Goal: Task Accomplishment & Management: Use online tool/utility

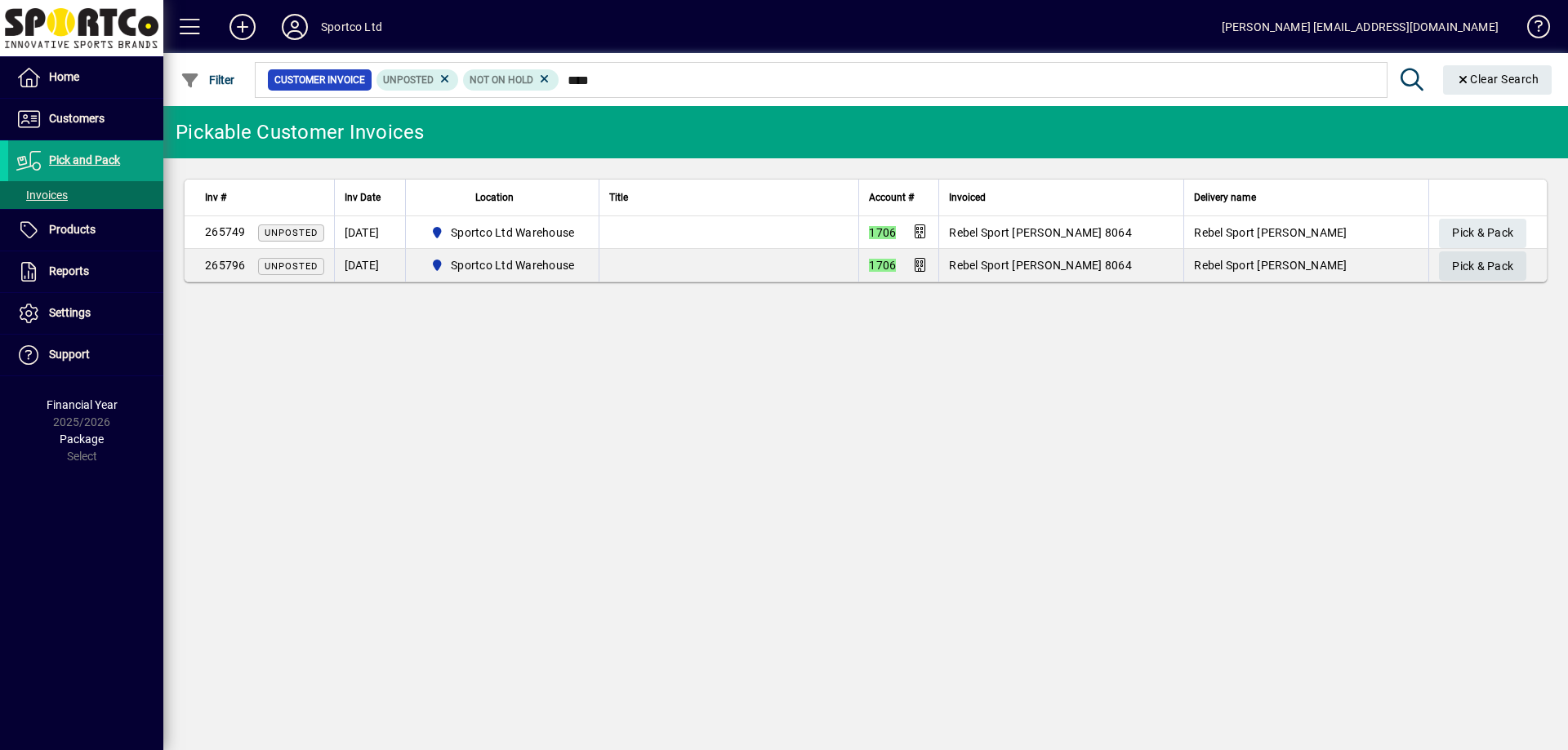
type input "****"
click at [1483, 271] on span "Pick & Pack" at bounding box center [1483, 266] width 61 height 27
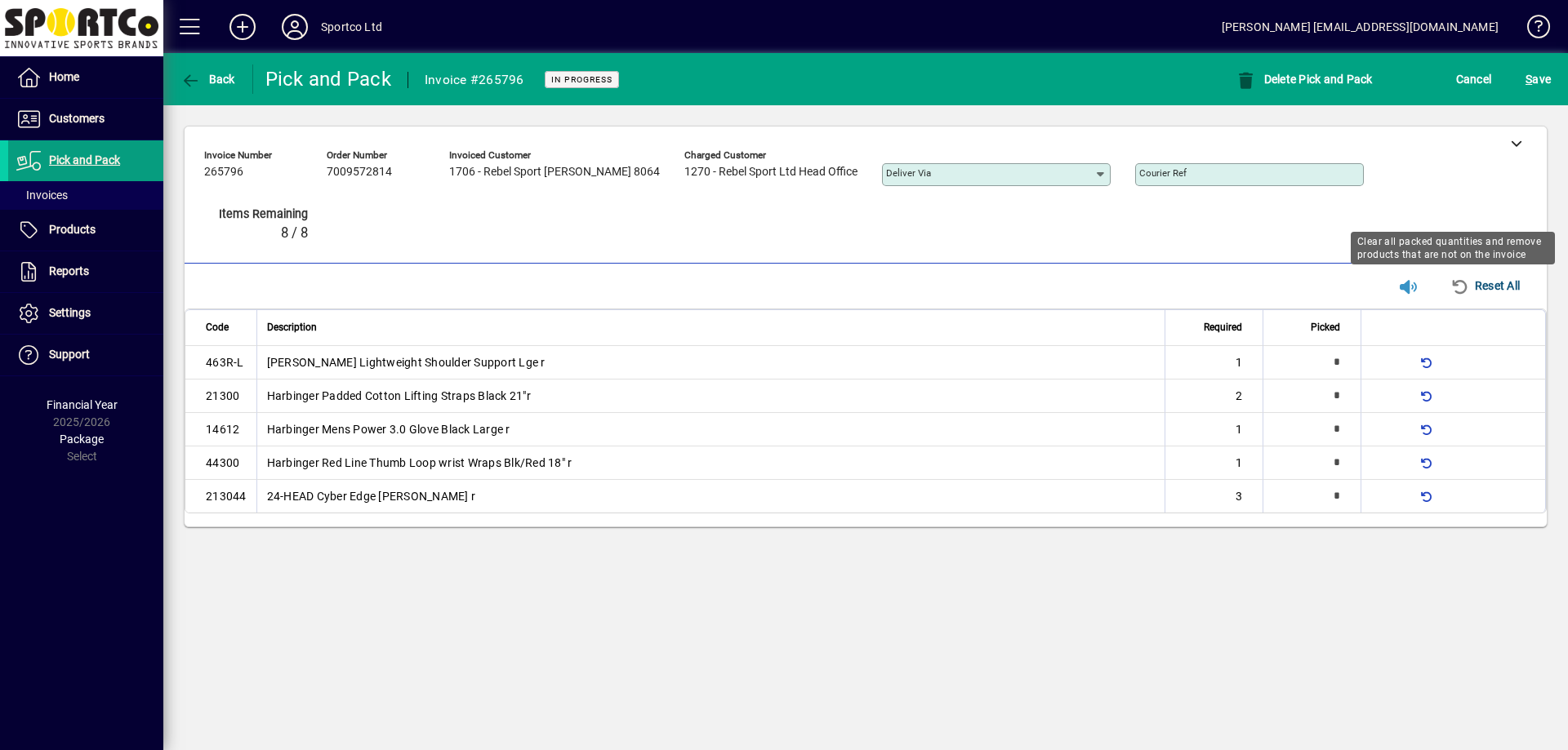
type input "*"
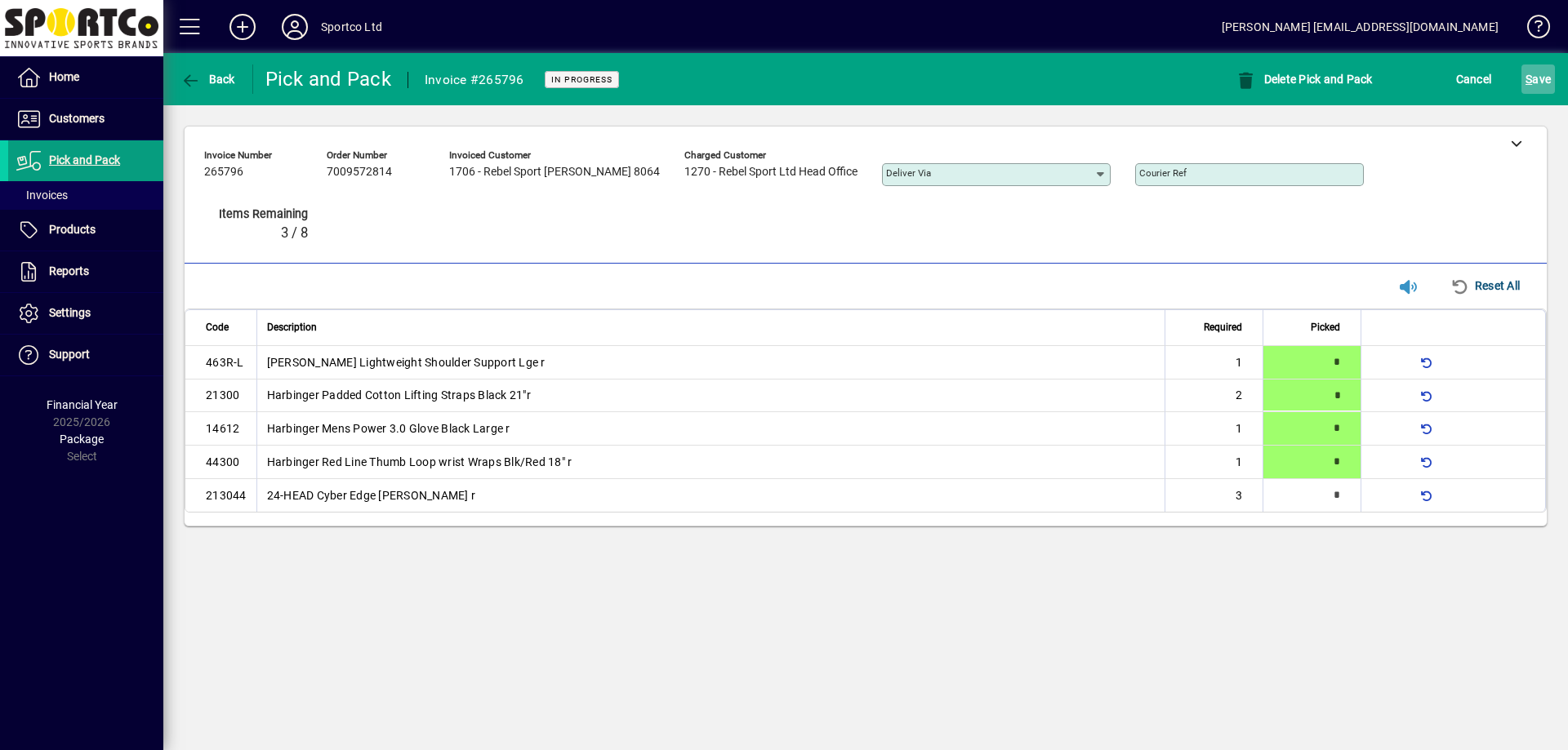
click at [1528, 82] on span "S" at bounding box center [1528, 78] width 7 height 13
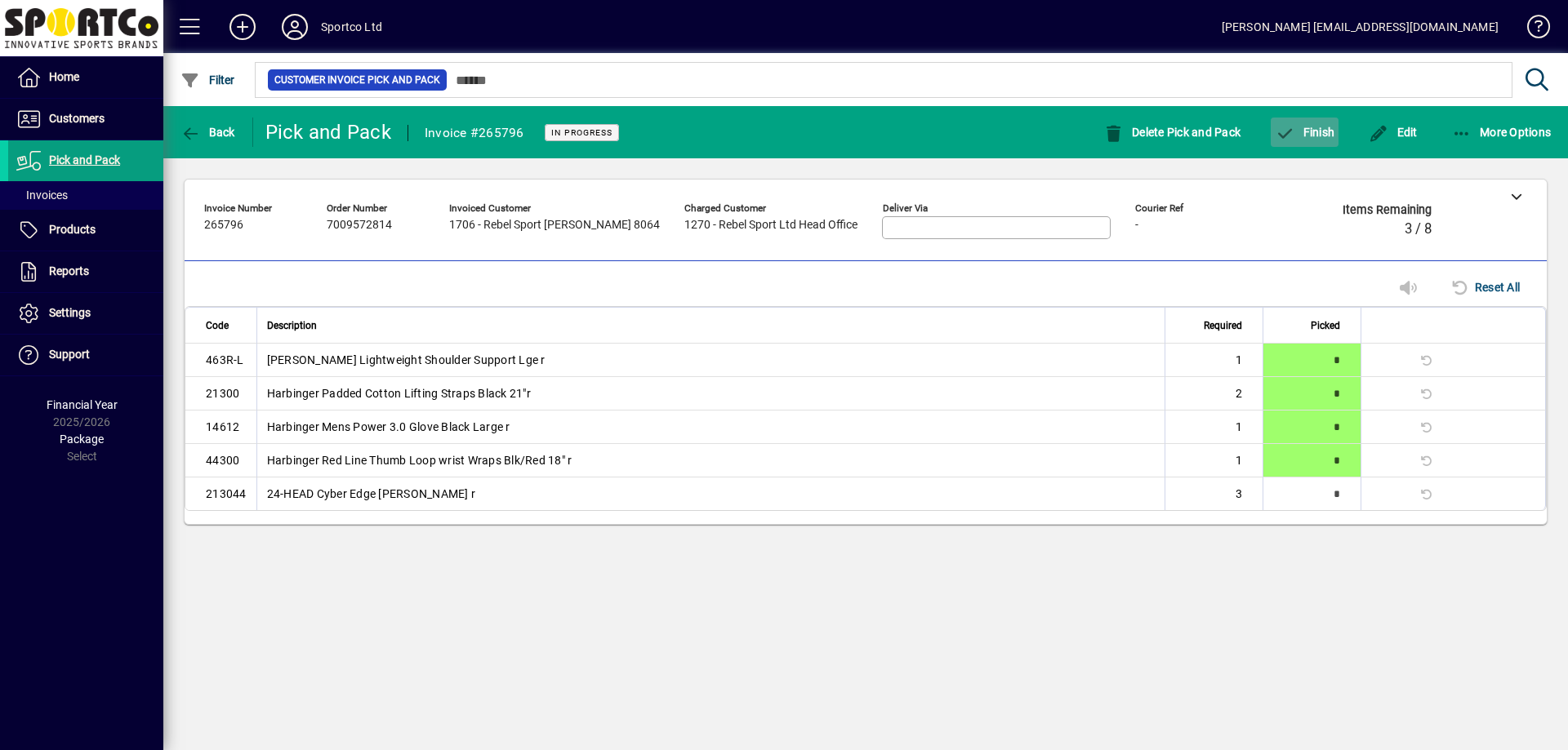
click at [1293, 128] on icon "button" at bounding box center [1285, 134] width 21 height 16
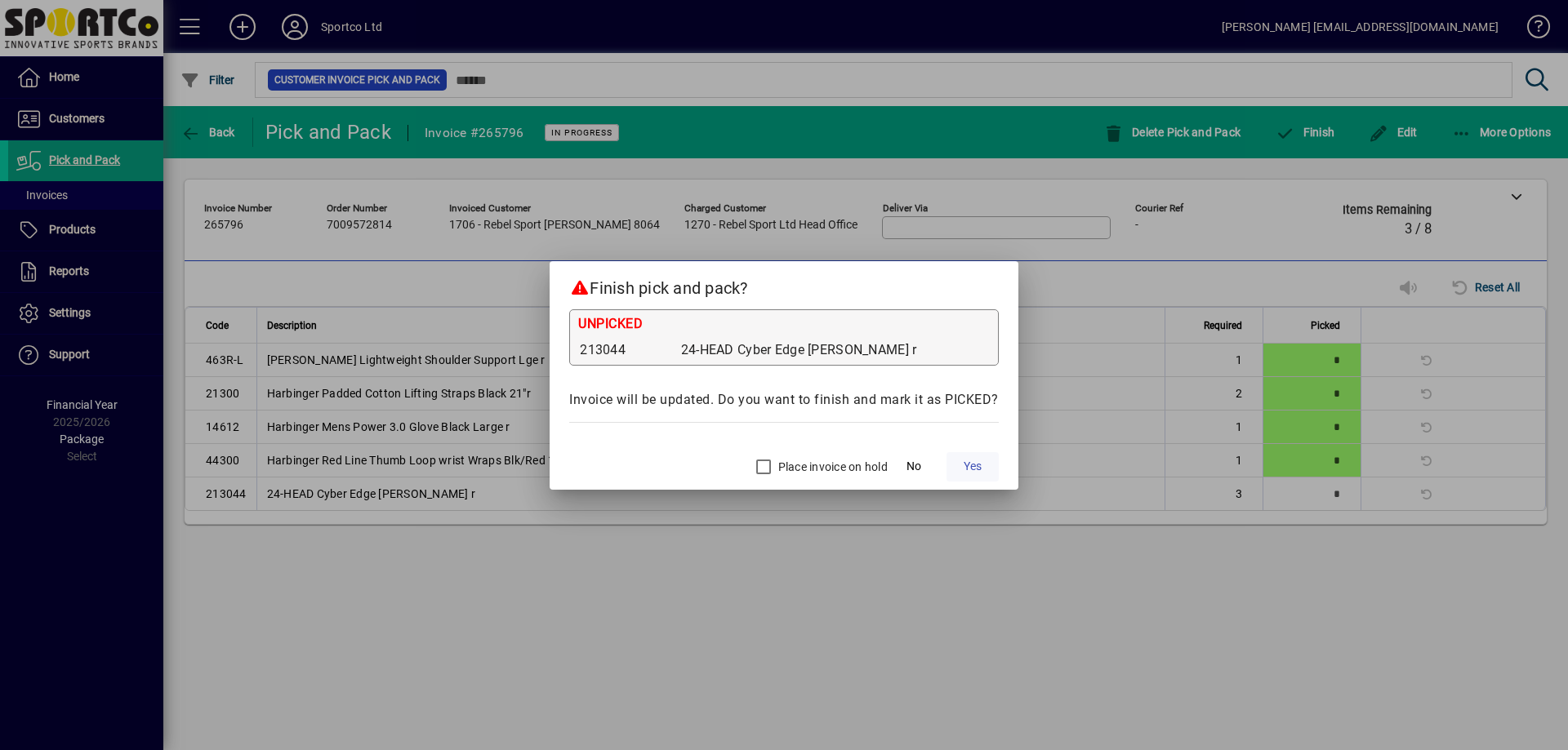
click at [989, 468] on span at bounding box center [972, 468] width 53 height 40
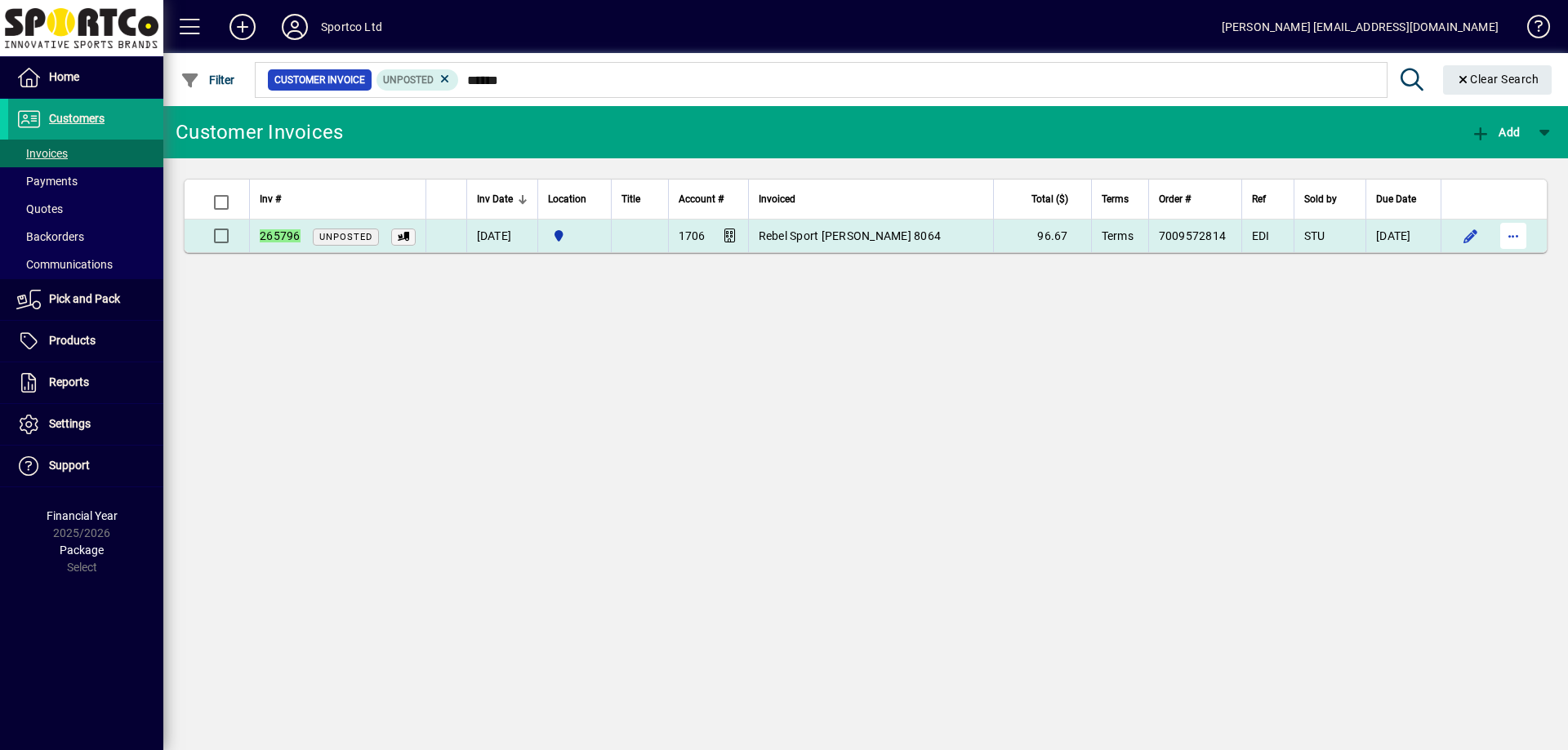
type input "******"
click at [1514, 229] on span "button" at bounding box center [1513, 236] width 40 height 40
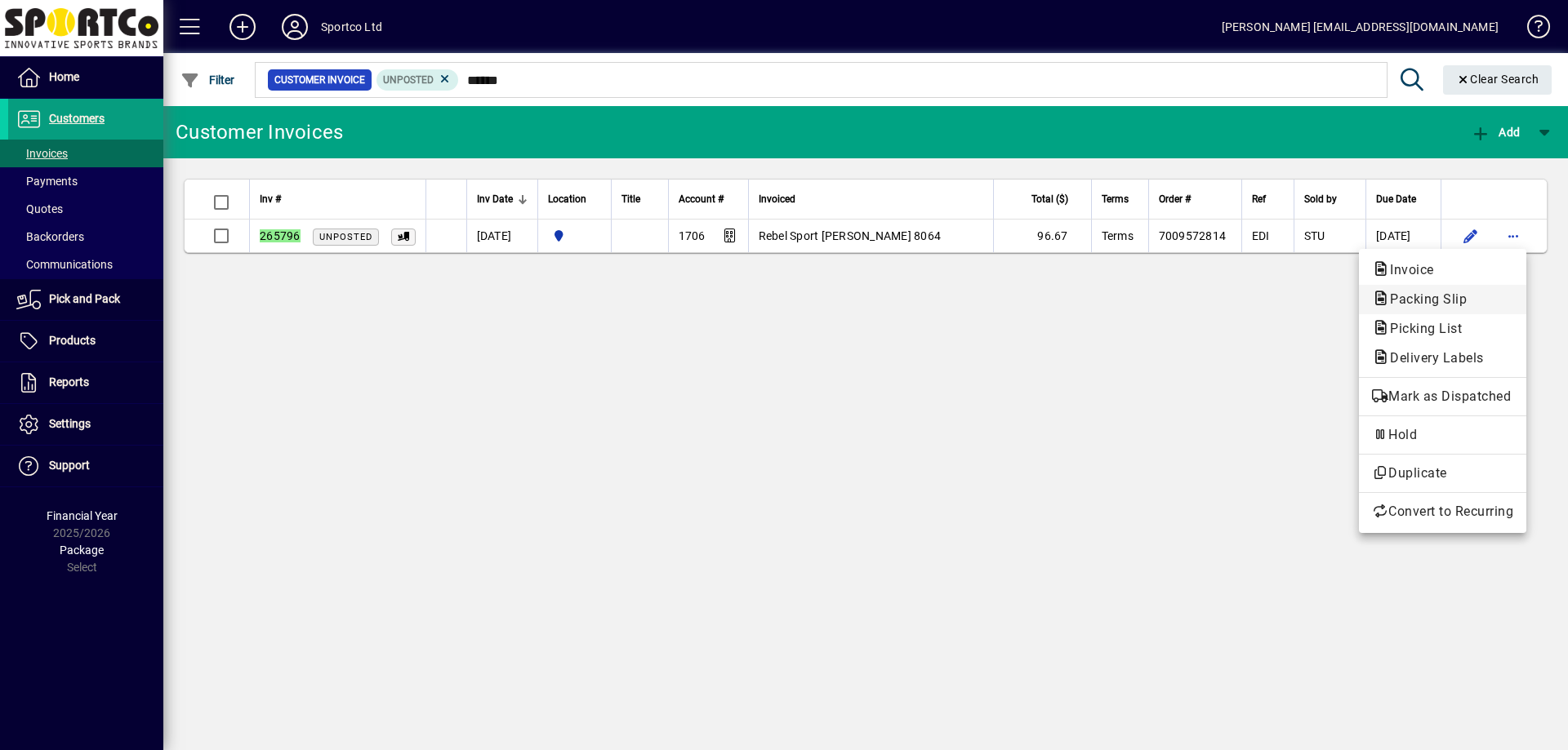
click at [1451, 308] on span "Packing Slip" at bounding box center [1442, 300] width 142 height 20
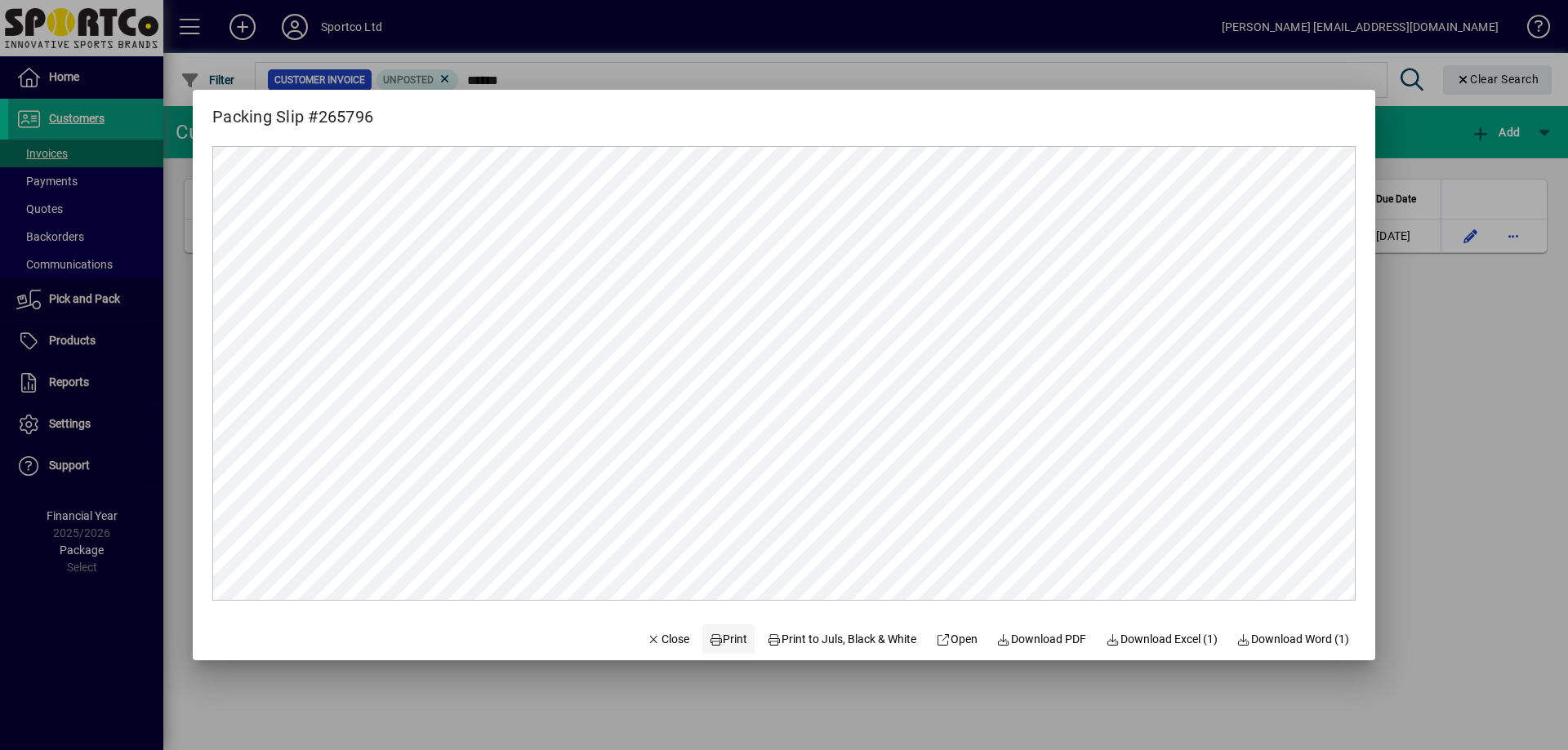
click at [731, 641] on span "Print" at bounding box center [728, 639] width 40 height 17
drag, startPoint x: 634, startPoint y: 633, endPoint x: 626, endPoint y: 625, distance: 11.3
click at [647, 632] on span "Close" at bounding box center [668, 639] width 43 height 17
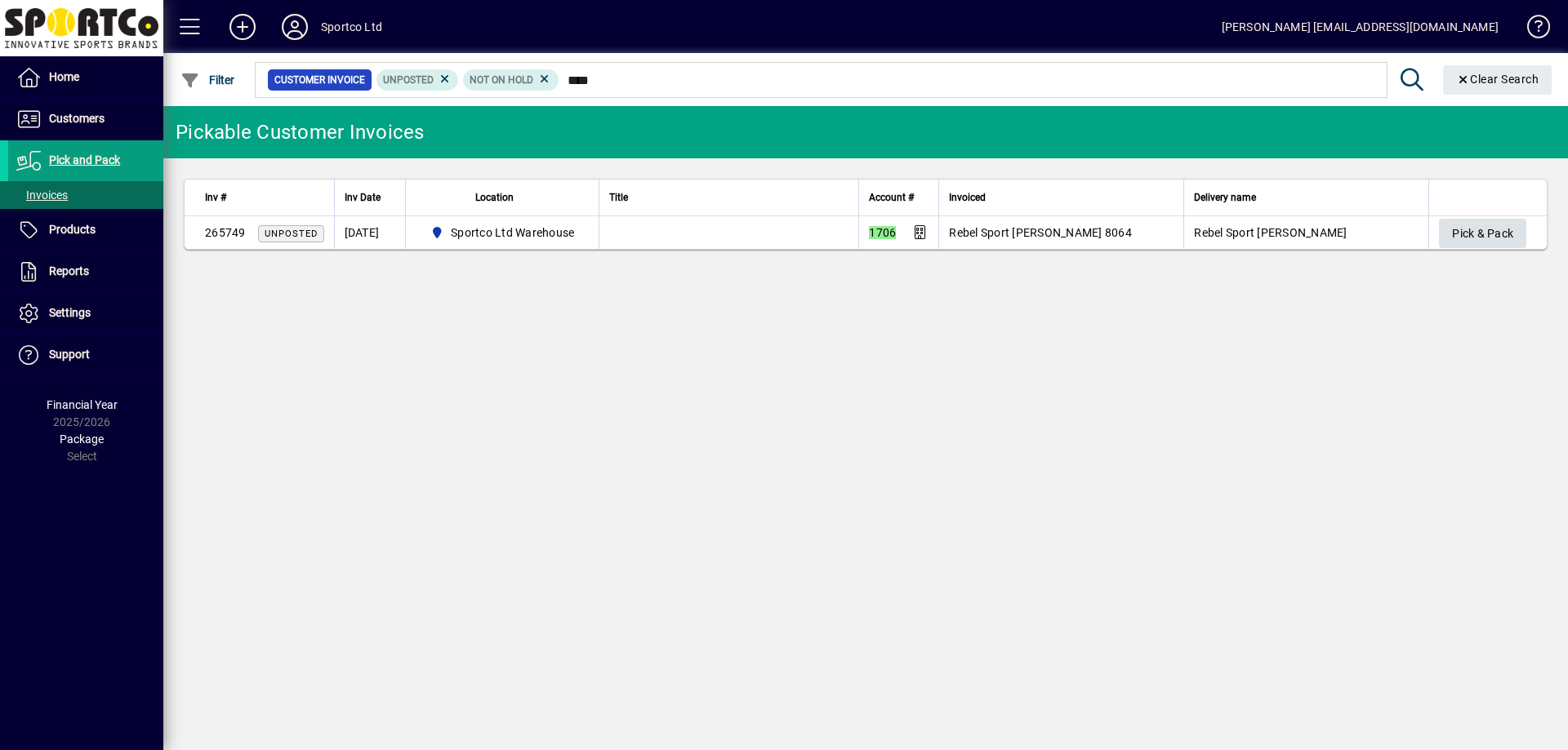
type input "****"
click at [1468, 226] on span "Pick & Pack" at bounding box center [1483, 233] width 61 height 27
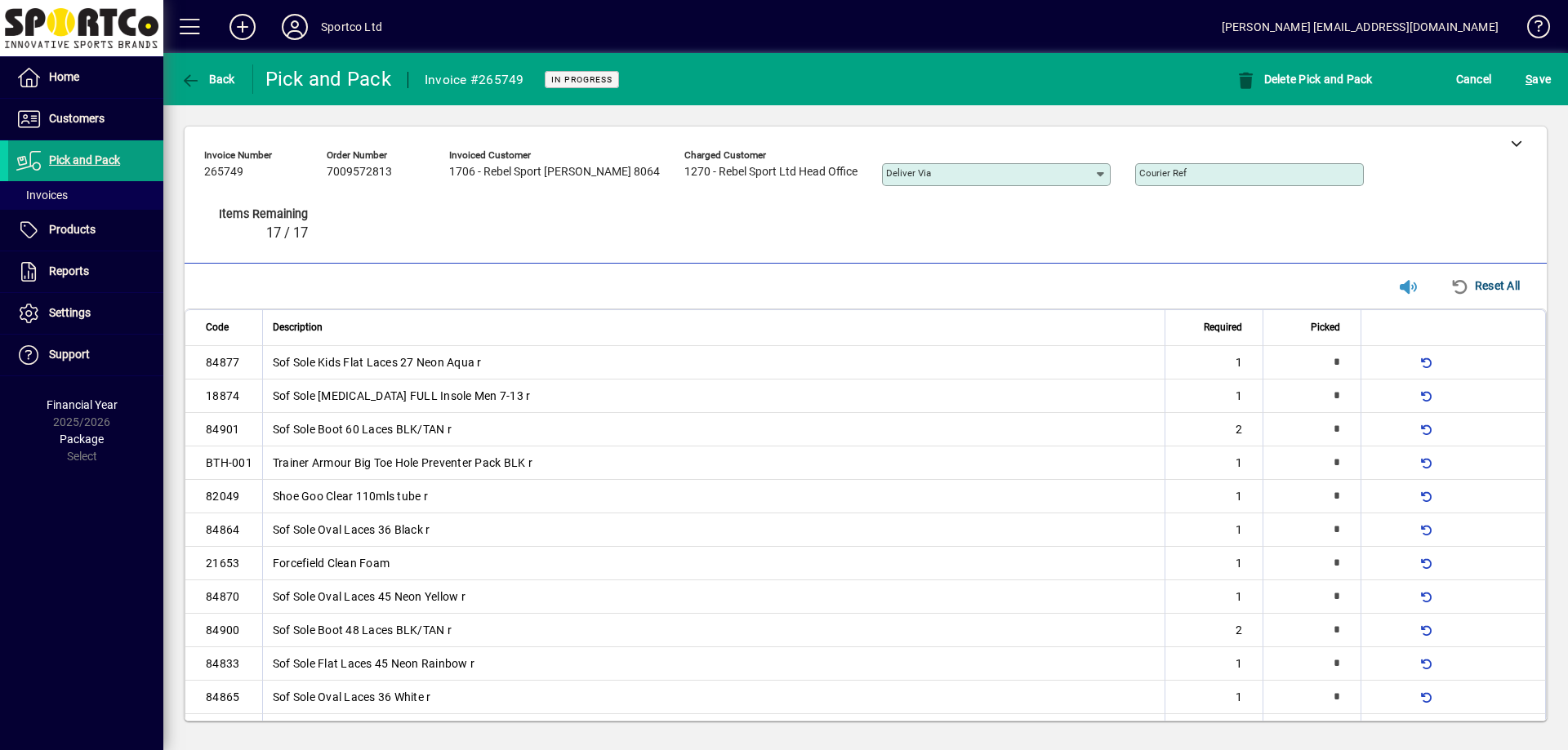
type input "*"
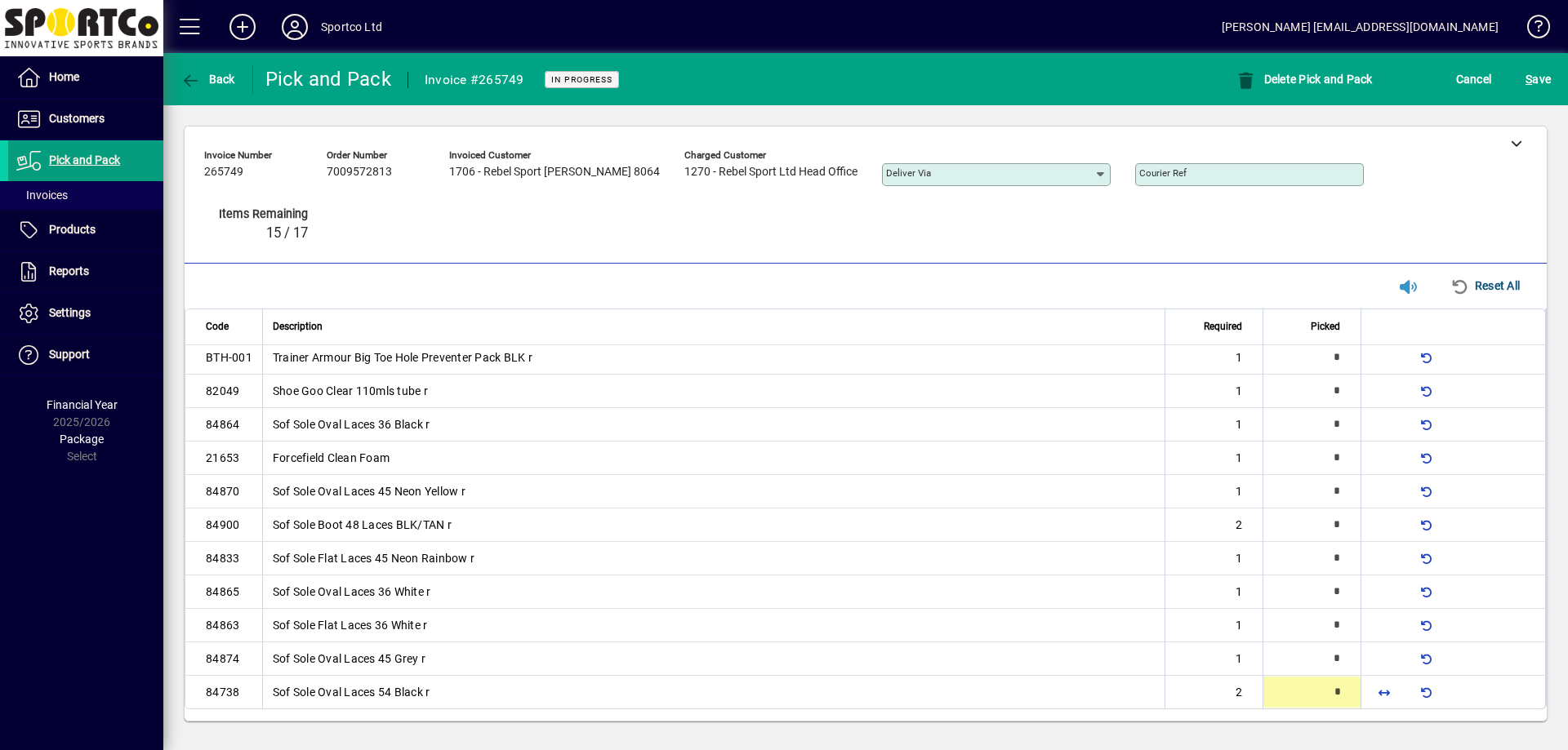
type input "*"
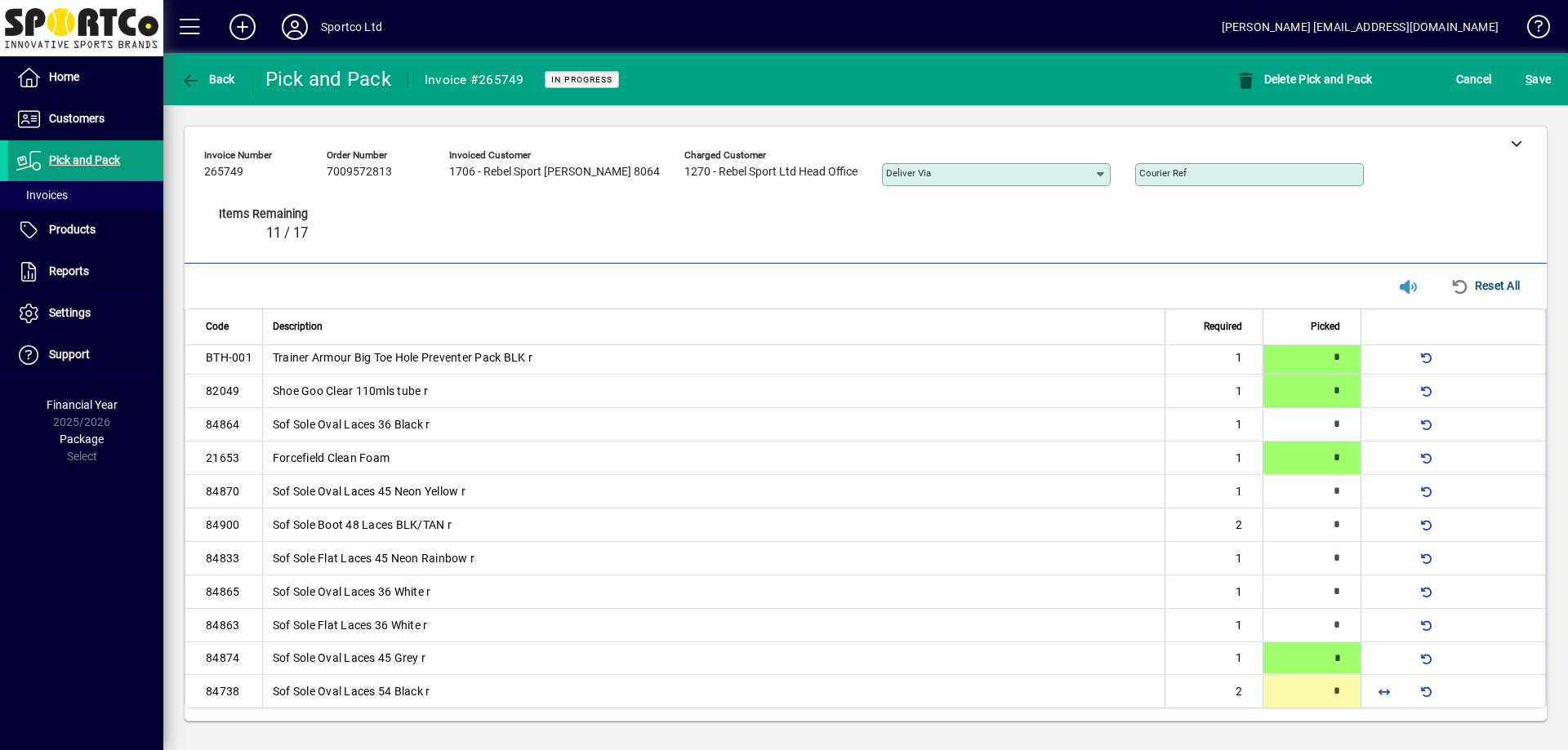
type input "*"
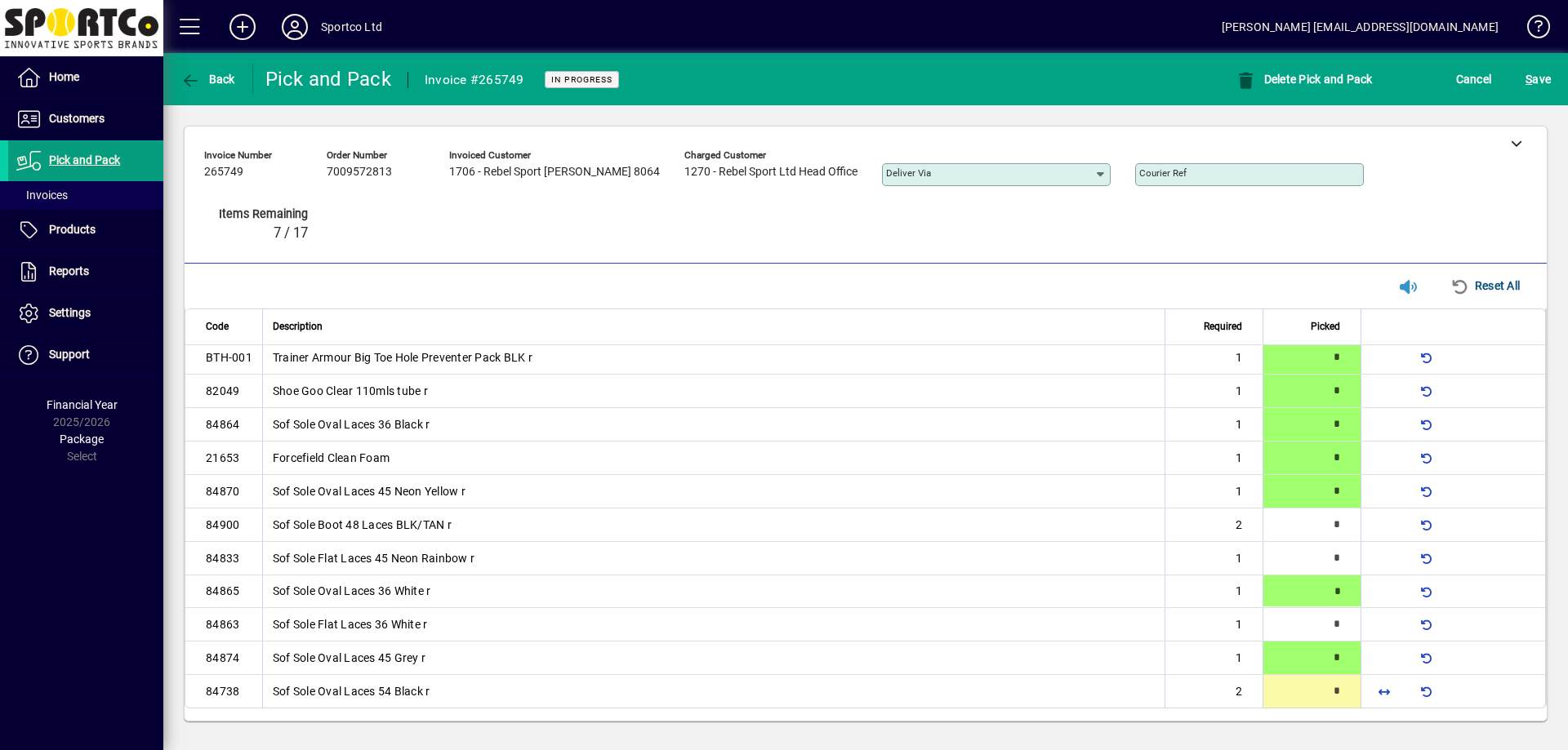
scroll to position [104, 0]
type input "*"
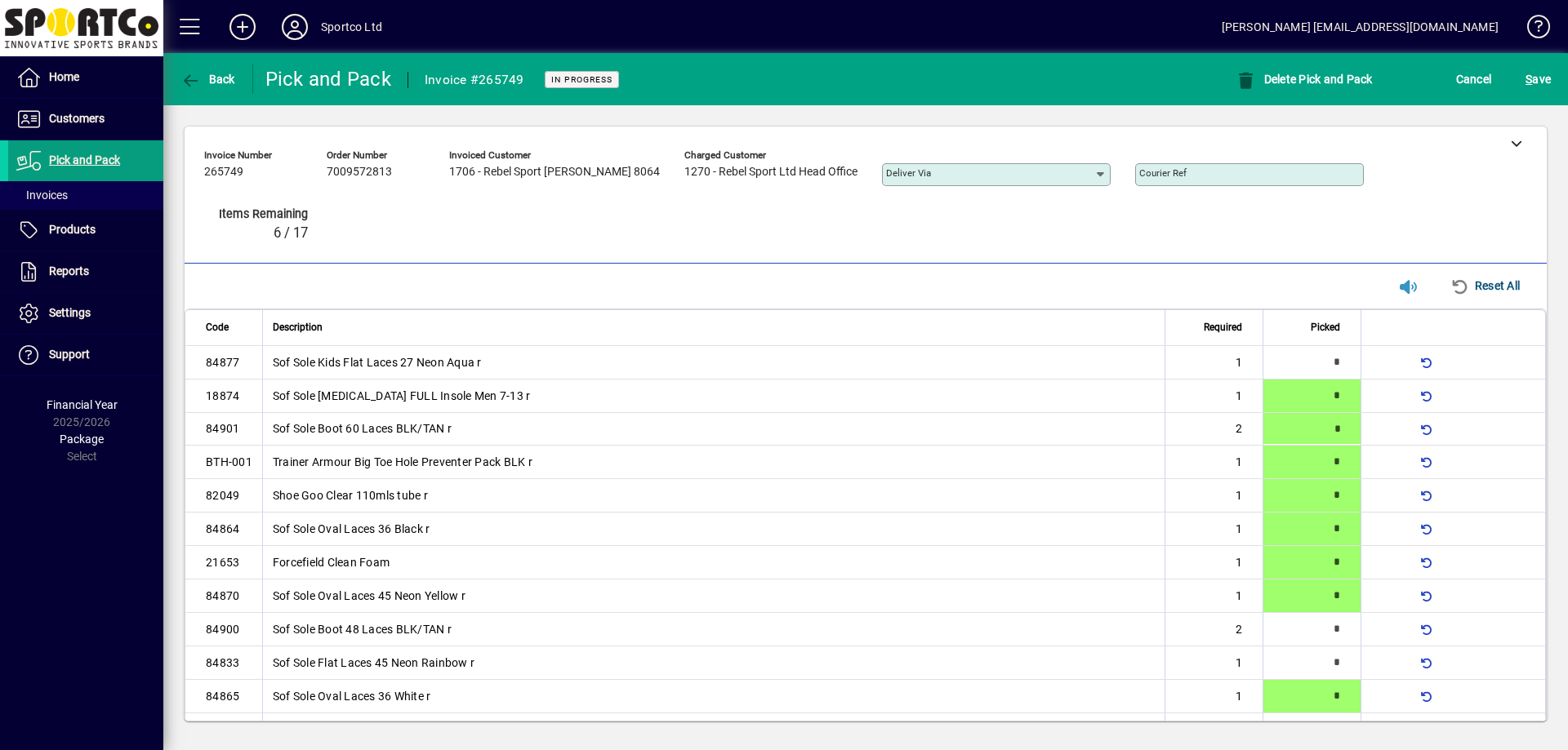
type input "*"
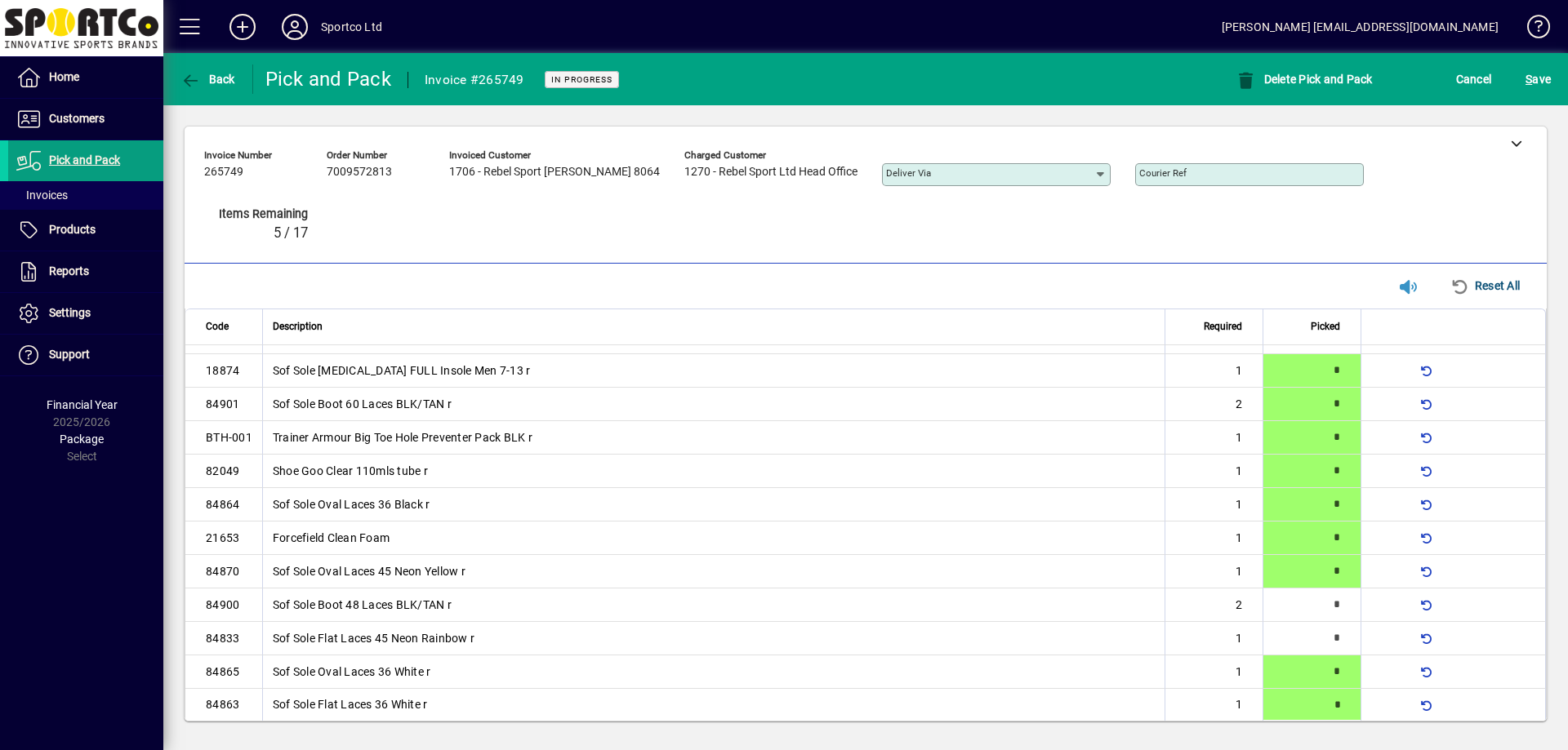
type input "*"
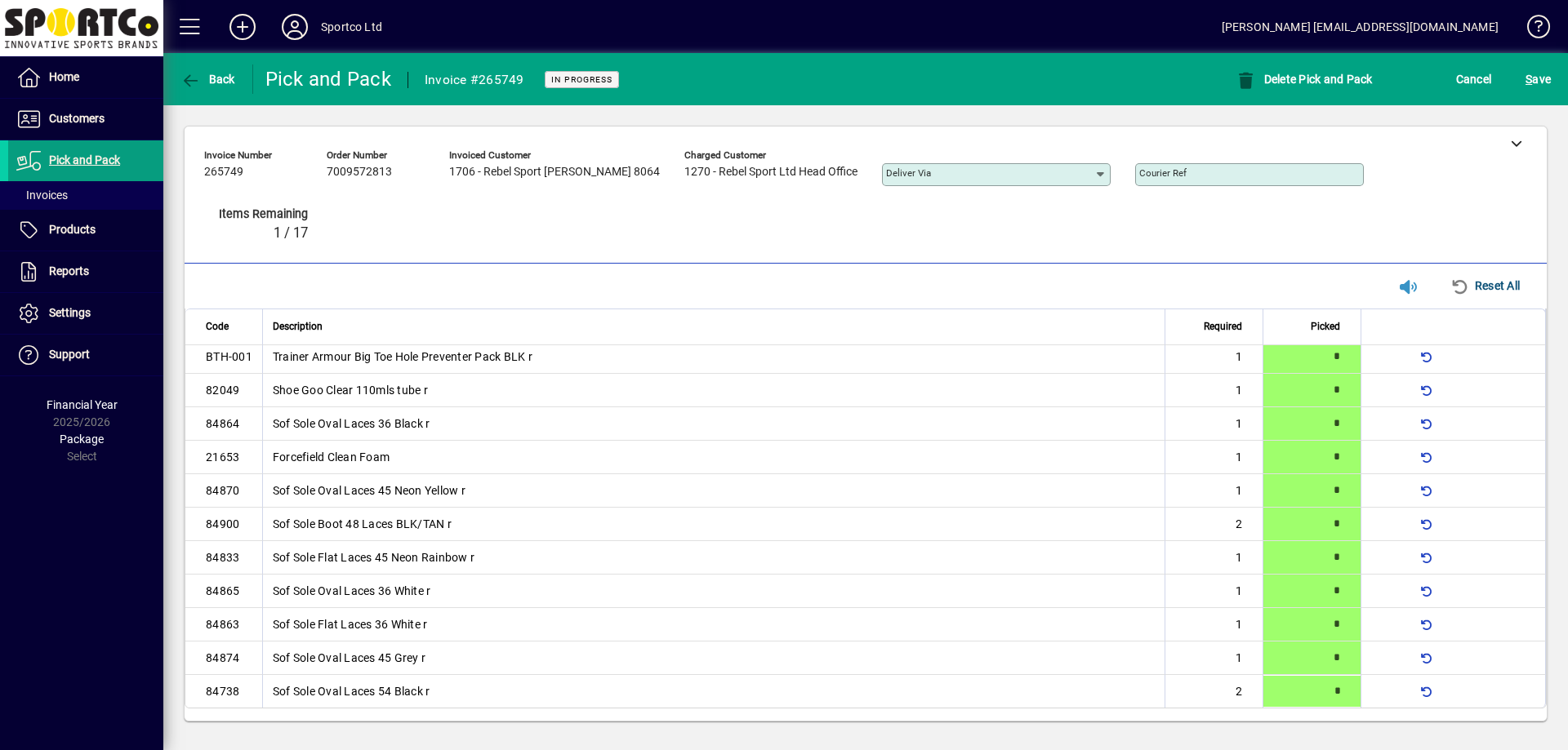
type input "*"
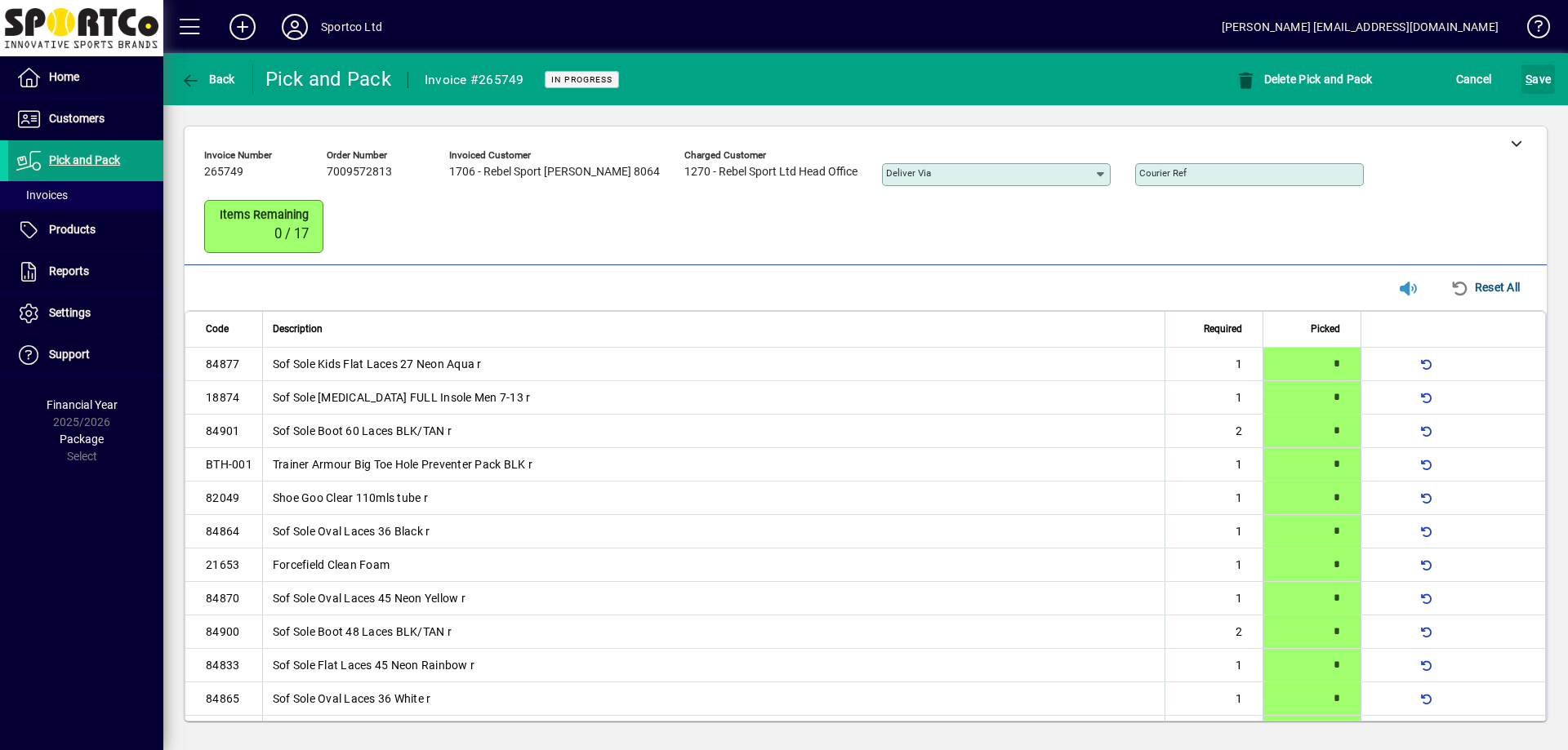
drag, startPoint x: 1535, startPoint y: 81, endPoint x: 1423, endPoint y: 249, distance: 201.9
click at [1538, 79] on span "S ave" at bounding box center [1538, 79] width 26 height 26
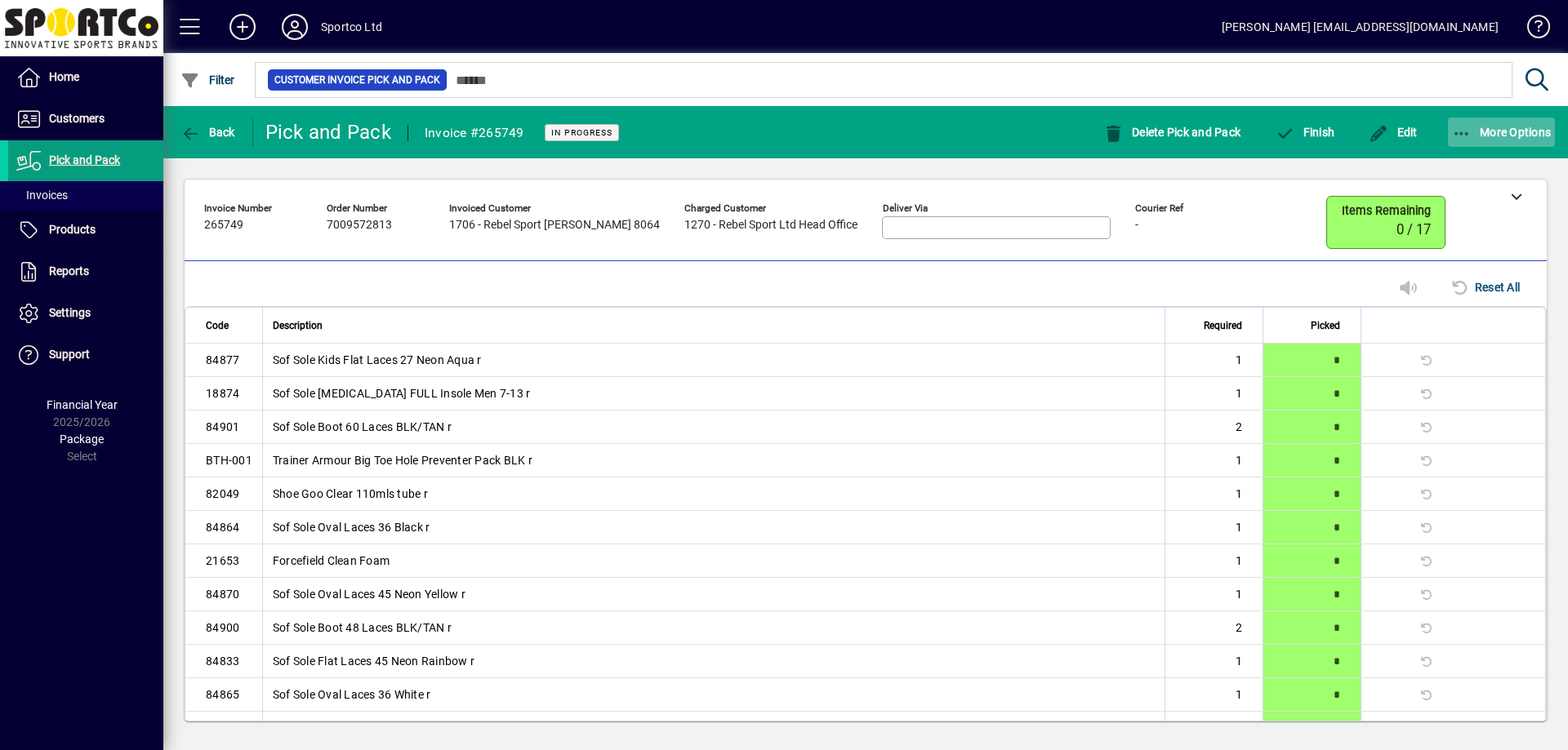
click at [1452, 123] on span "button" at bounding box center [1502, 133] width 108 height 40
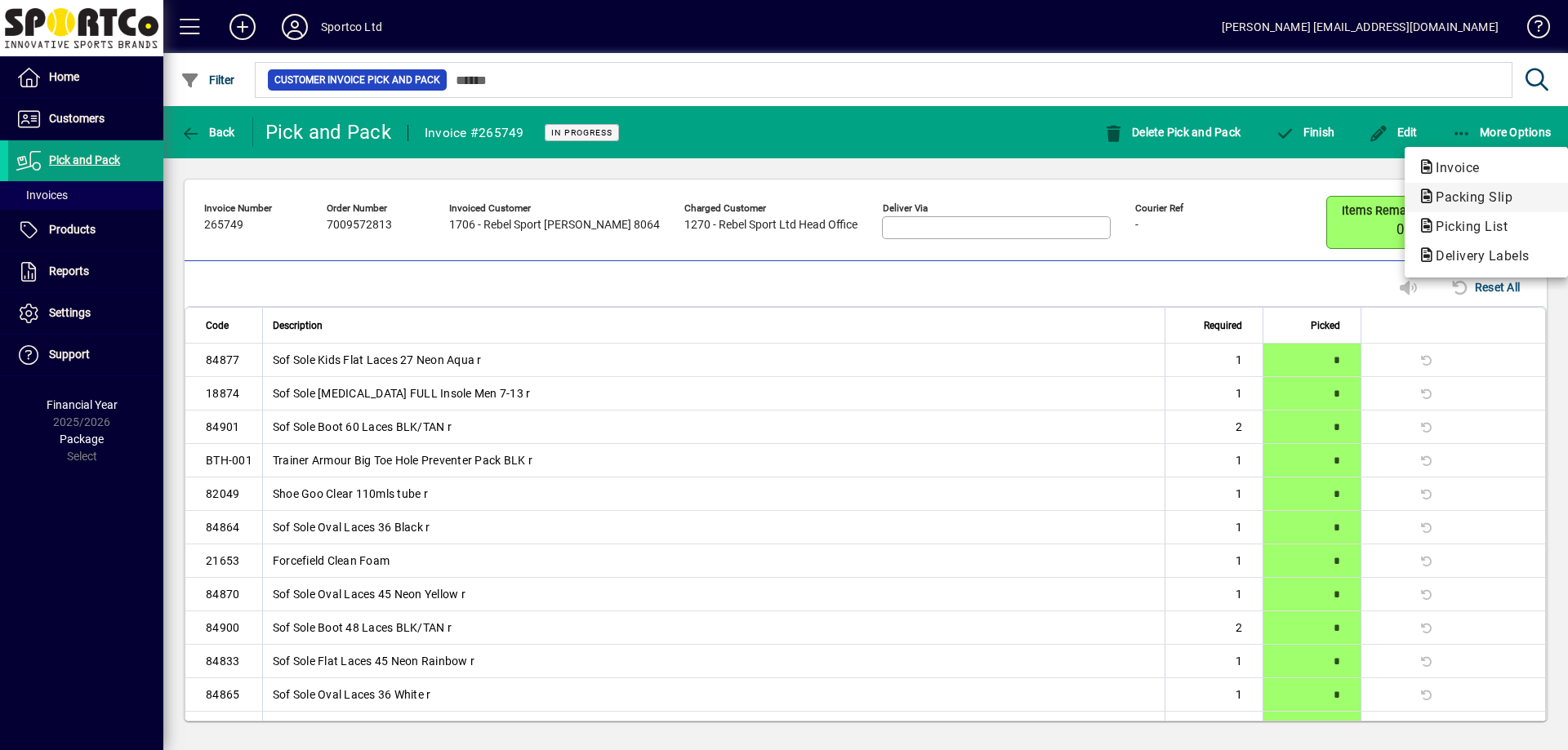
click at [1435, 192] on icon "button" at bounding box center [1427, 196] width 18 height 15
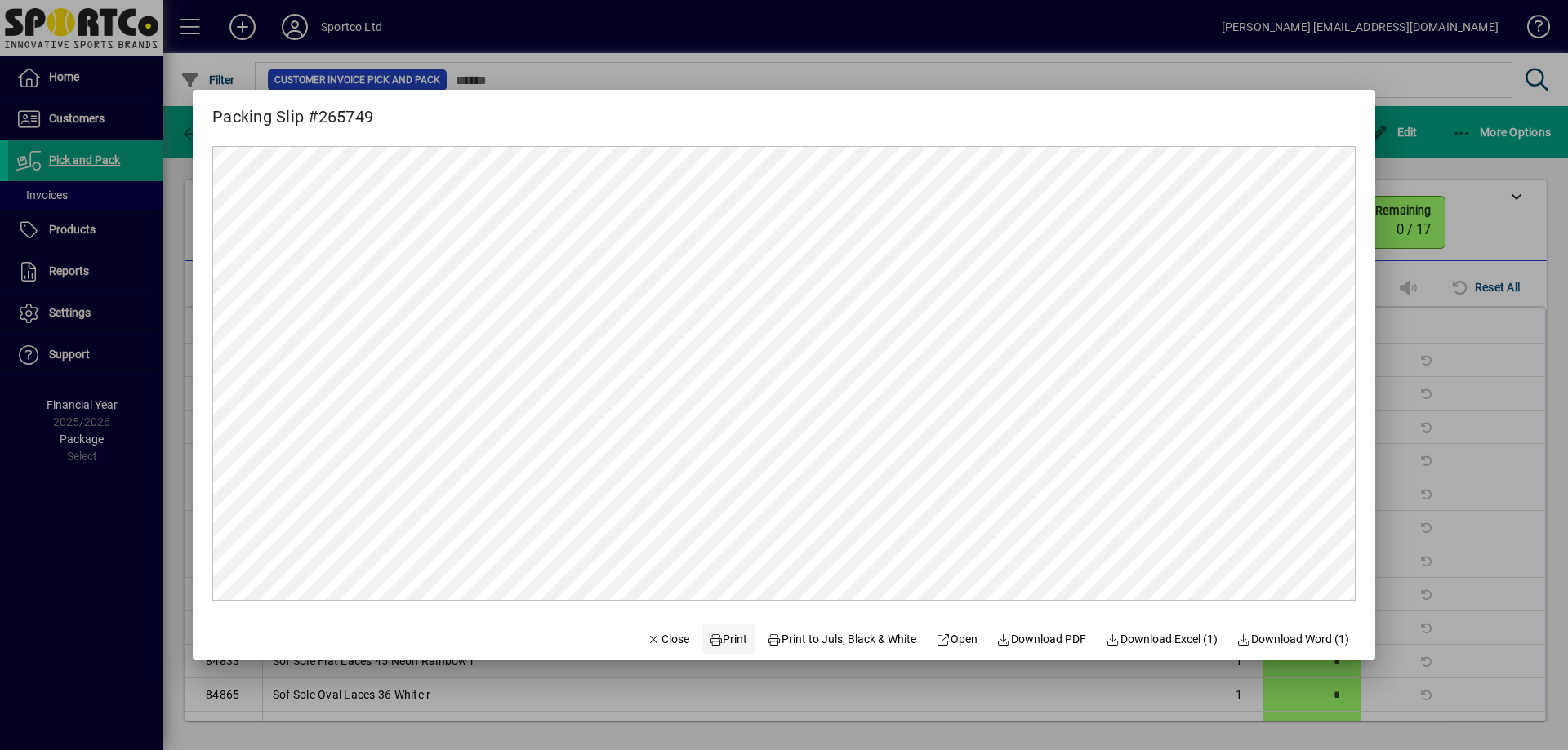
click at [718, 641] on span "Print" at bounding box center [728, 639] width 40 height 17
click at [647, 636] on span "Close" at bounding box center [668, 639] width 43 height 17
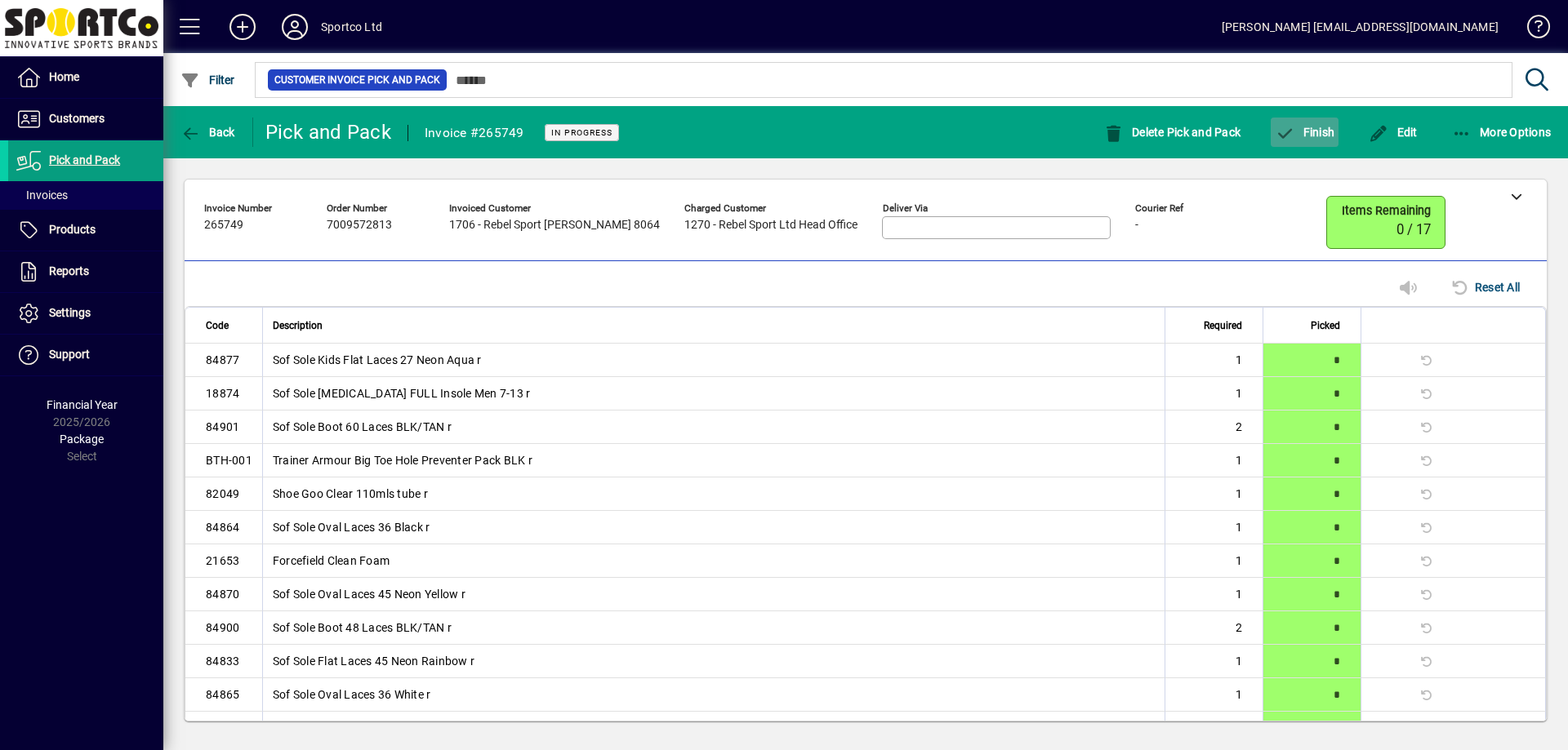
click at [1322, 136] on span "Finish" at bounding box center [1304, 132] width 59 height 13
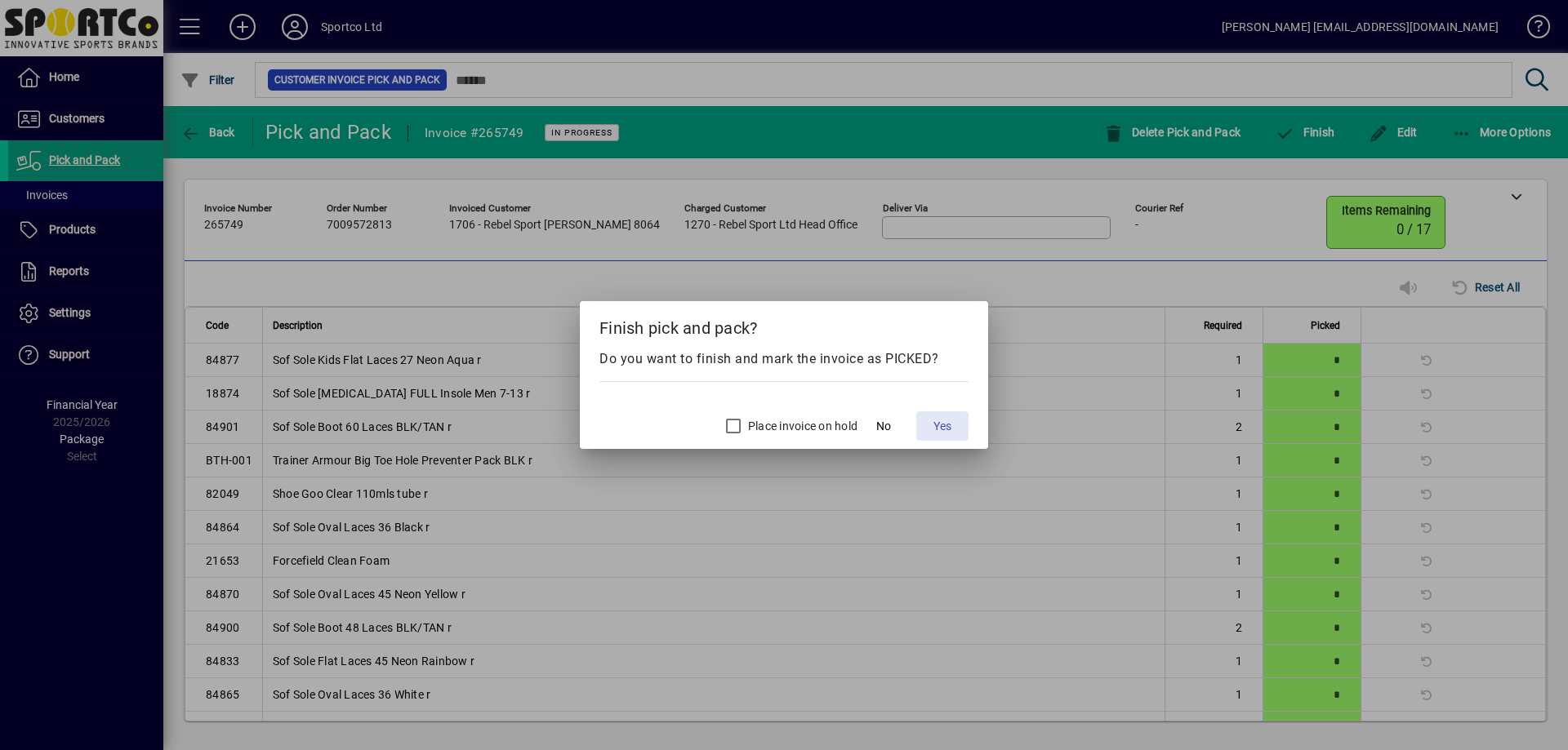
click at [950, 425] on span "Yes" at bounding box center [943, 426] width 18 height 17
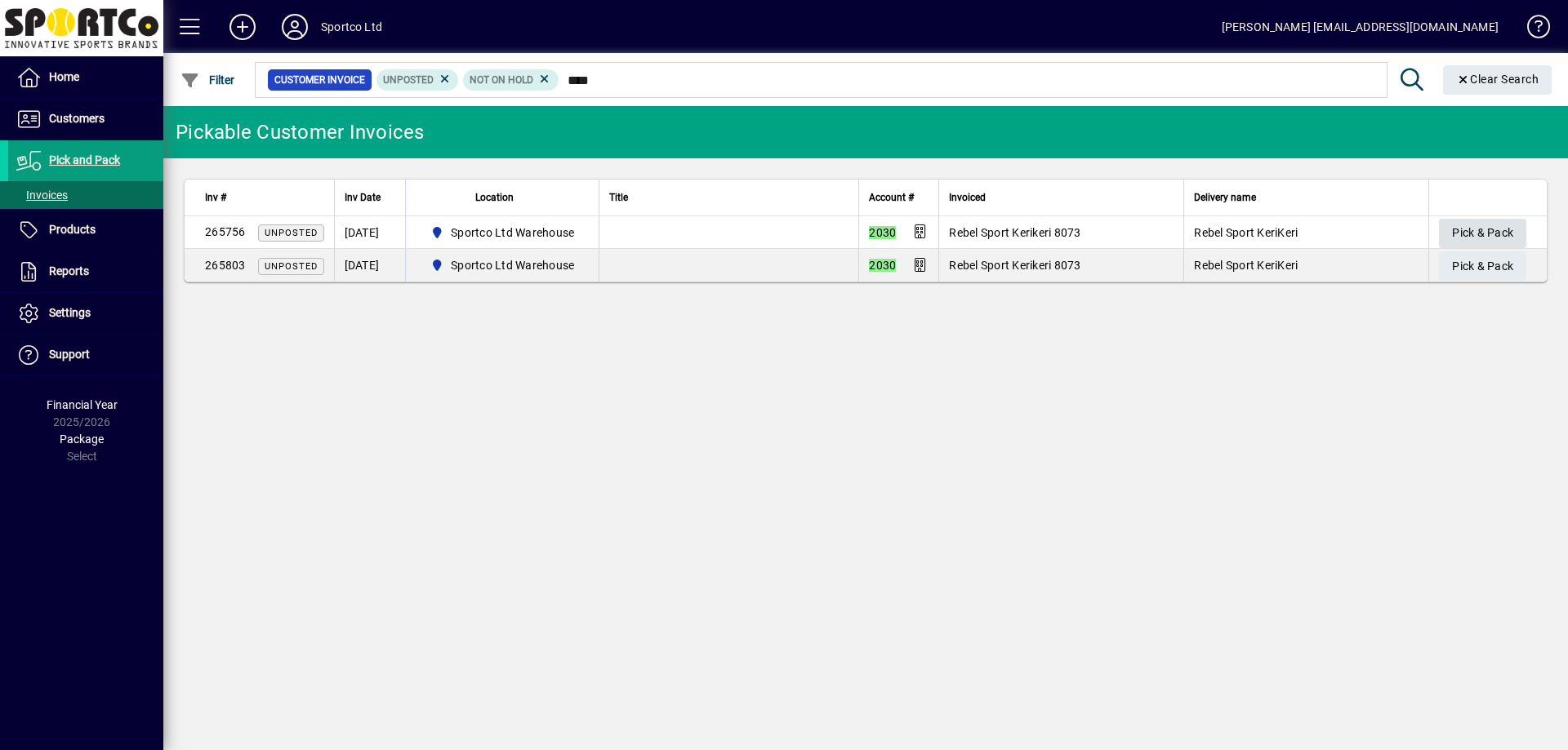
type input "****"
click at [1519, 230] on span "button" at bounding box center [1483, 234] width 87 height 40
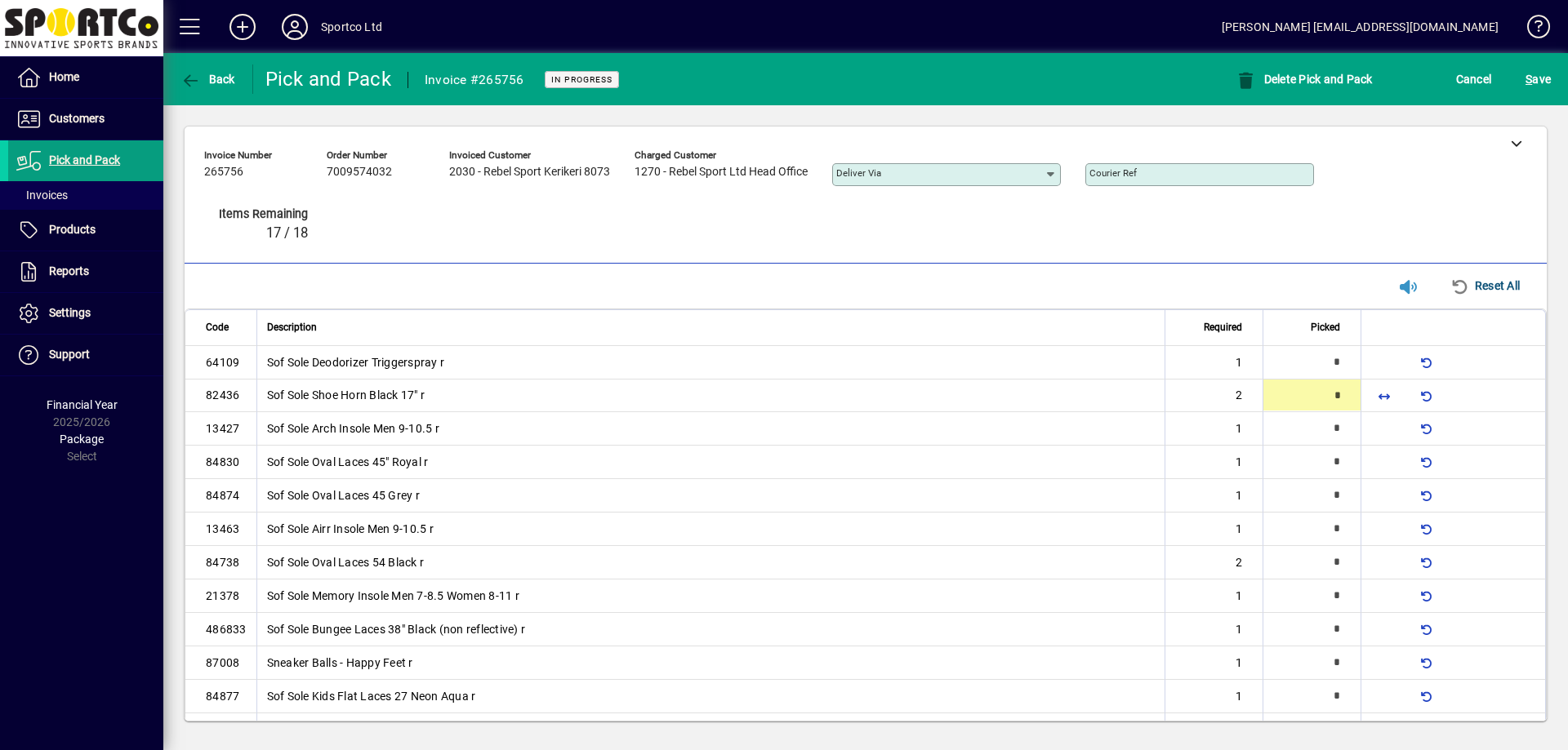
type input "*"
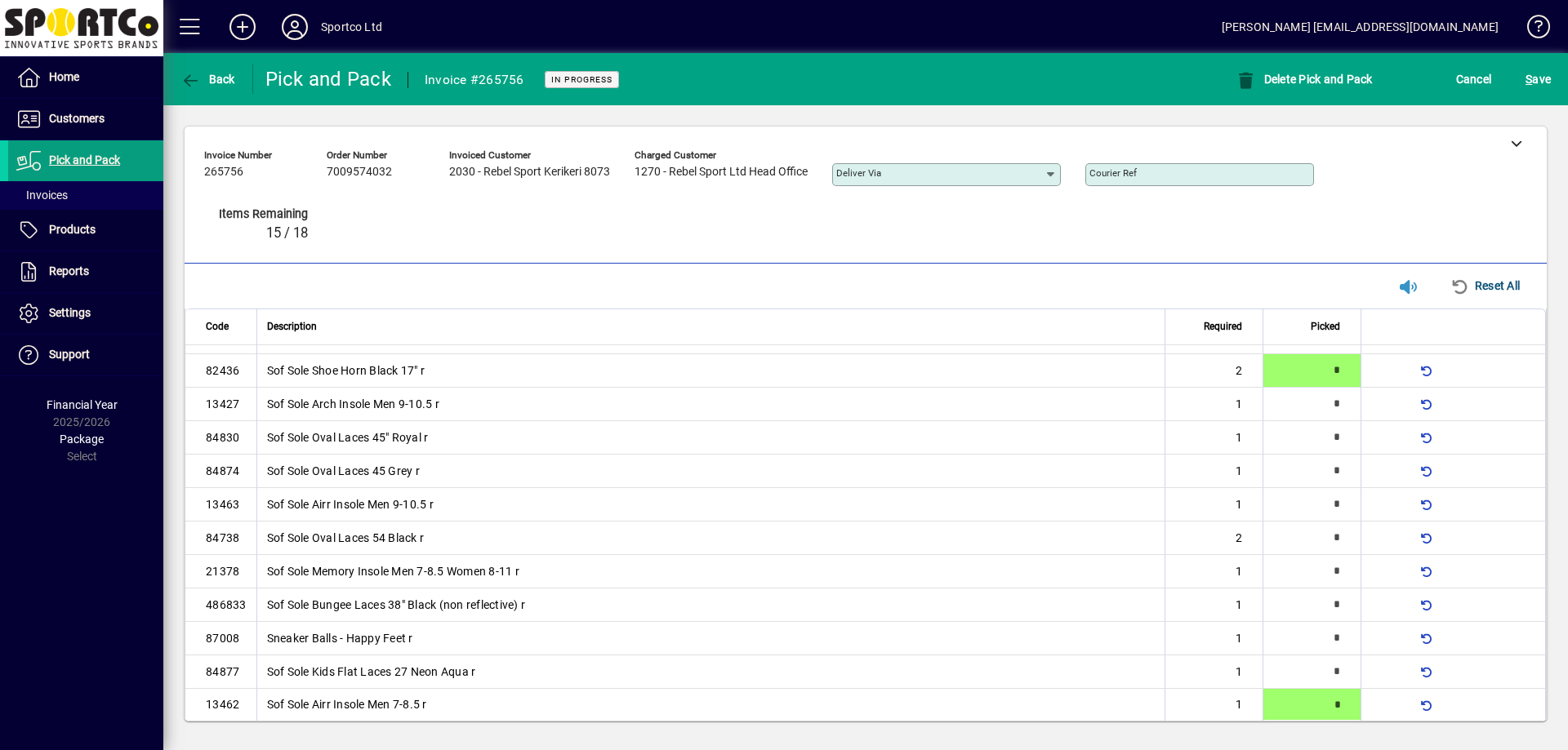
type input "*"
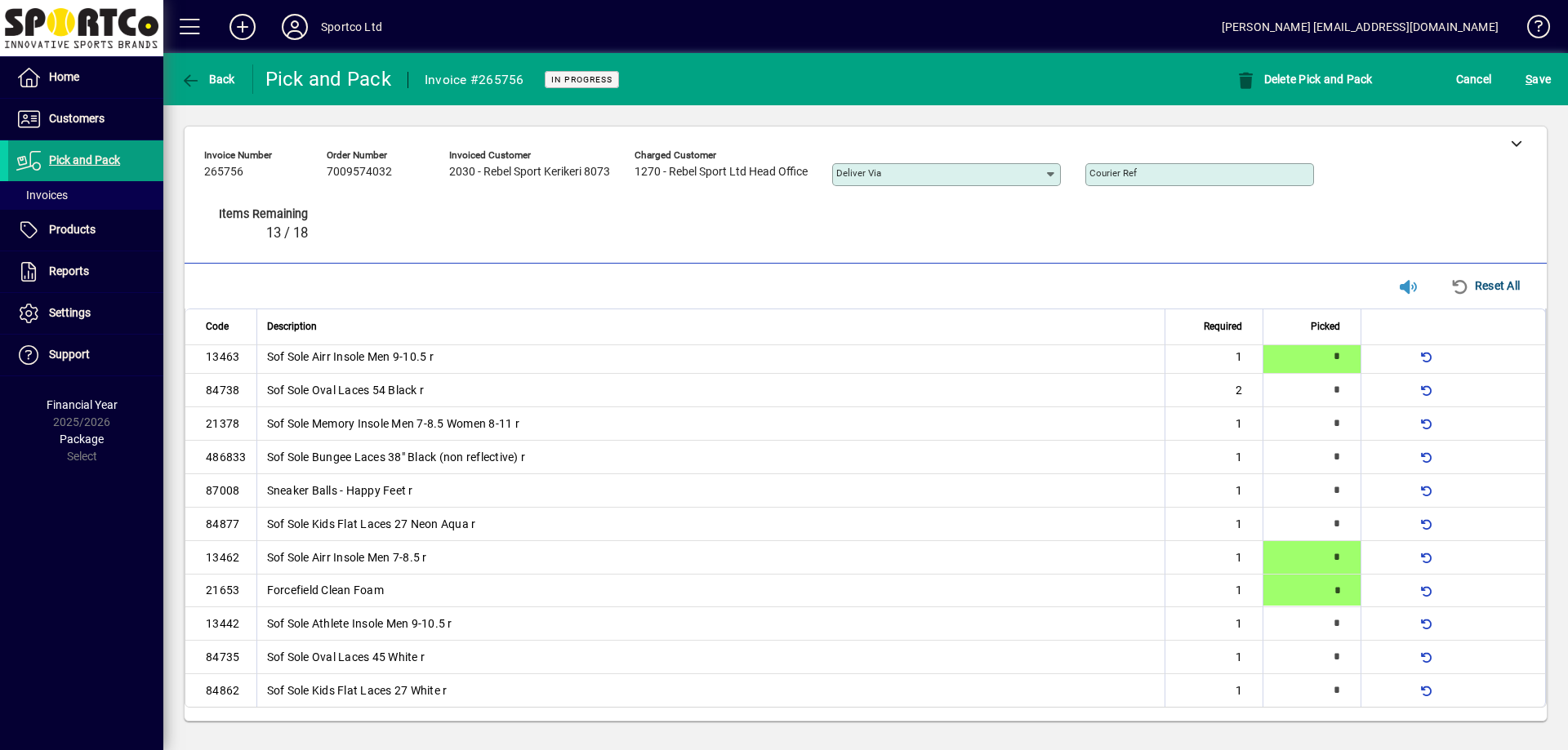
type input "*"
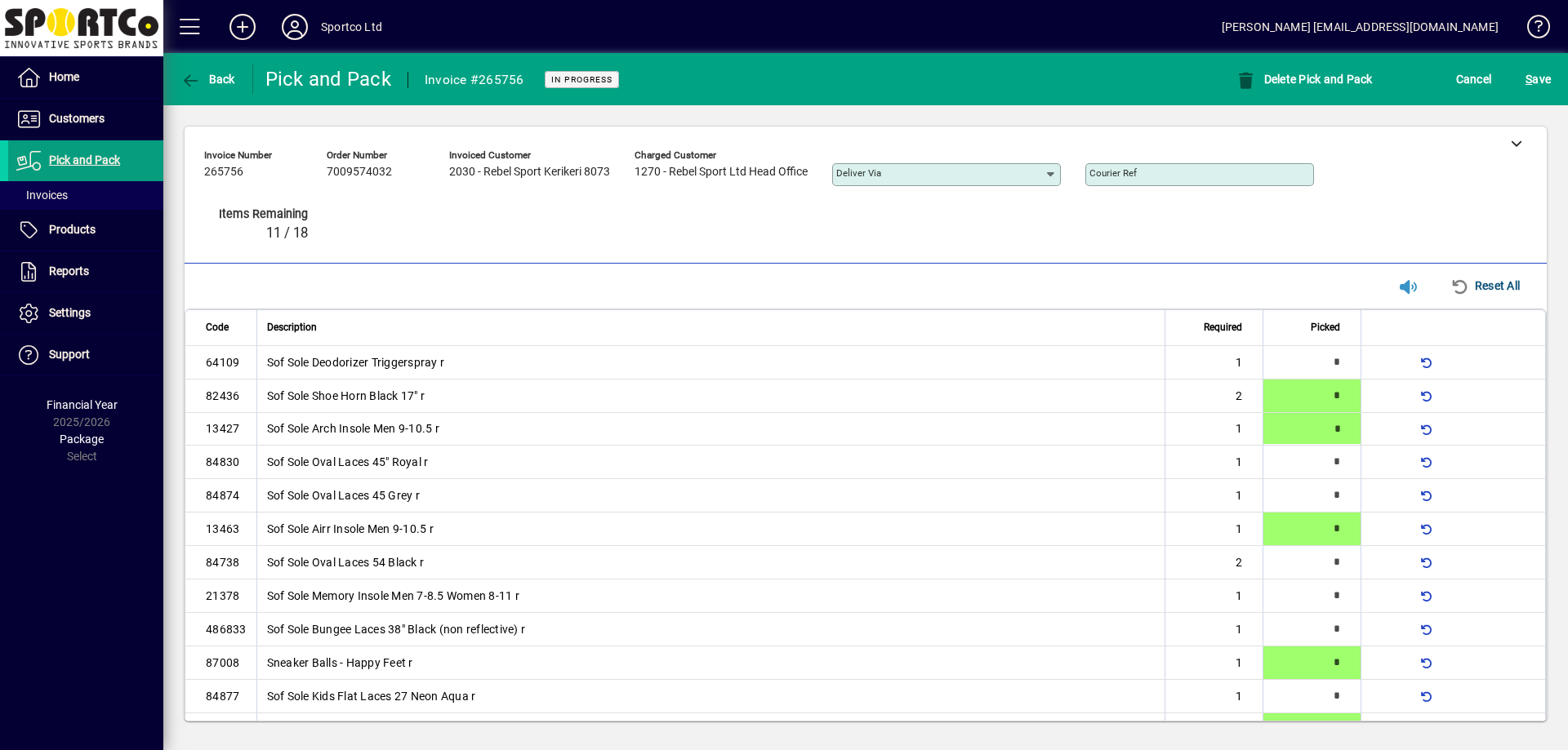
type input "*"
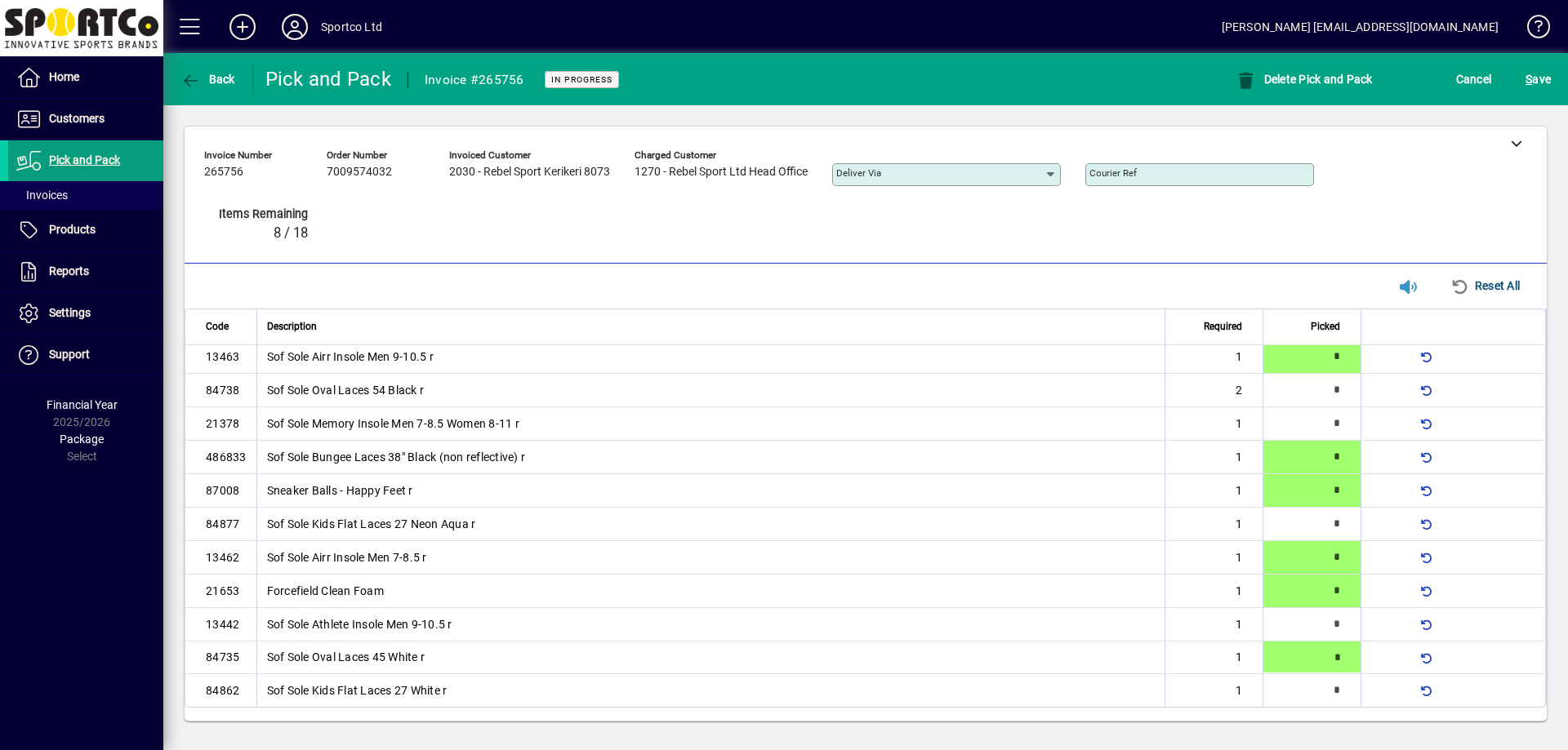
type input "*"
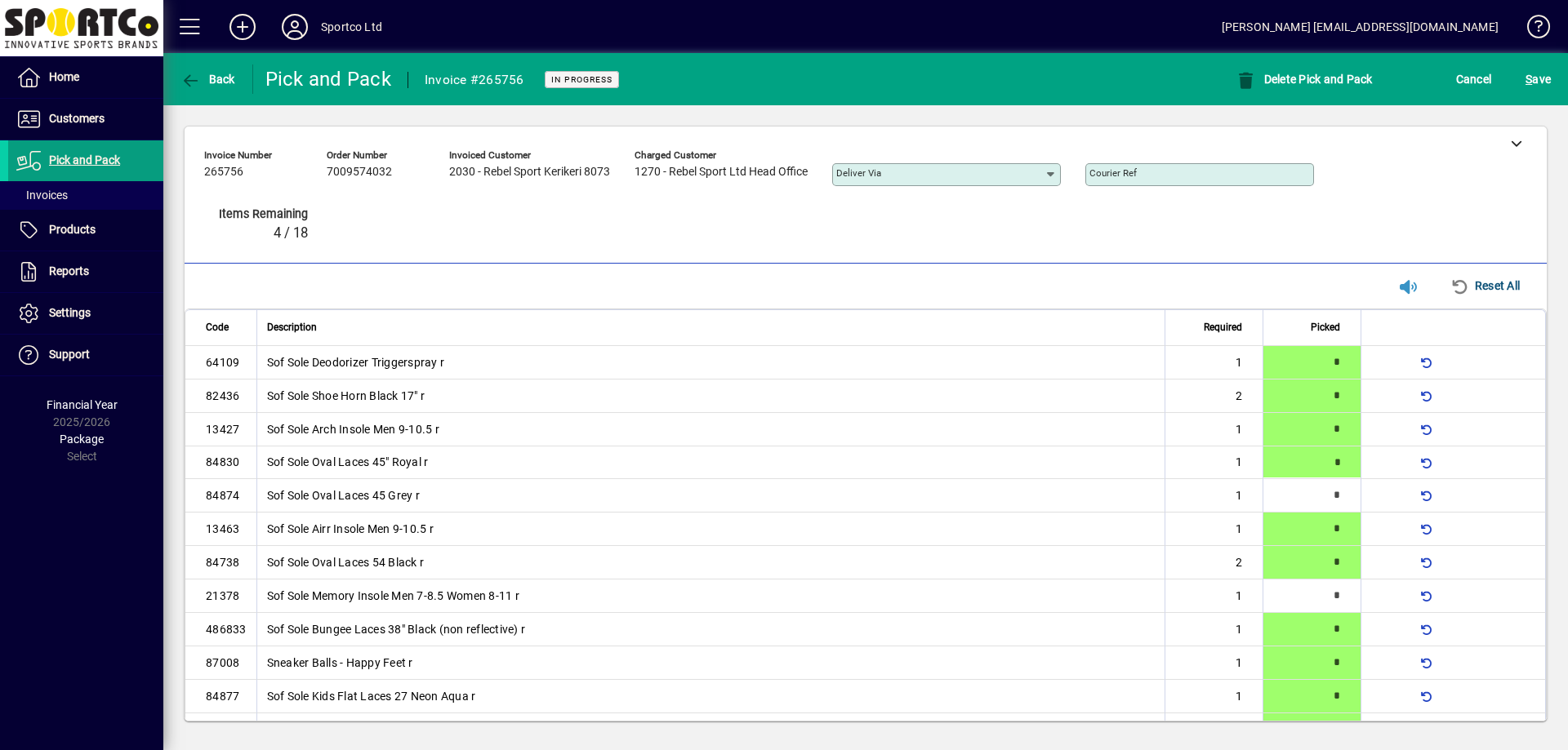
type input "*"
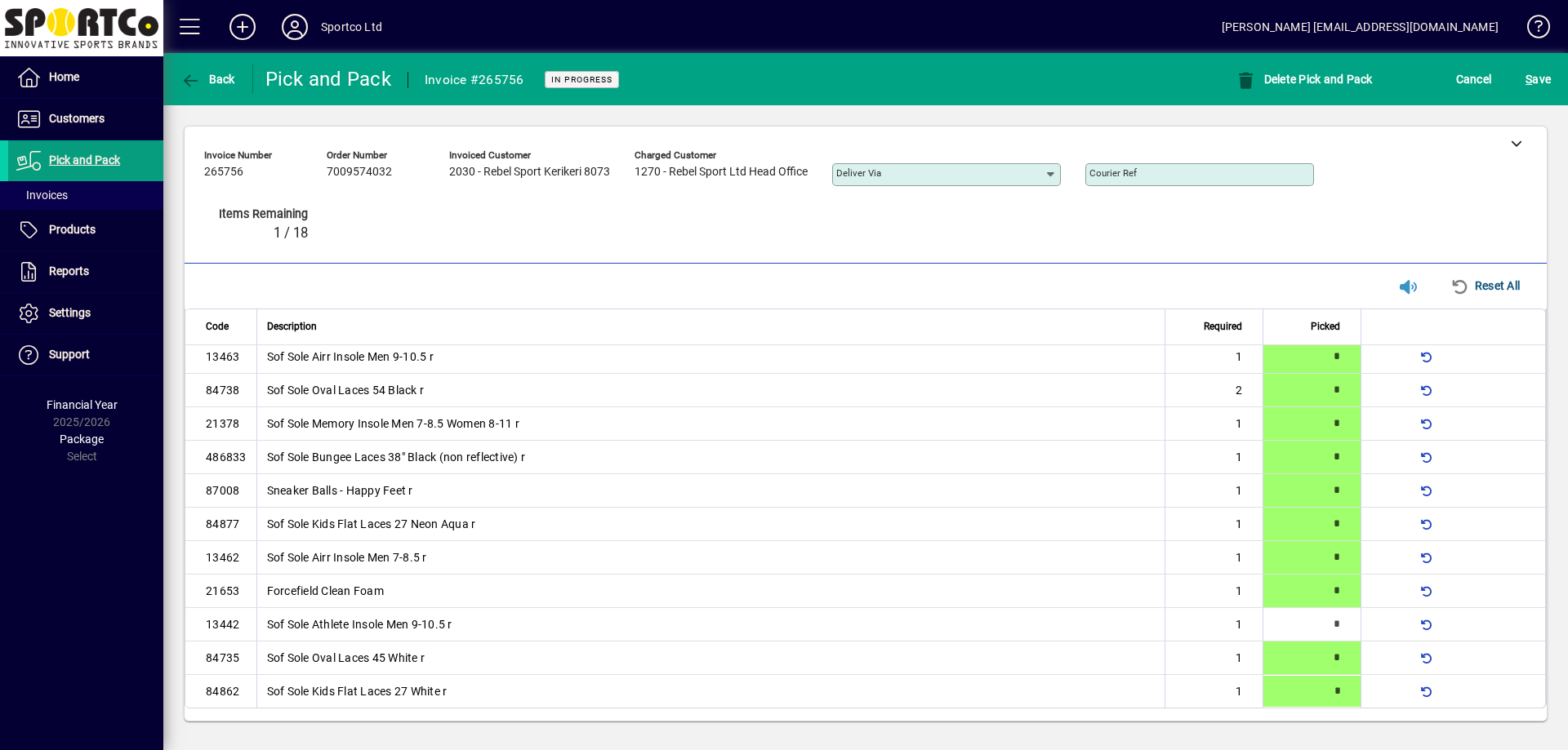
type input "*"
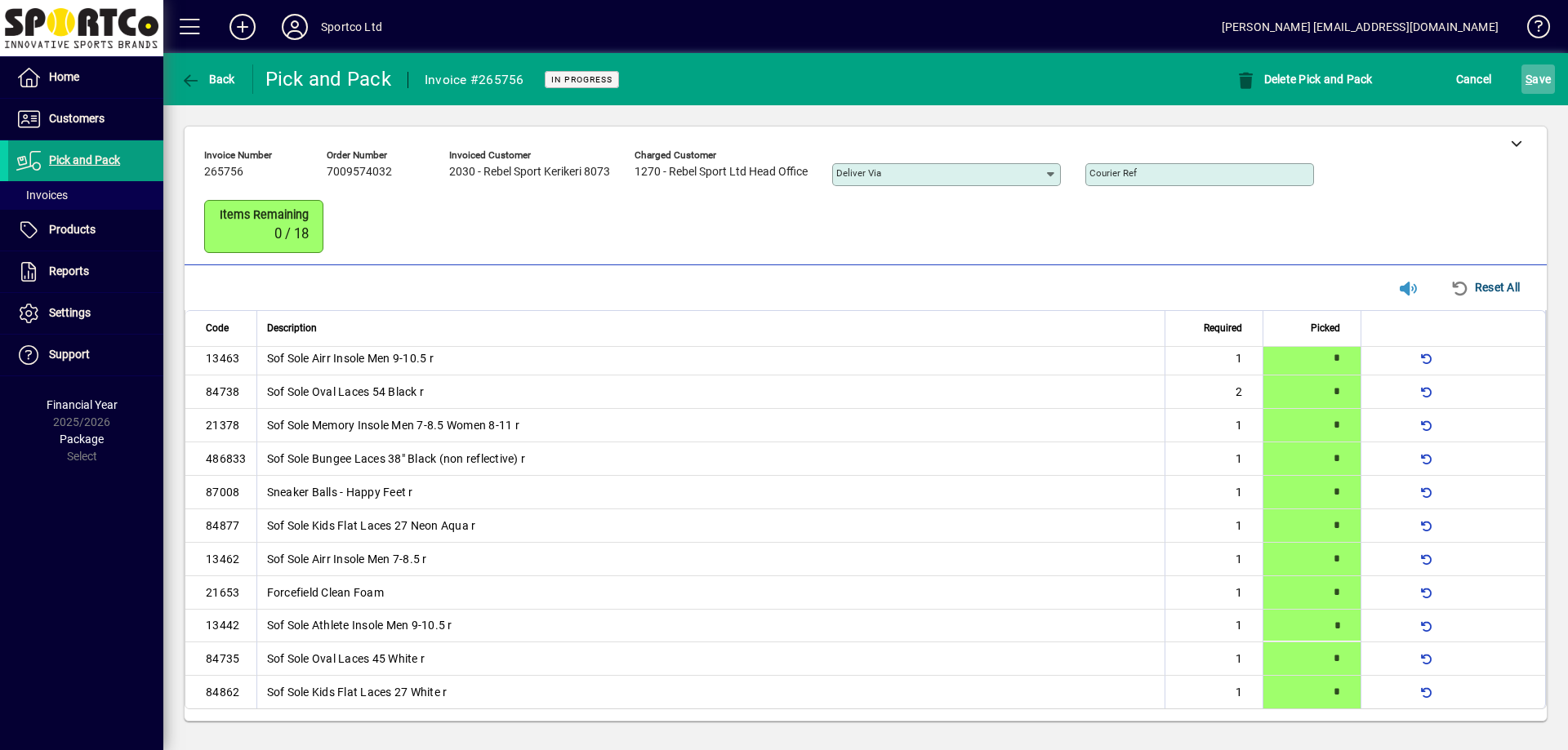
click at [1525, 90] on span "S ave" at bounding box center [1538, 79] width 26 height 26
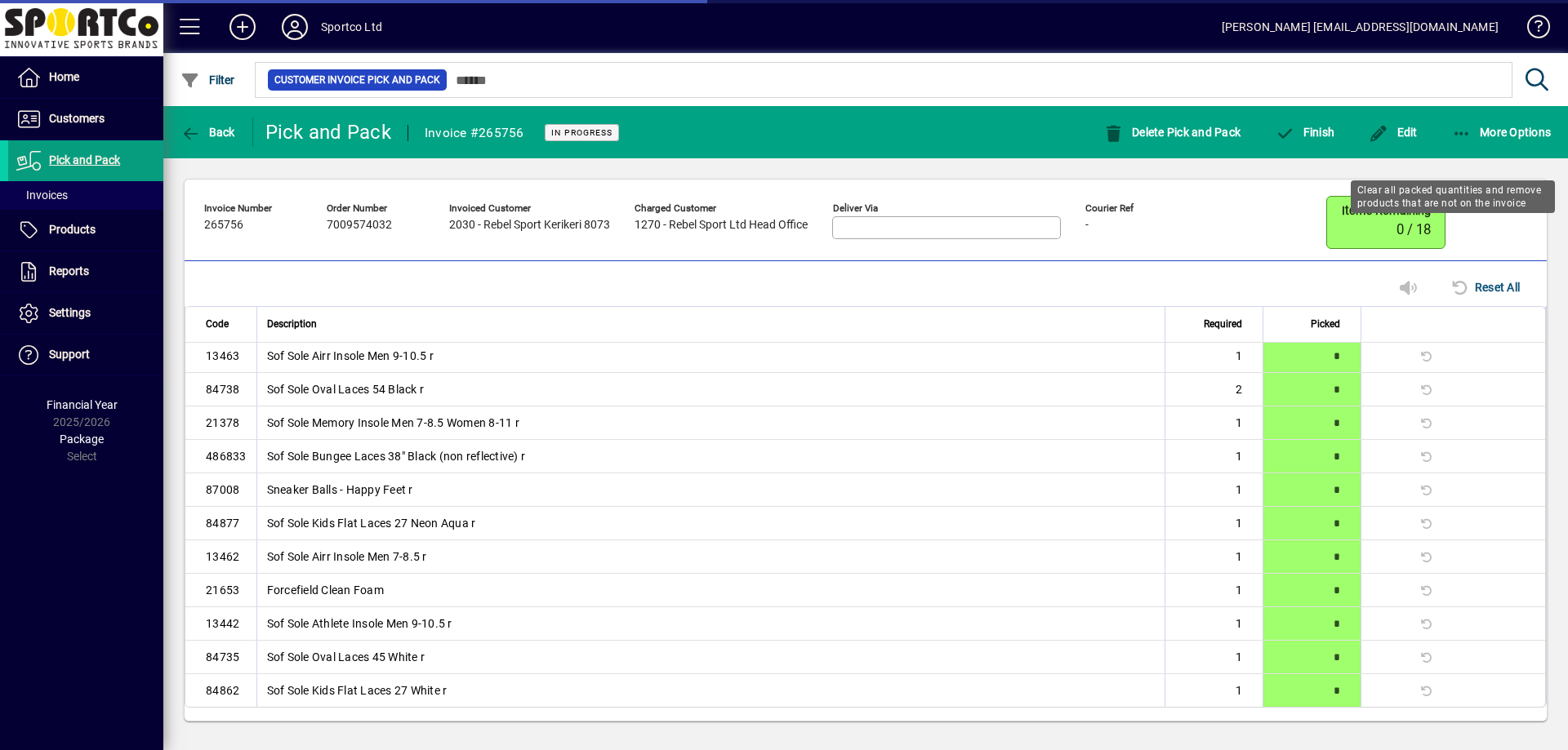
scroll to position [141, 0]
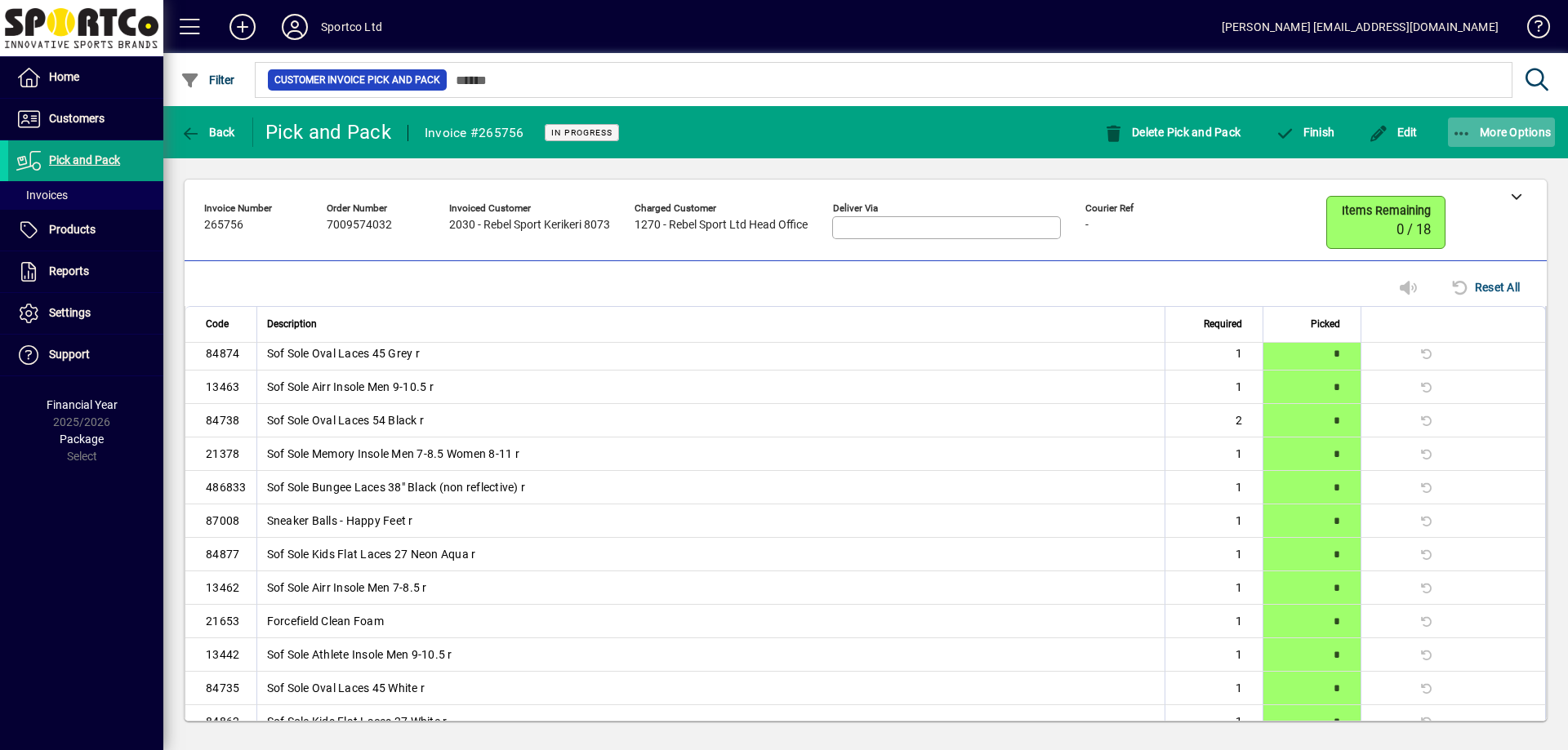
click at [1468, 133] on icon "button" at bounding box center [1462, 134] width 21 height 16
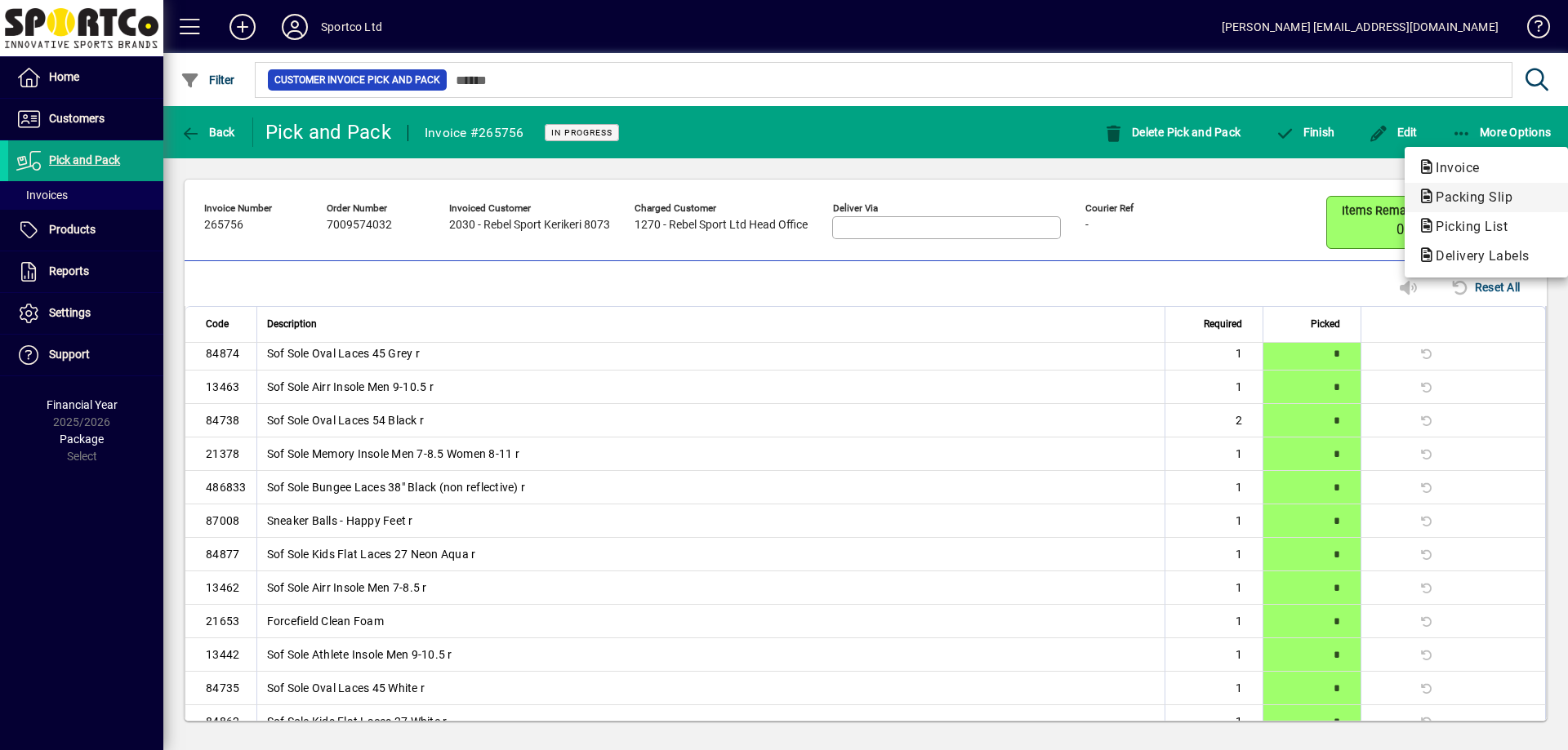
click at [1430, 208] on button "Packing Slip" at bounding box center [1486, 198] width 164 height 30
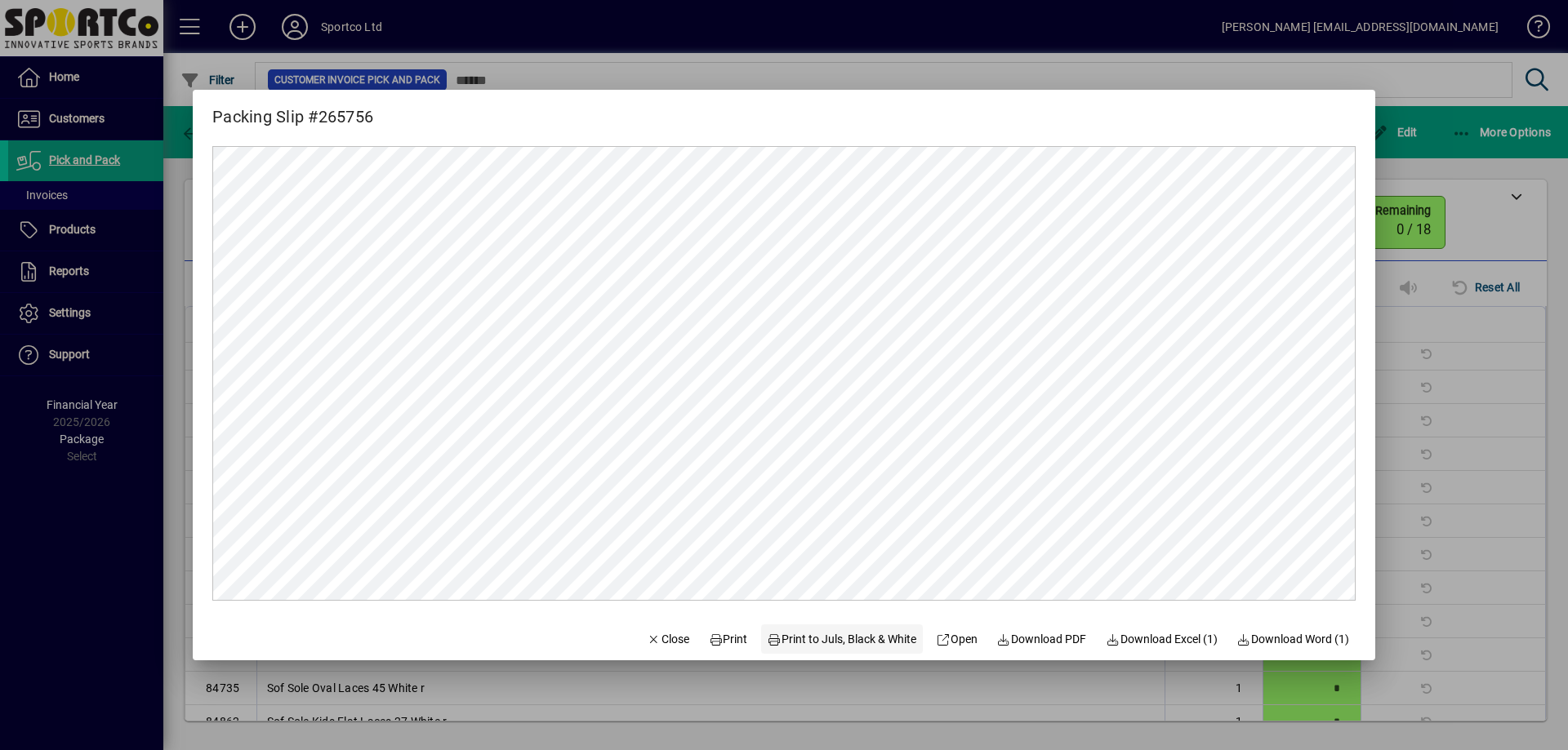
scroll to position [0, 0]
click at [717, 633] on span "Print" at bounding box center [728, 639] width 40 height 17
drag, startPoint x: 624, startPoint y: 638, endPoint x: 666, endPoint y: 617, distance: 47.0
click at [640, 638] on span "button" at bounding box center [668, 639] width 56 height 40
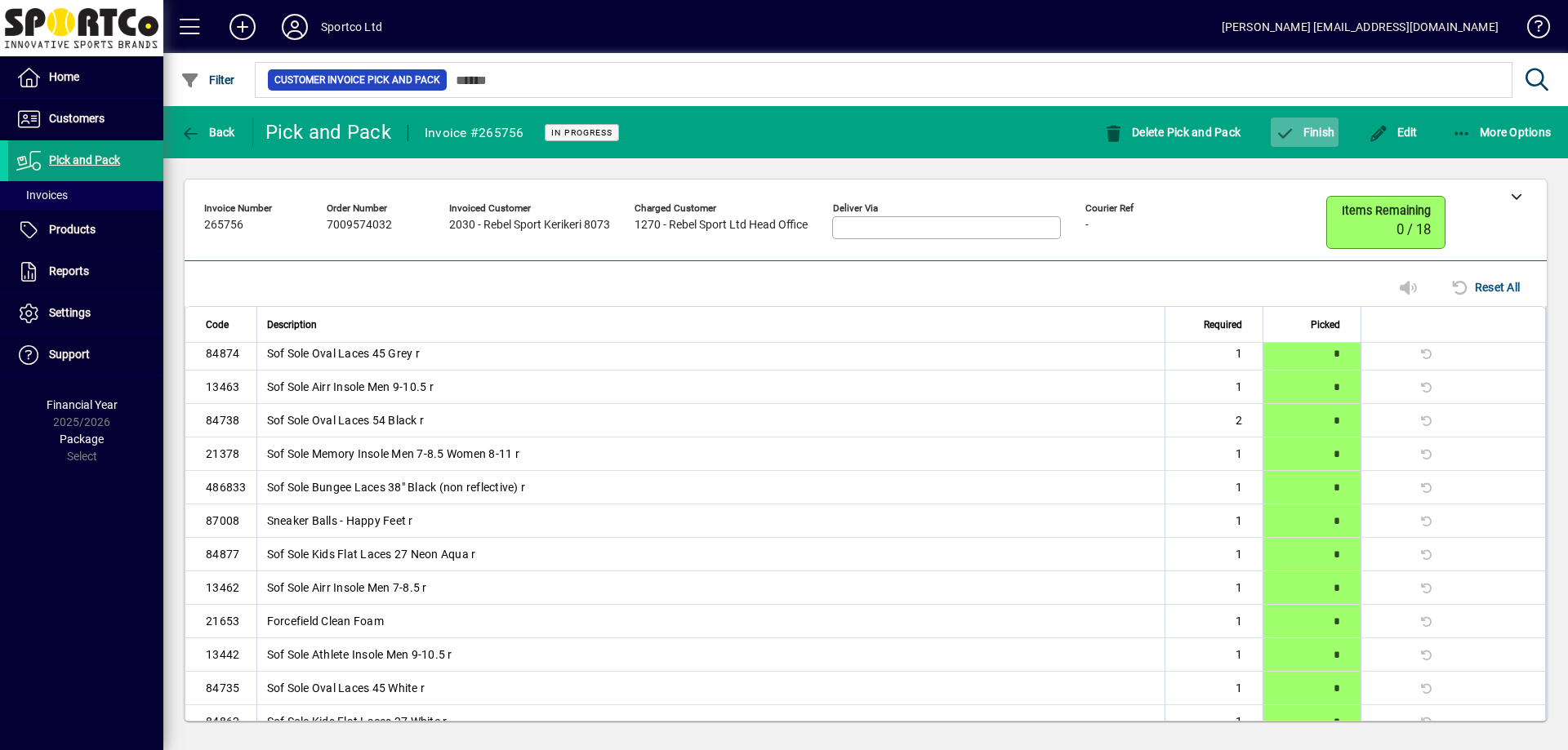
click at [1325, 124] on span "button" at bounding box center [1304, 133] width 67 height 40
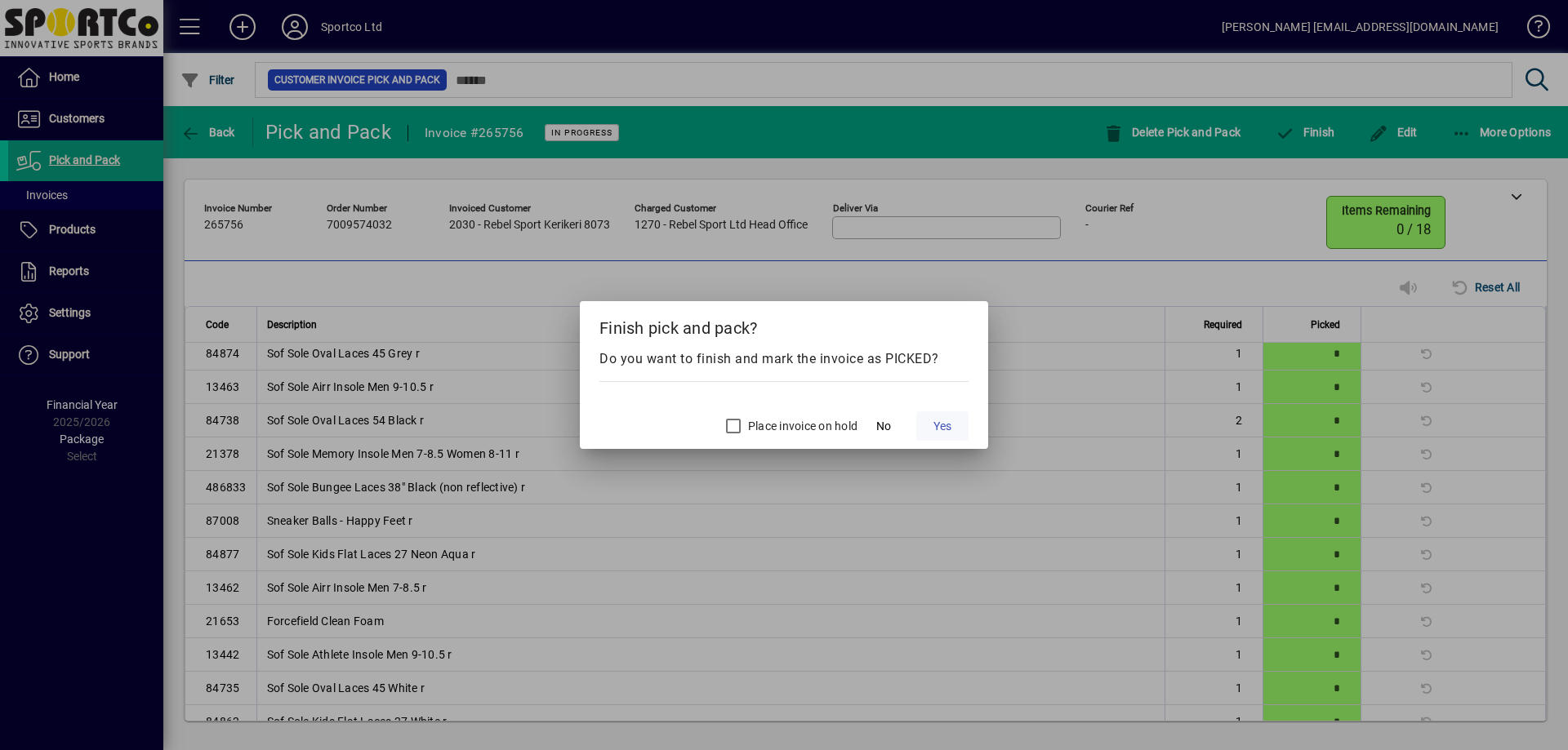
click at [955, 420] on span at bounding box center [943, 426] width 53 height 40
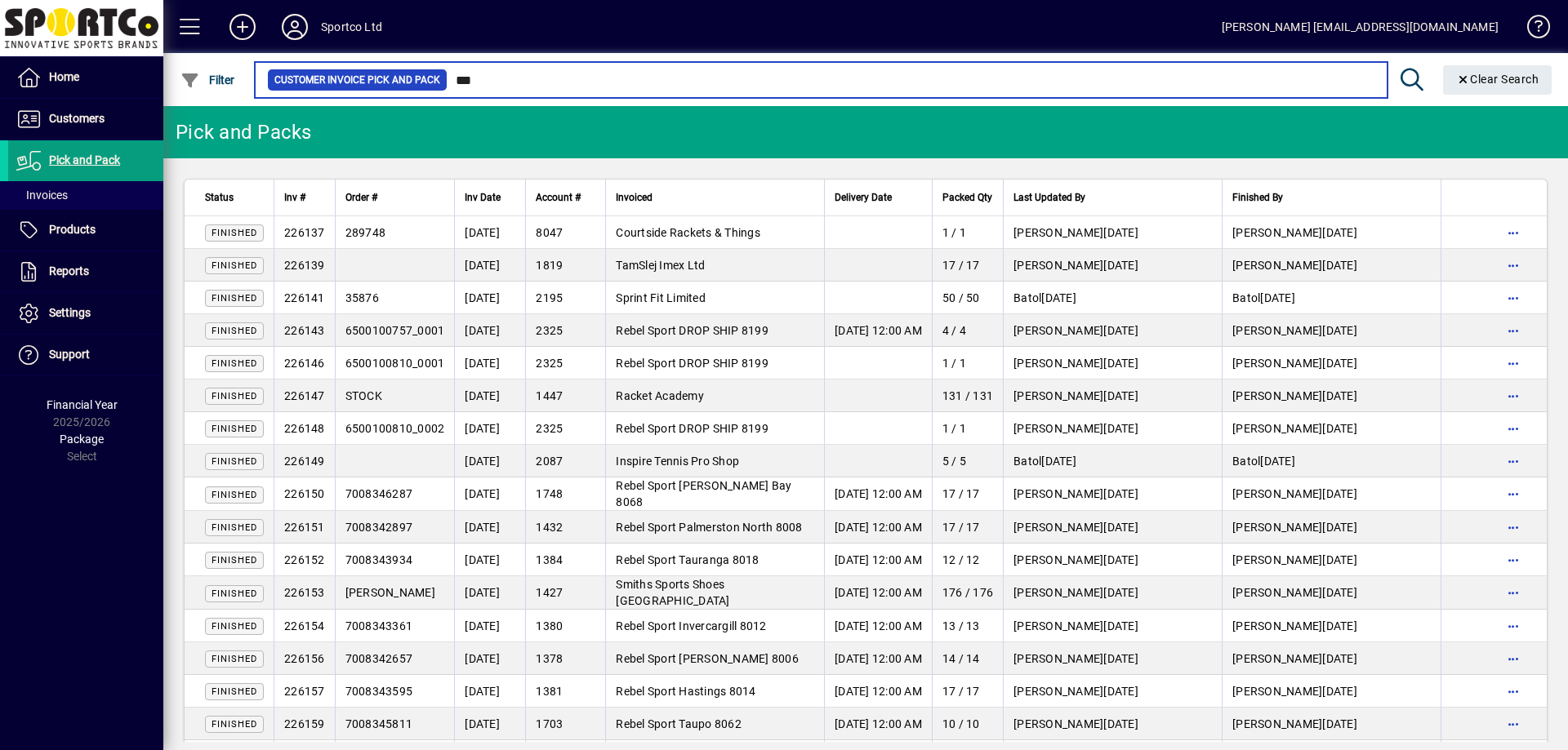
type input "****"
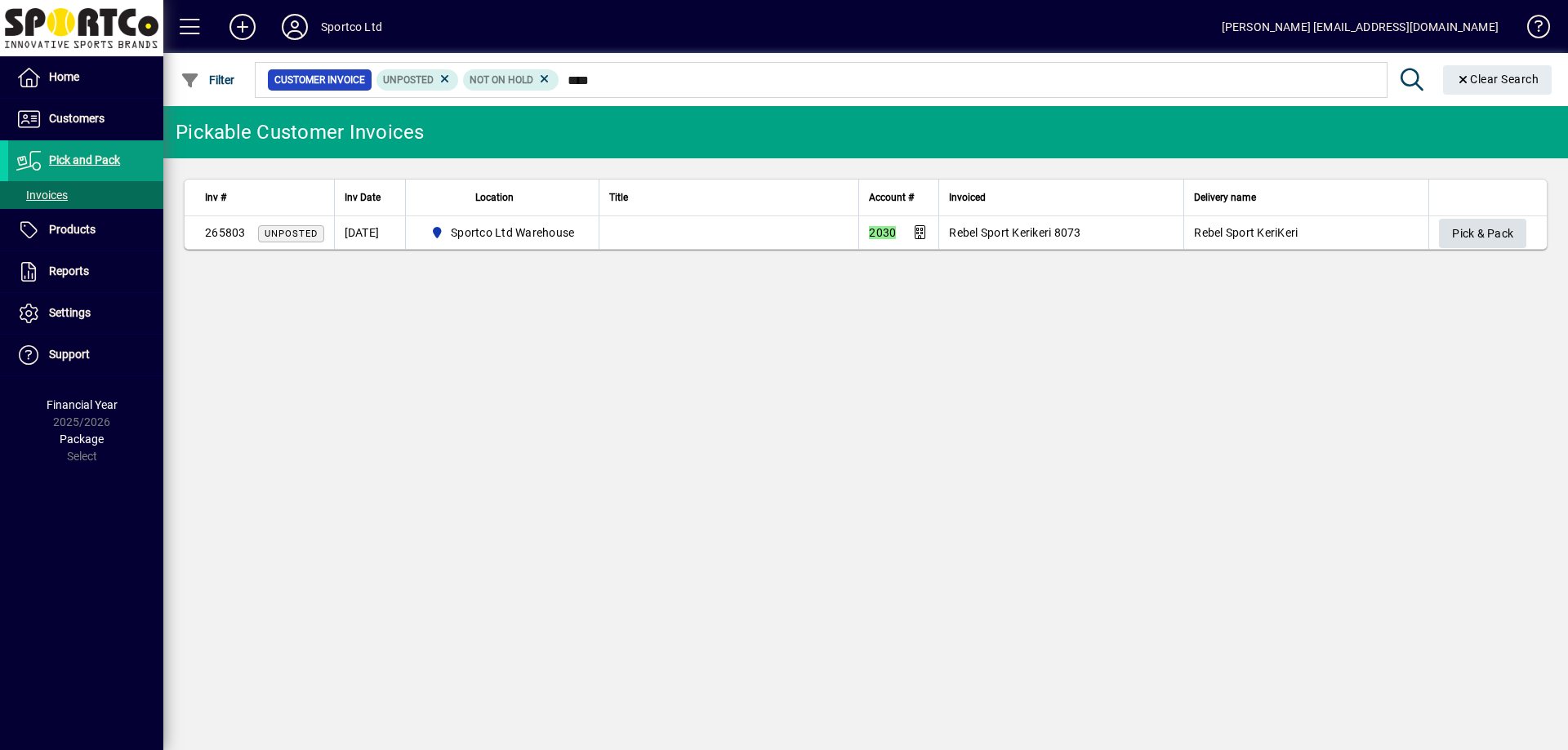
type input "****"
click at [1465, 243] on span "Pick & Pack" at bounding box center [1483, 233] width 61 height 27
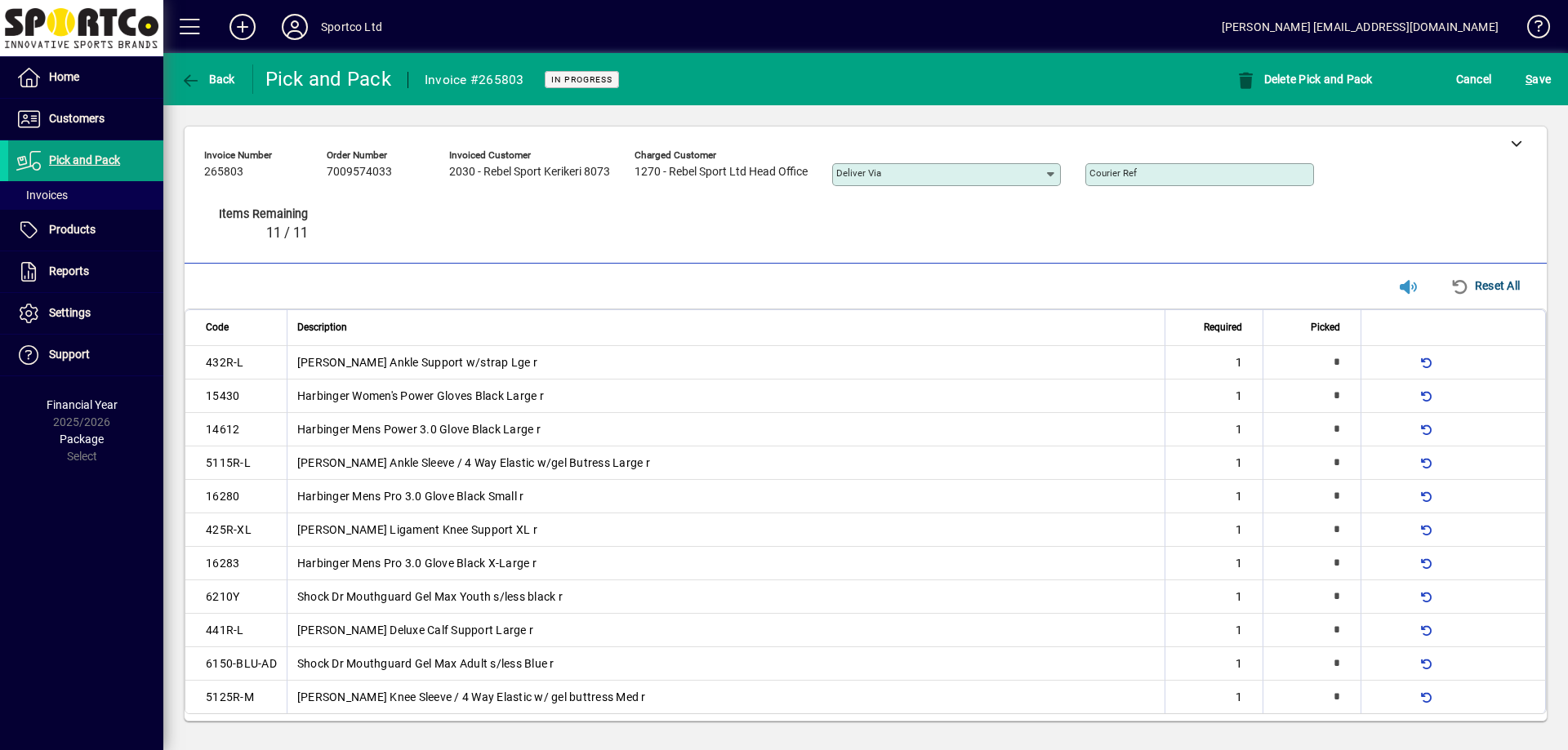
type input "*"
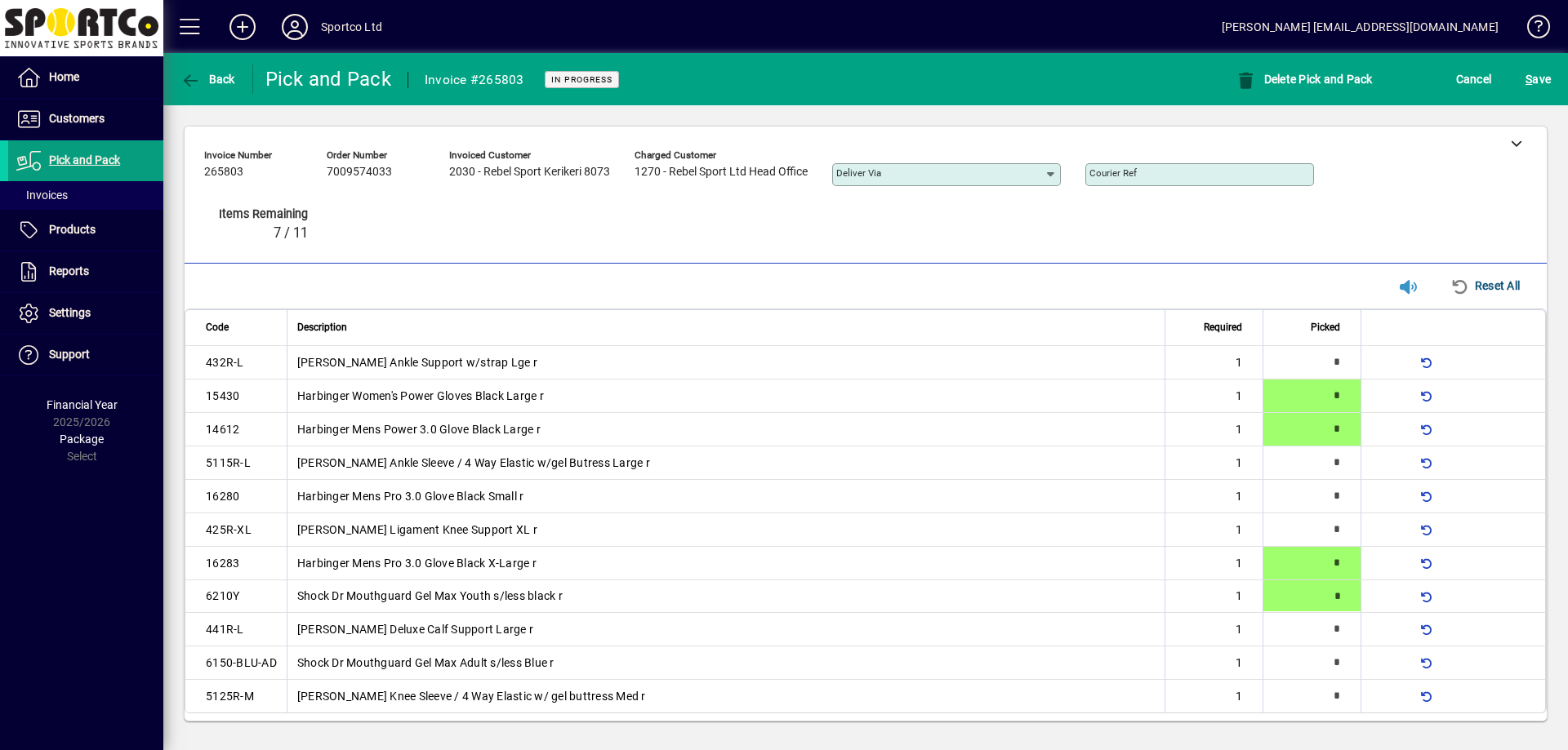
type input "*"
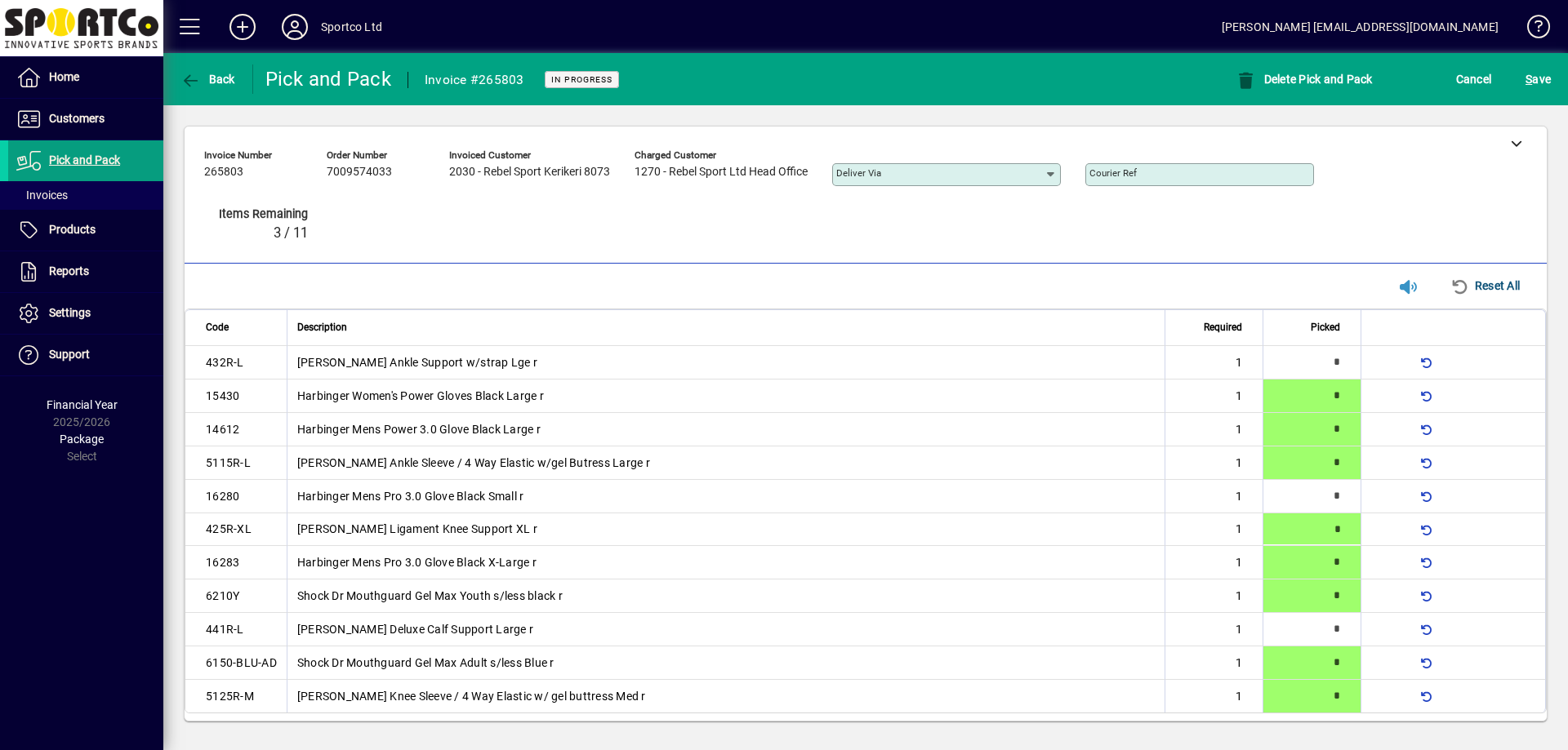
type input "*"
click at [1547, 83] on span "S ave" at bounding box center [1538, 79] width 26 height 26
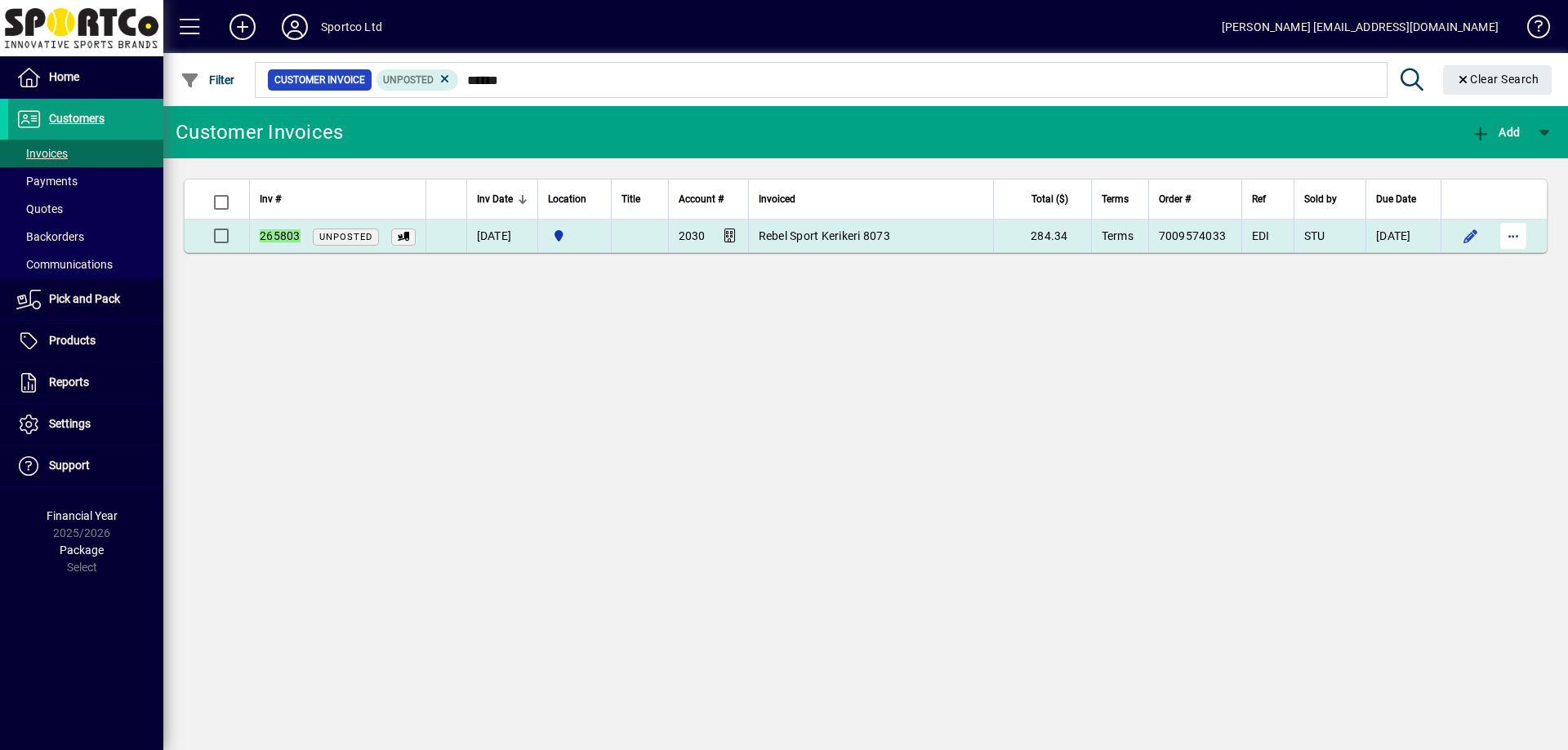
type input "******"
click at [1516, 244] on span "button" at bounding box center [1513, 236] width 40 height 40
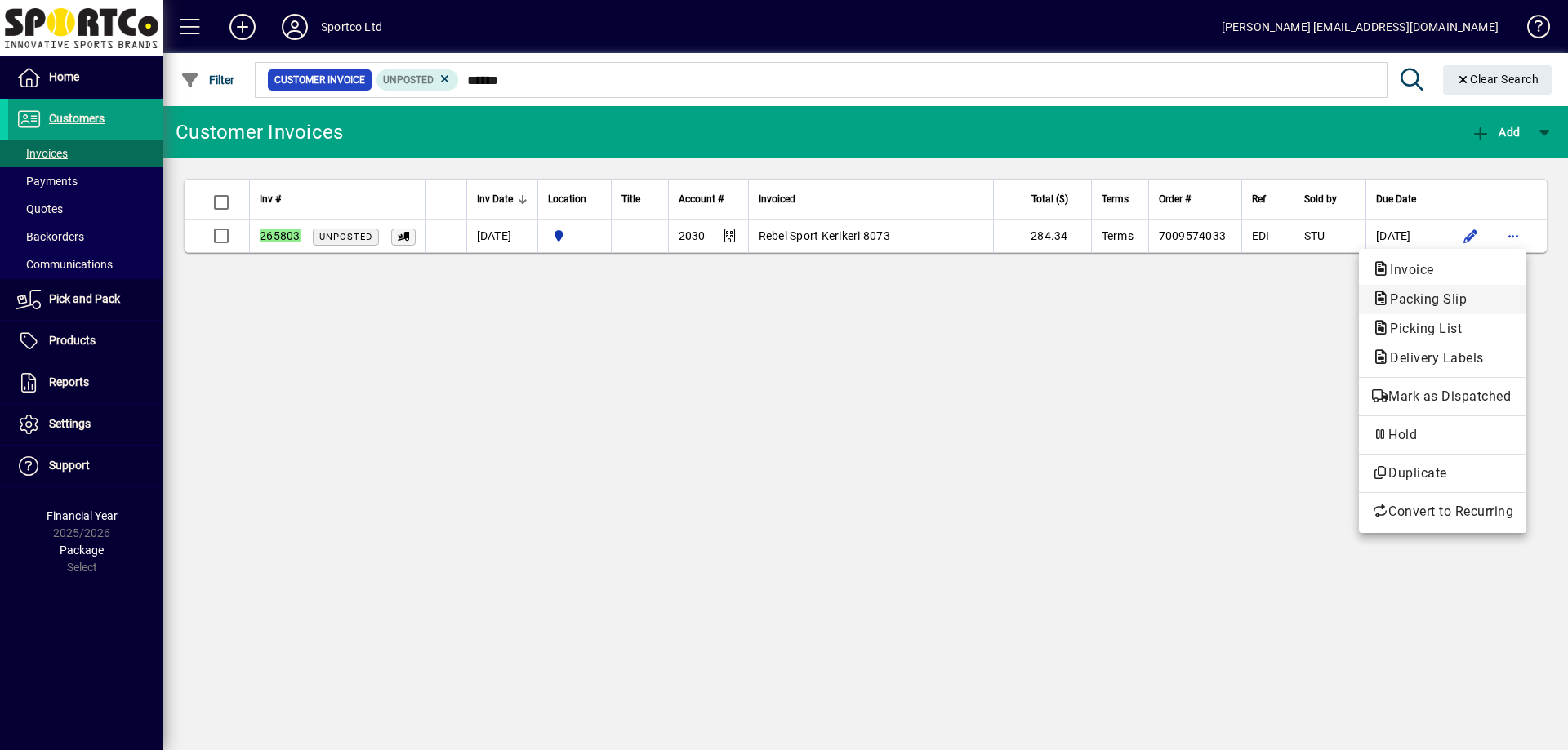
click at [1479, 293] on span "Packing Slip" at bounding box center [1442, 300] width 142 height 20
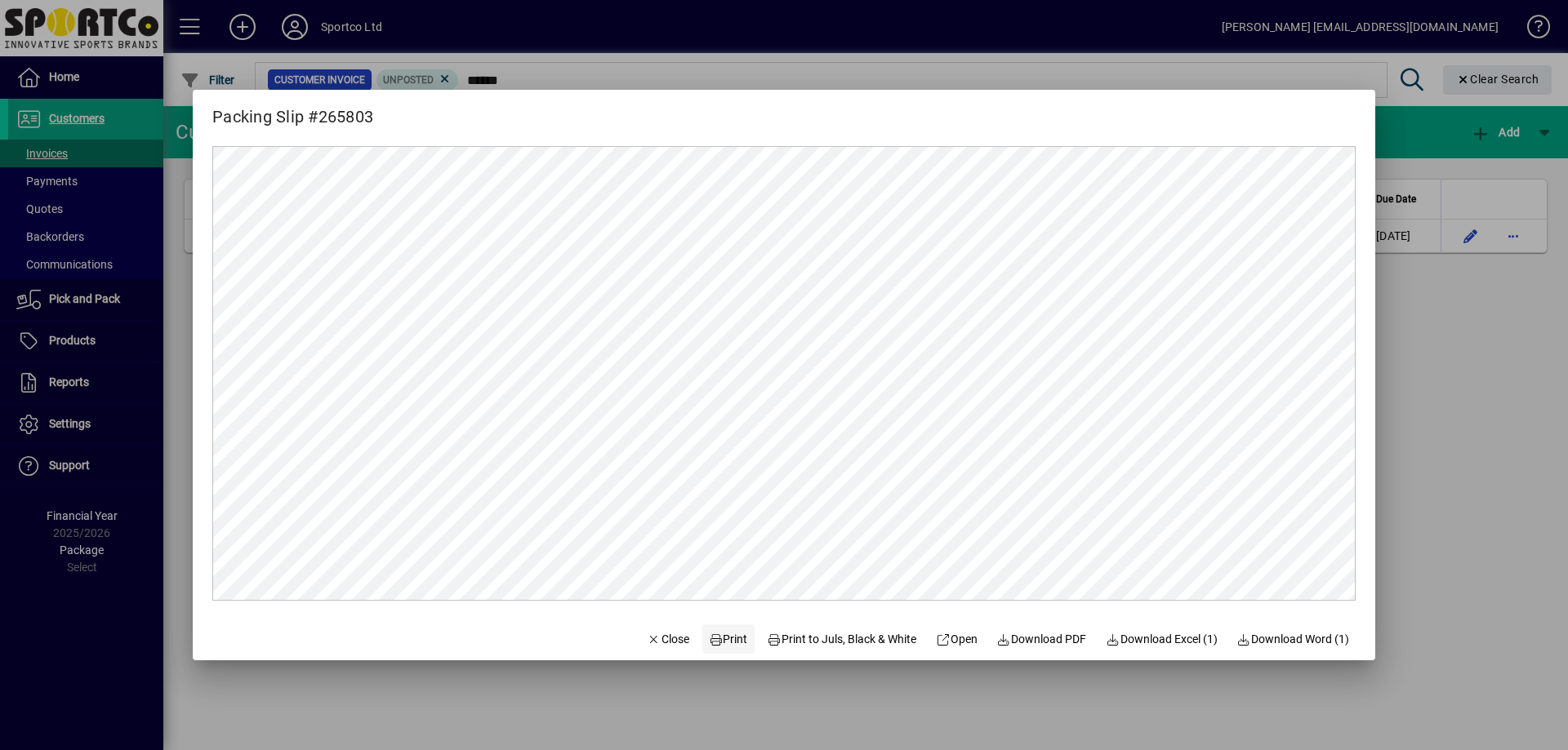
click at [726, 631] on span "Print" at bounding box center [728, 639] width 40 height 17
click at [659, 637] on span "Close" at bounding box center [668, 639] width 43 height 17
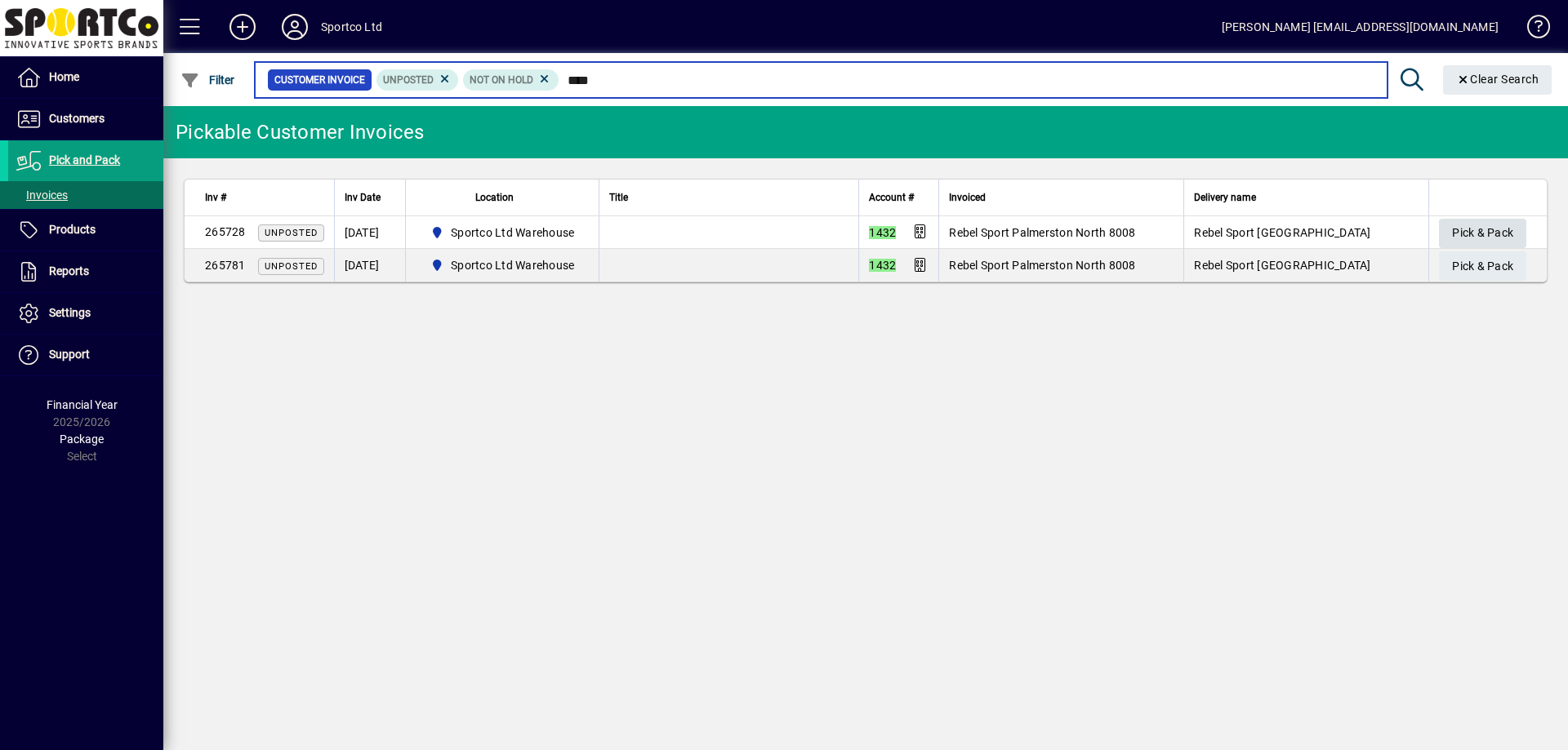
type input "****"
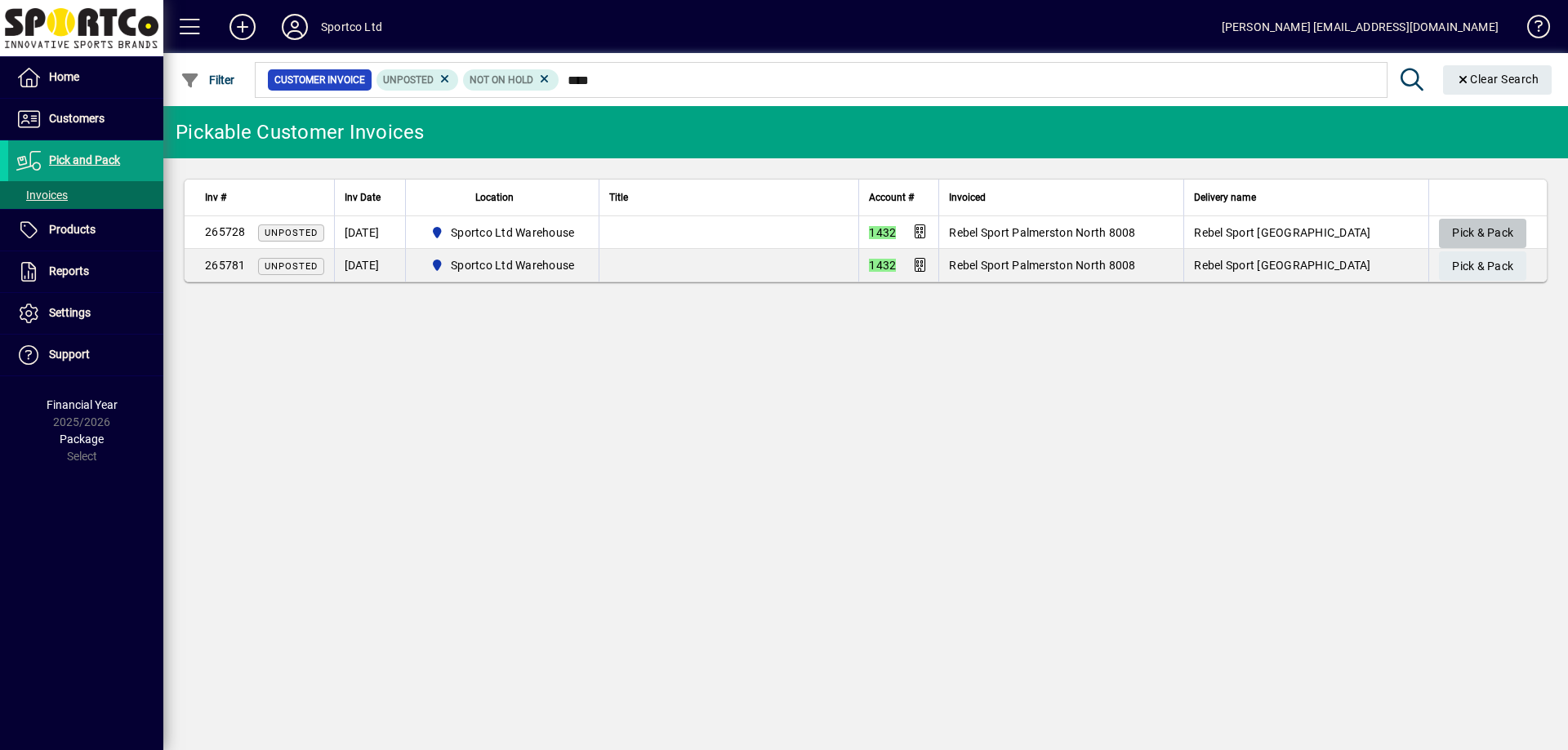
drag, startPoint x: 1512, startPoint y: 222, endPoint x: 1498, endPoint y: 217, distance: 14.9
click at [1512, 223] on span "Pick & Pack" at bounding box center [1483, 233] width 61 height 27
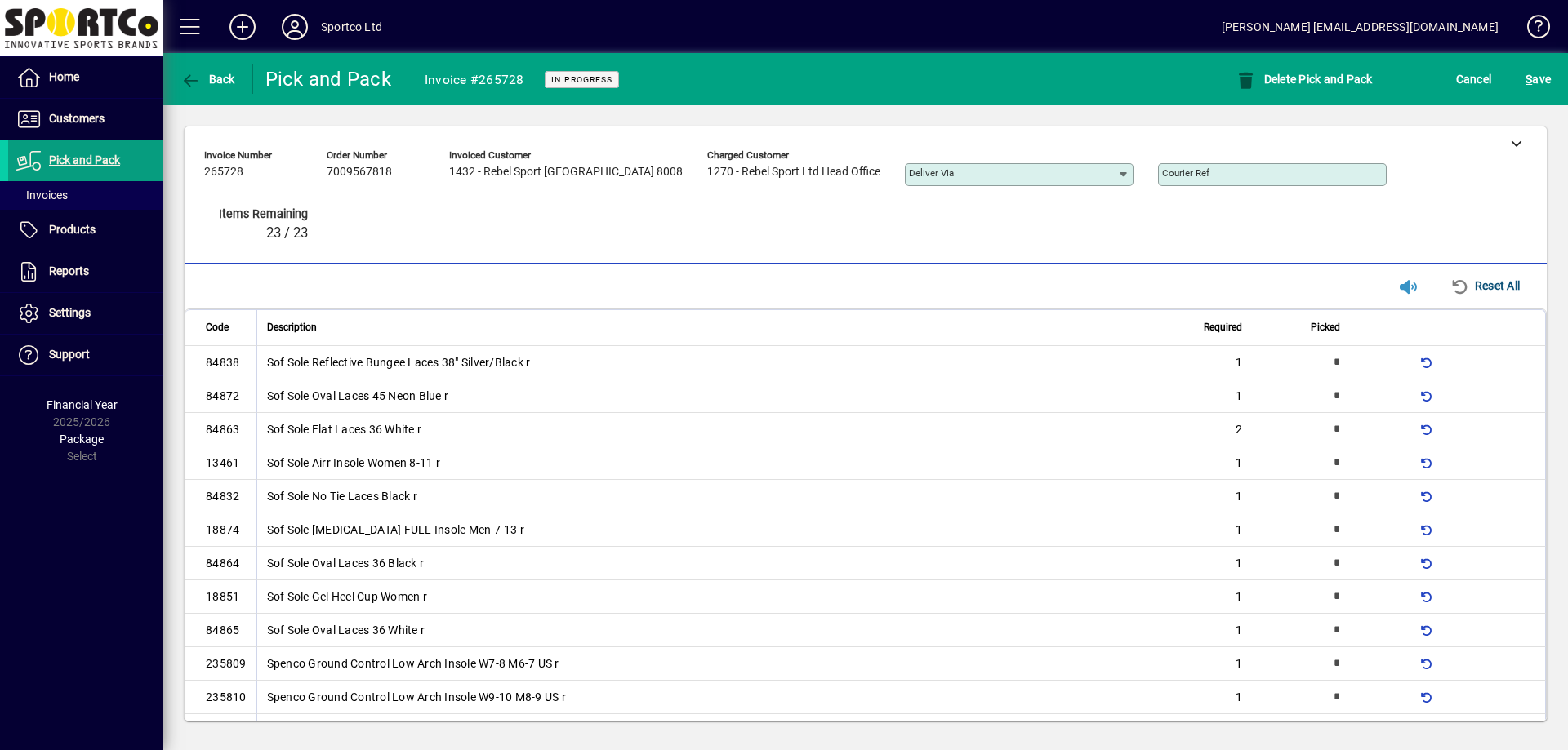
type input "*"
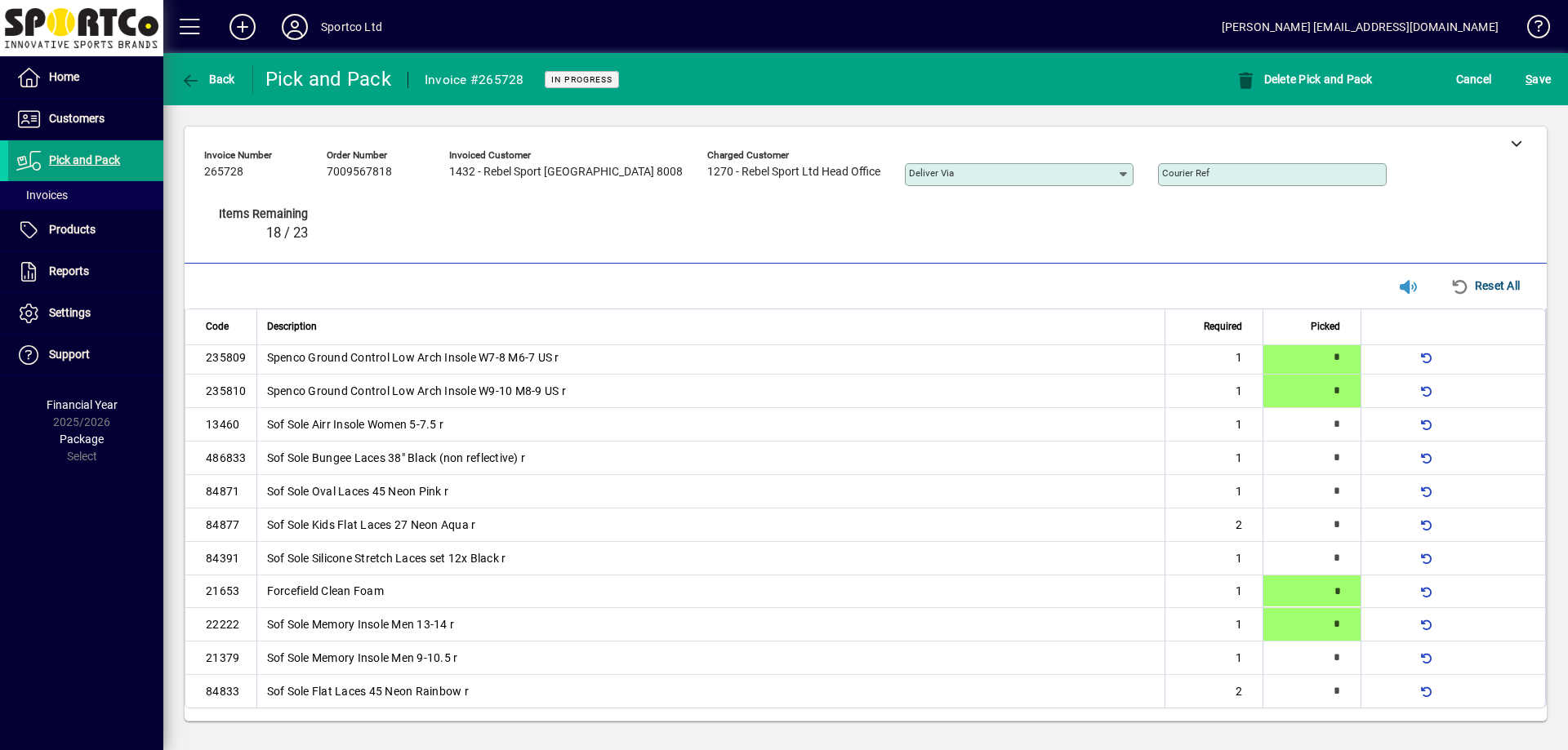
type input "*"
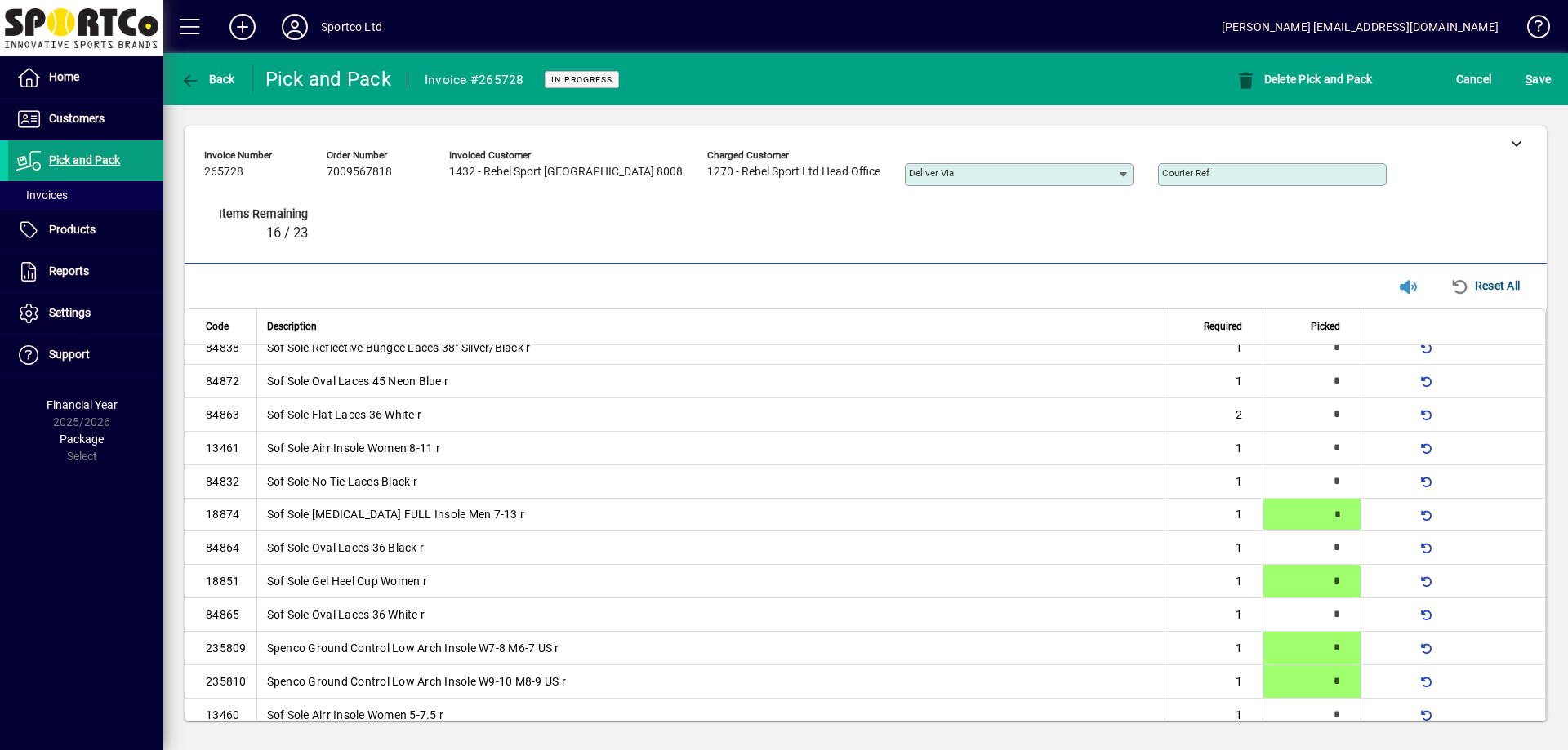
type input "*"
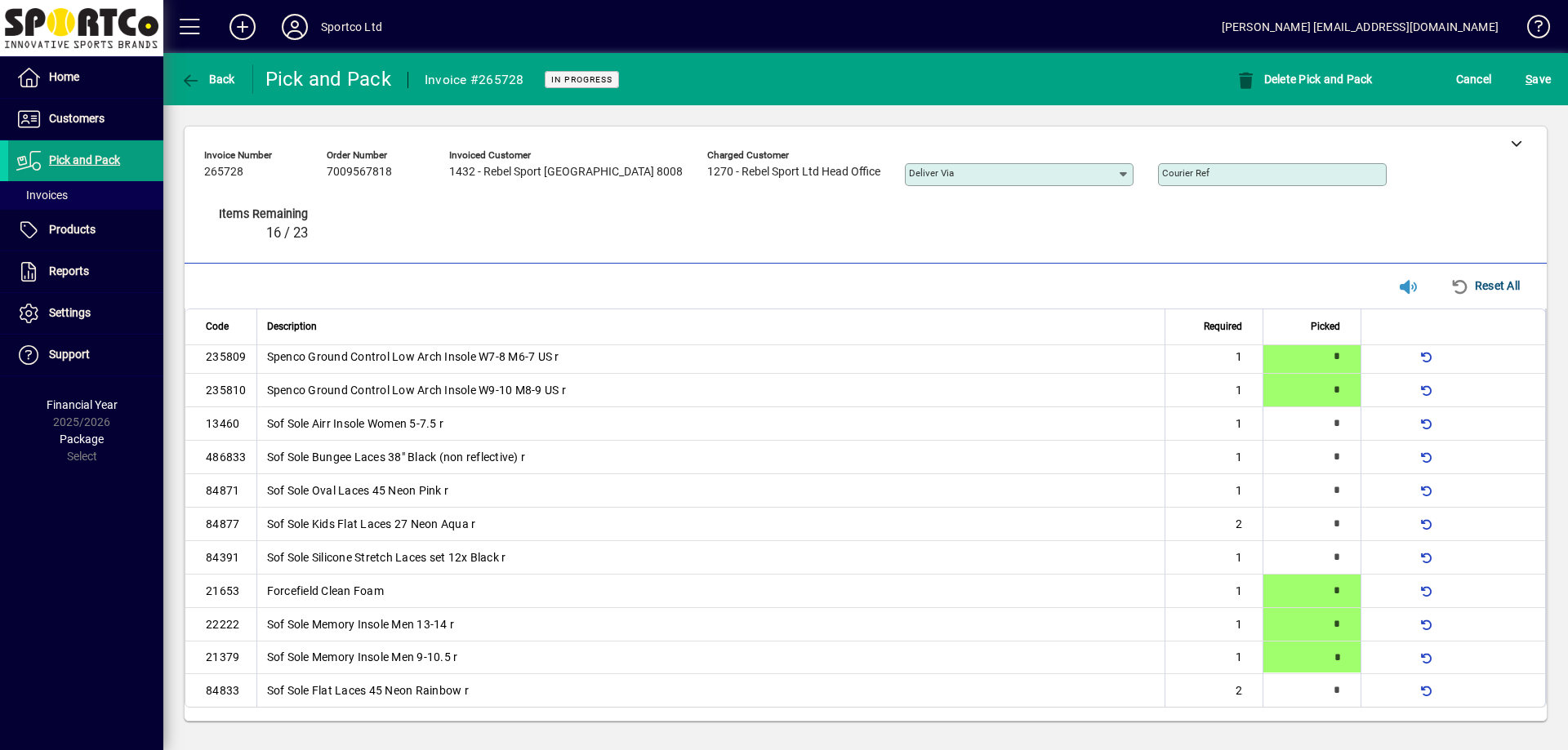
type input "*"
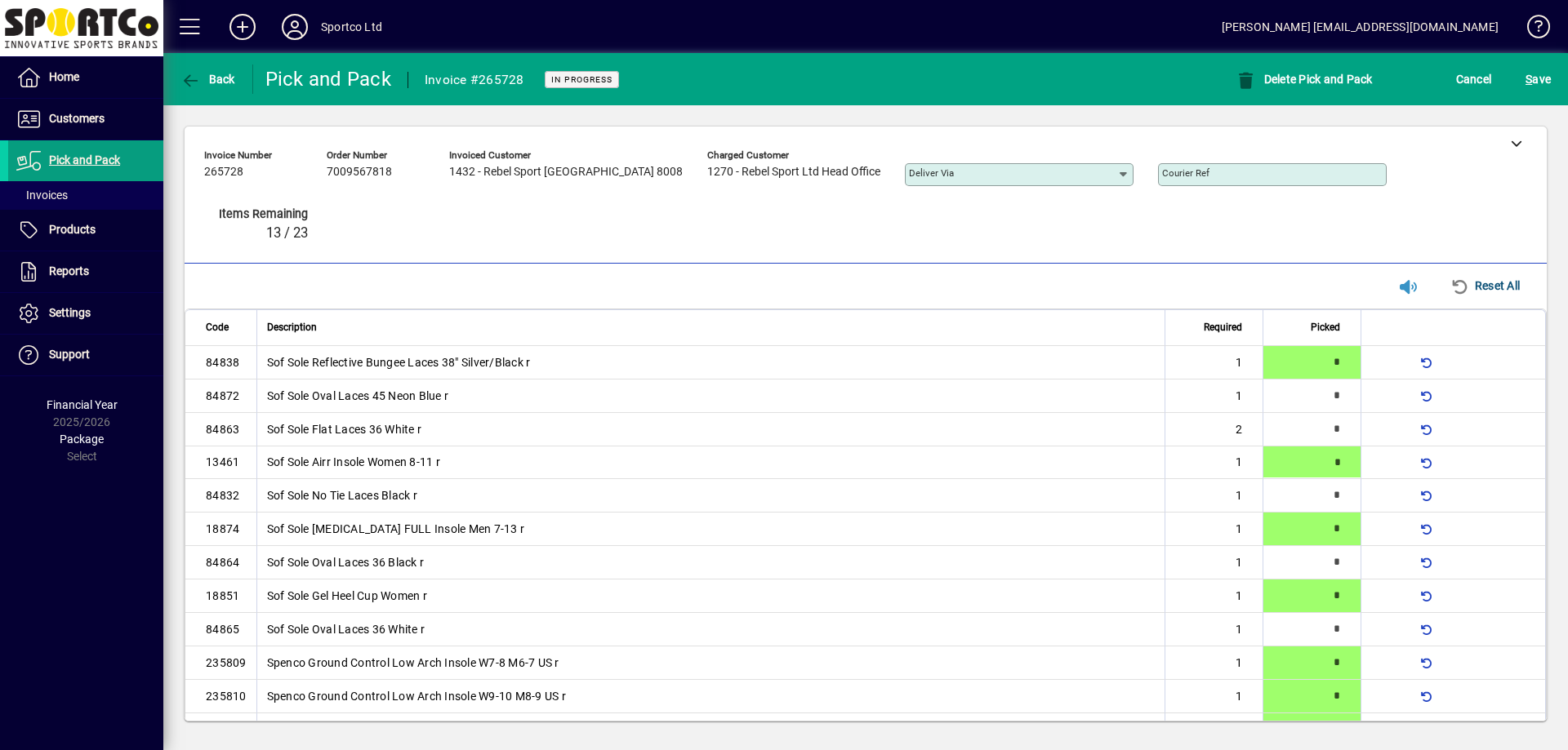
type input "*"
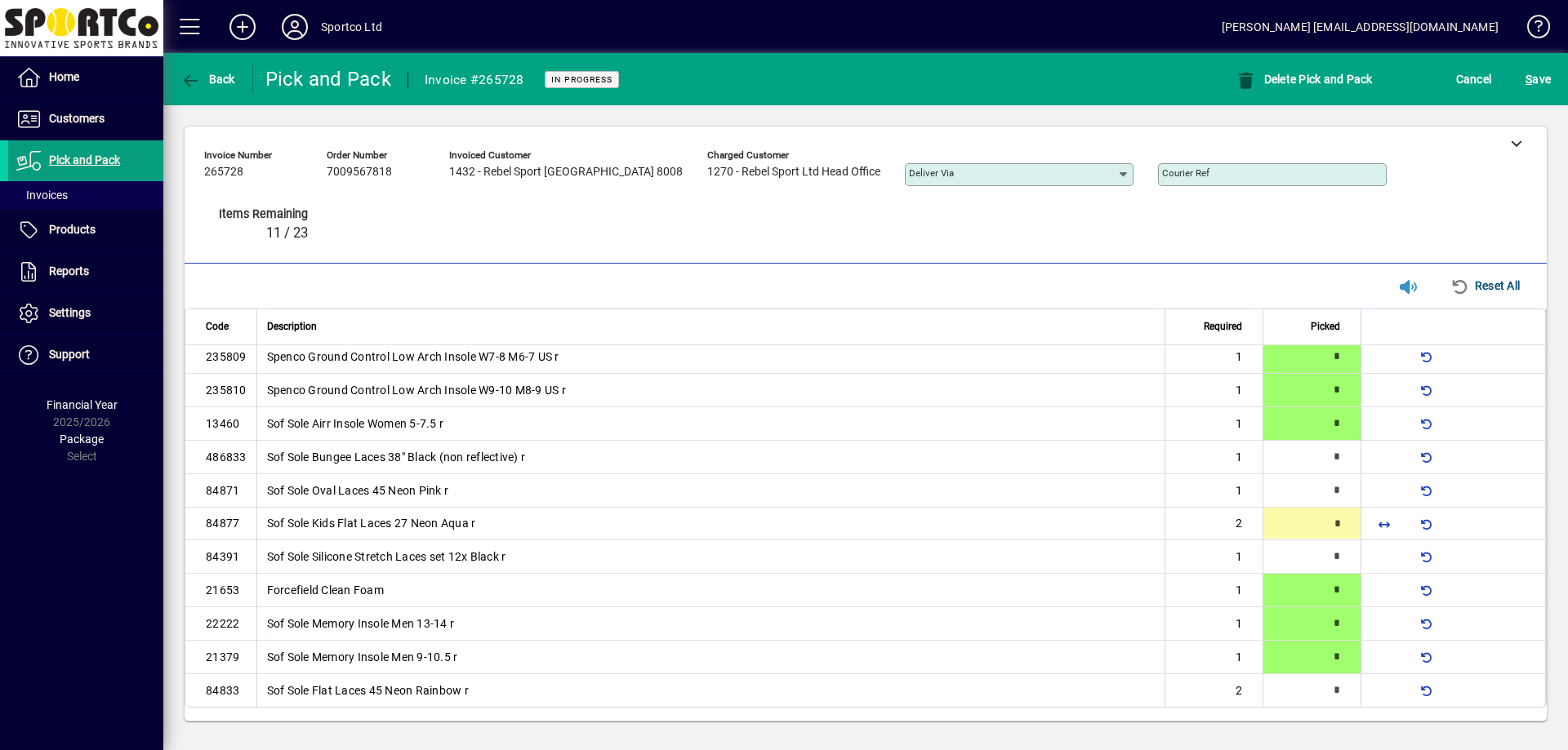
type input "*"
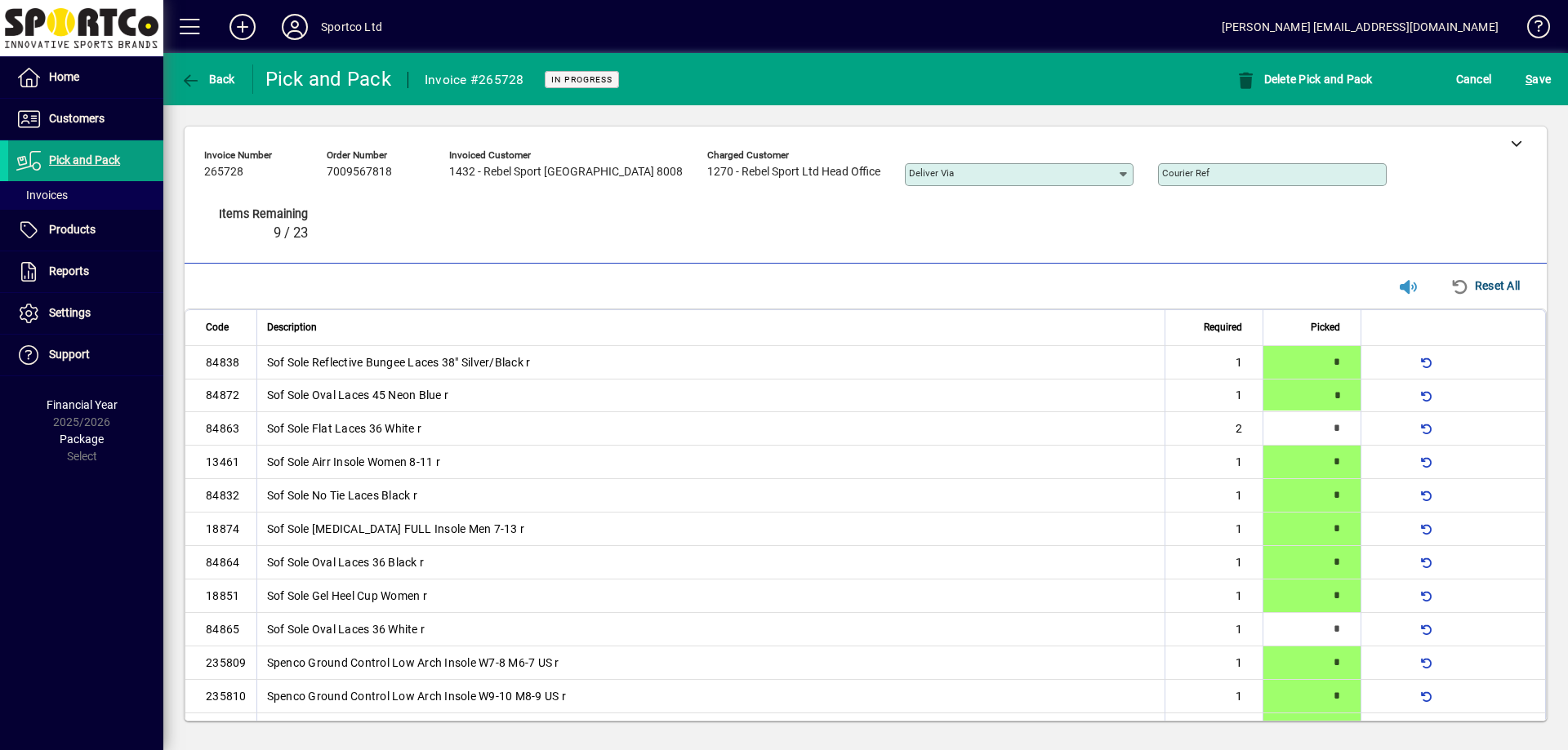
type input "*"
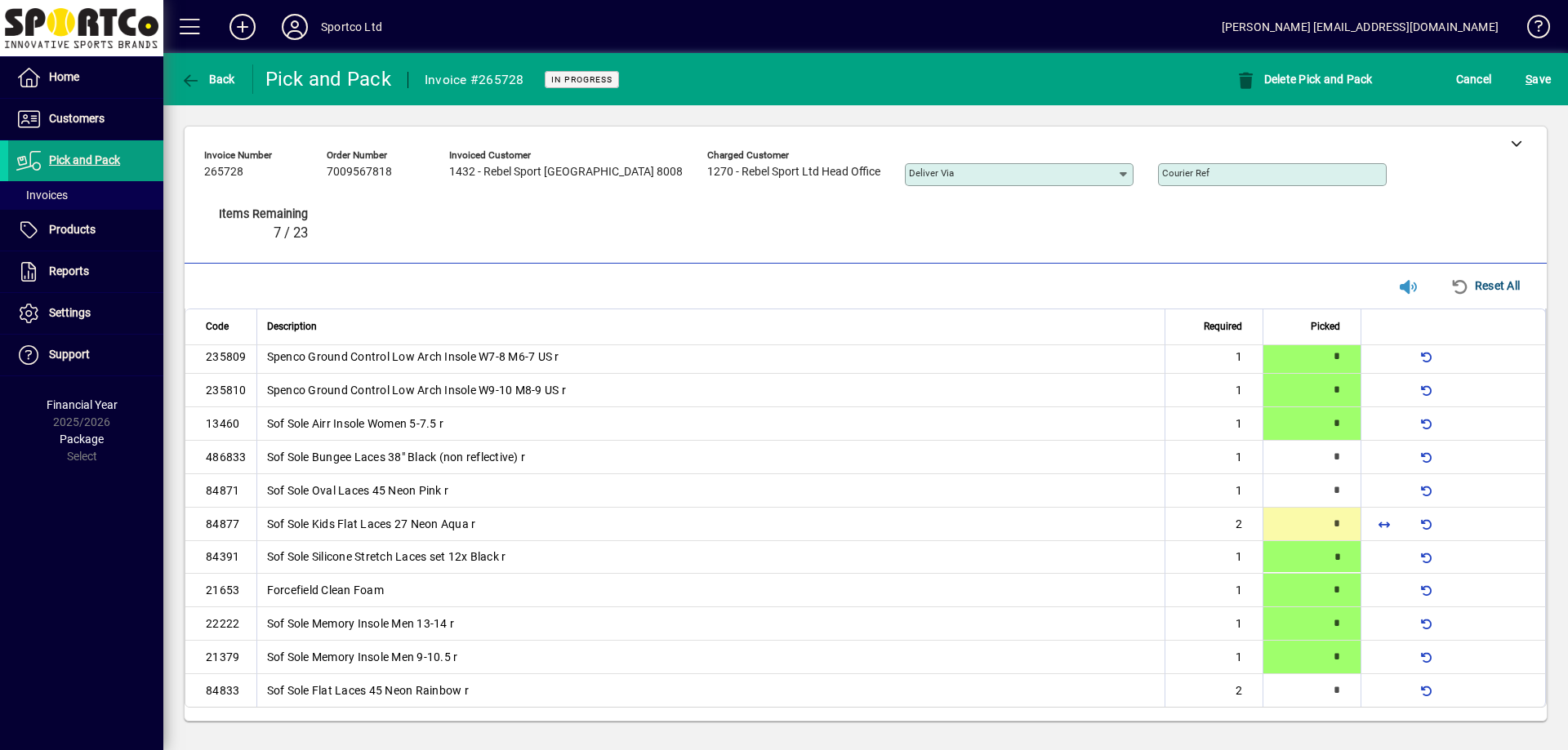
type input "*"
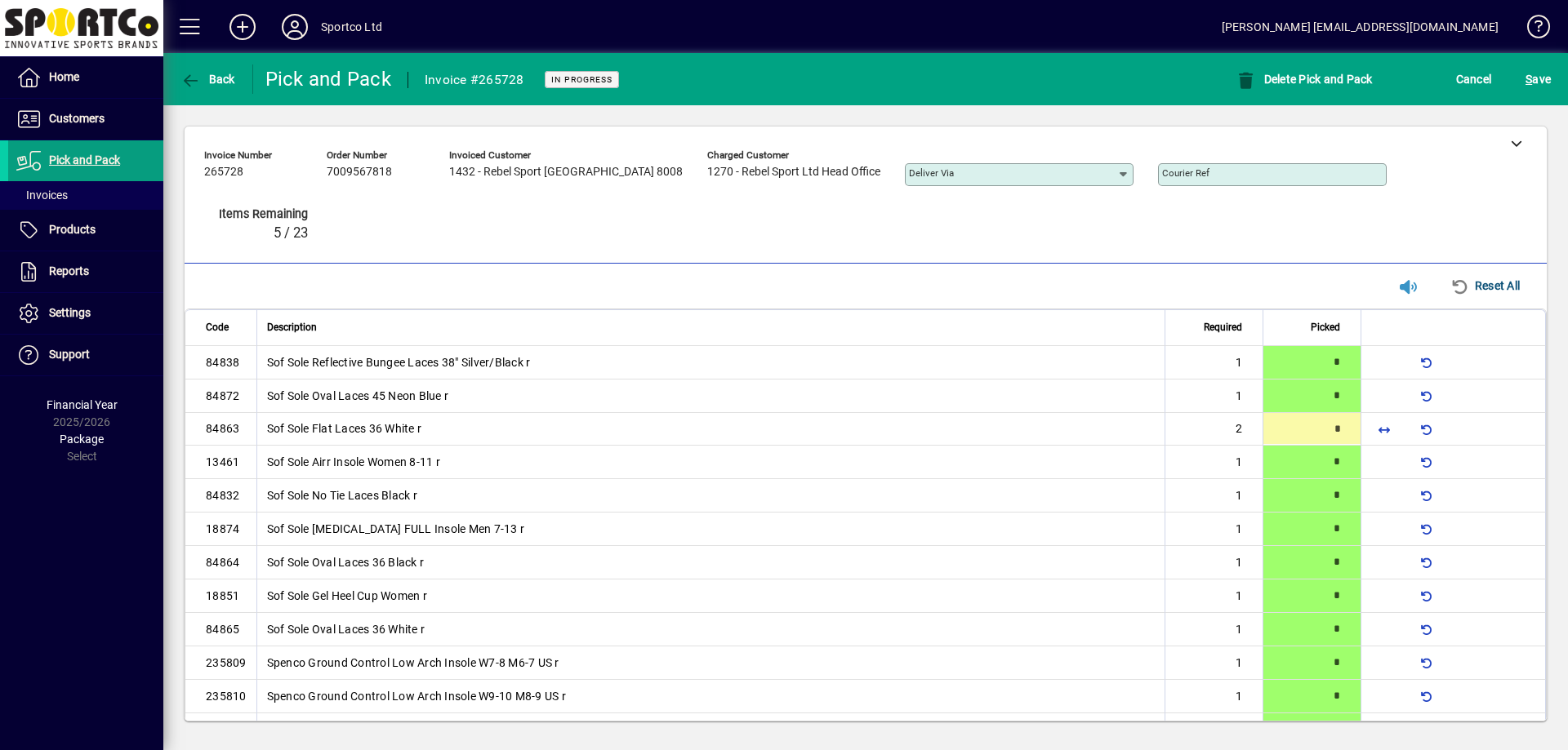
type input "*"
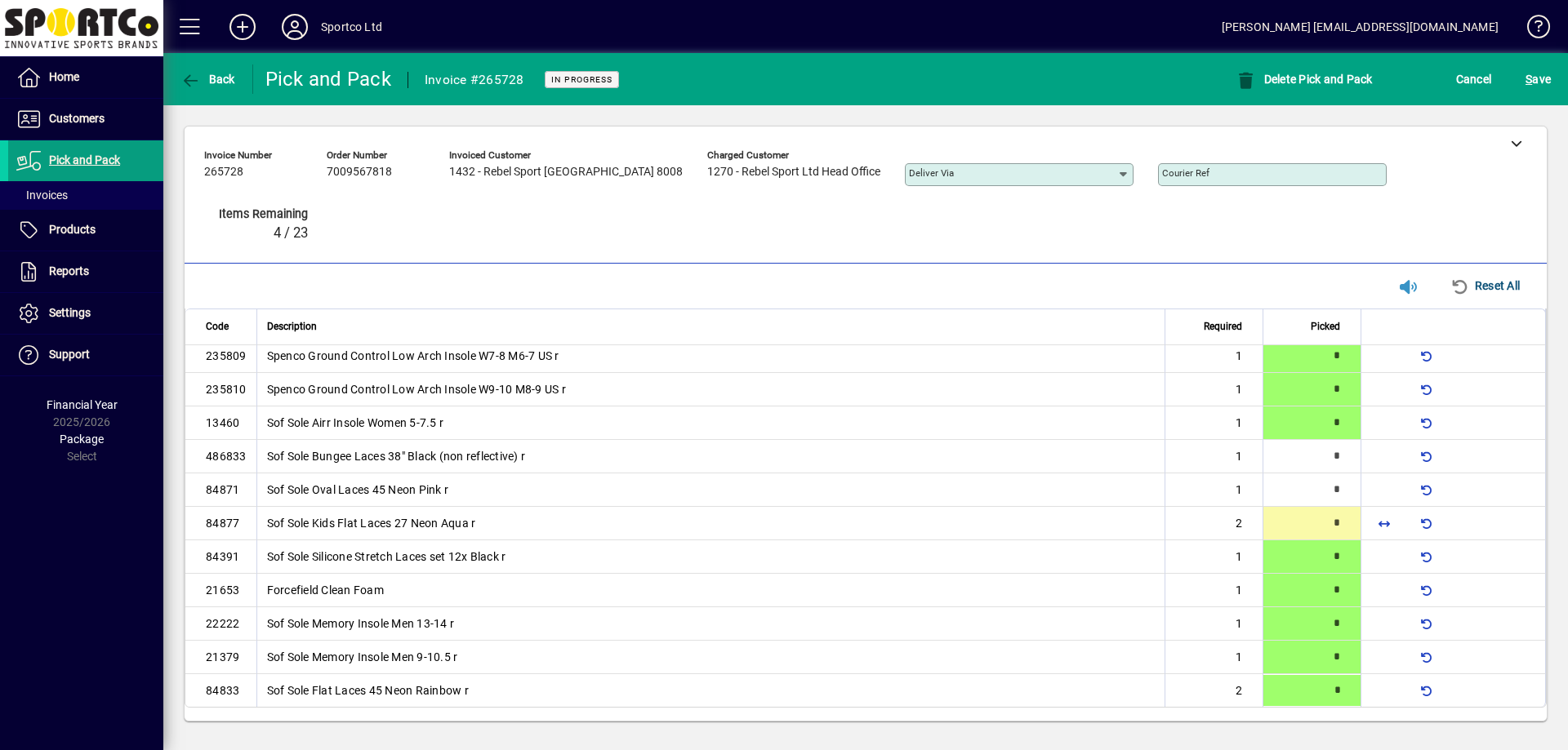
type input "*"
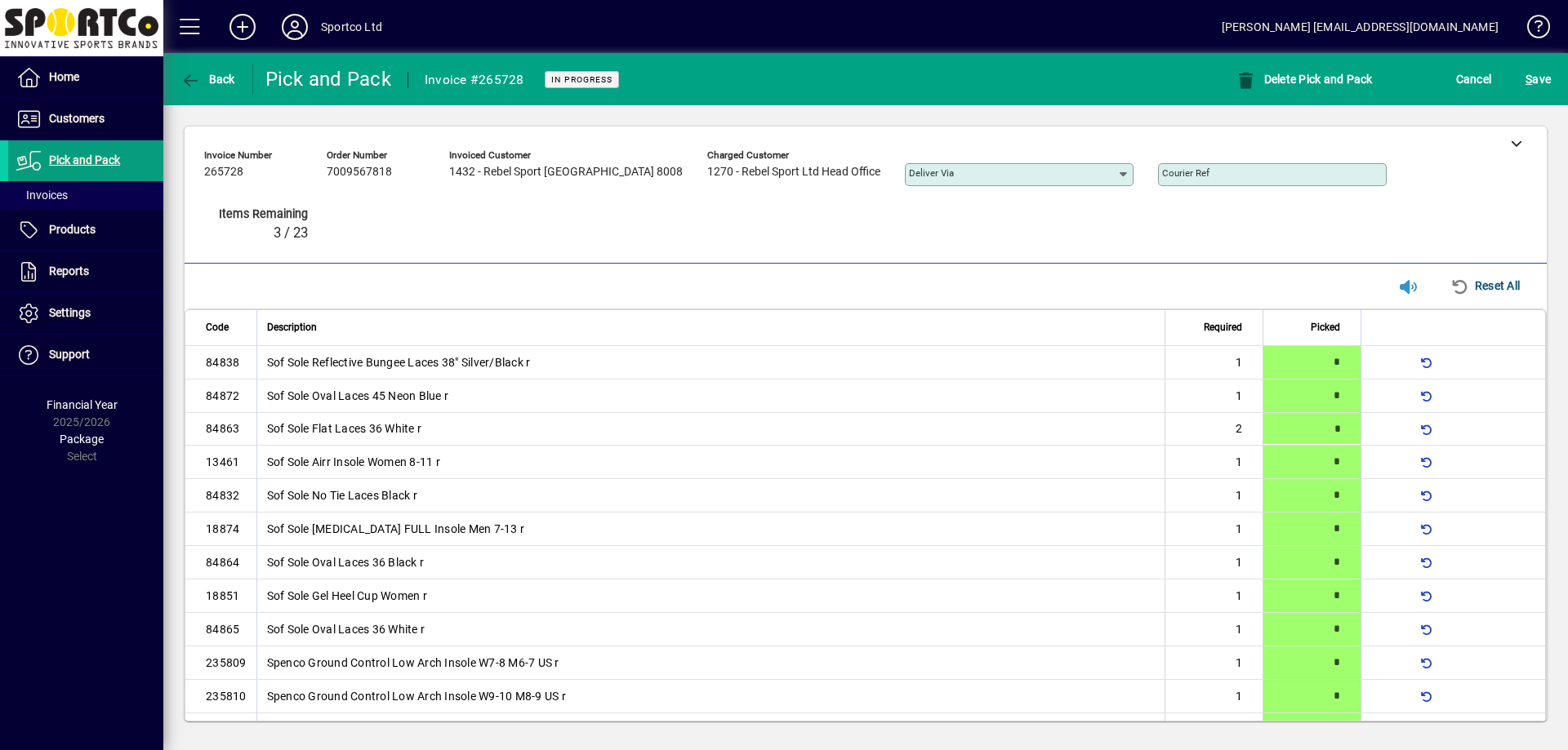
type input "*"
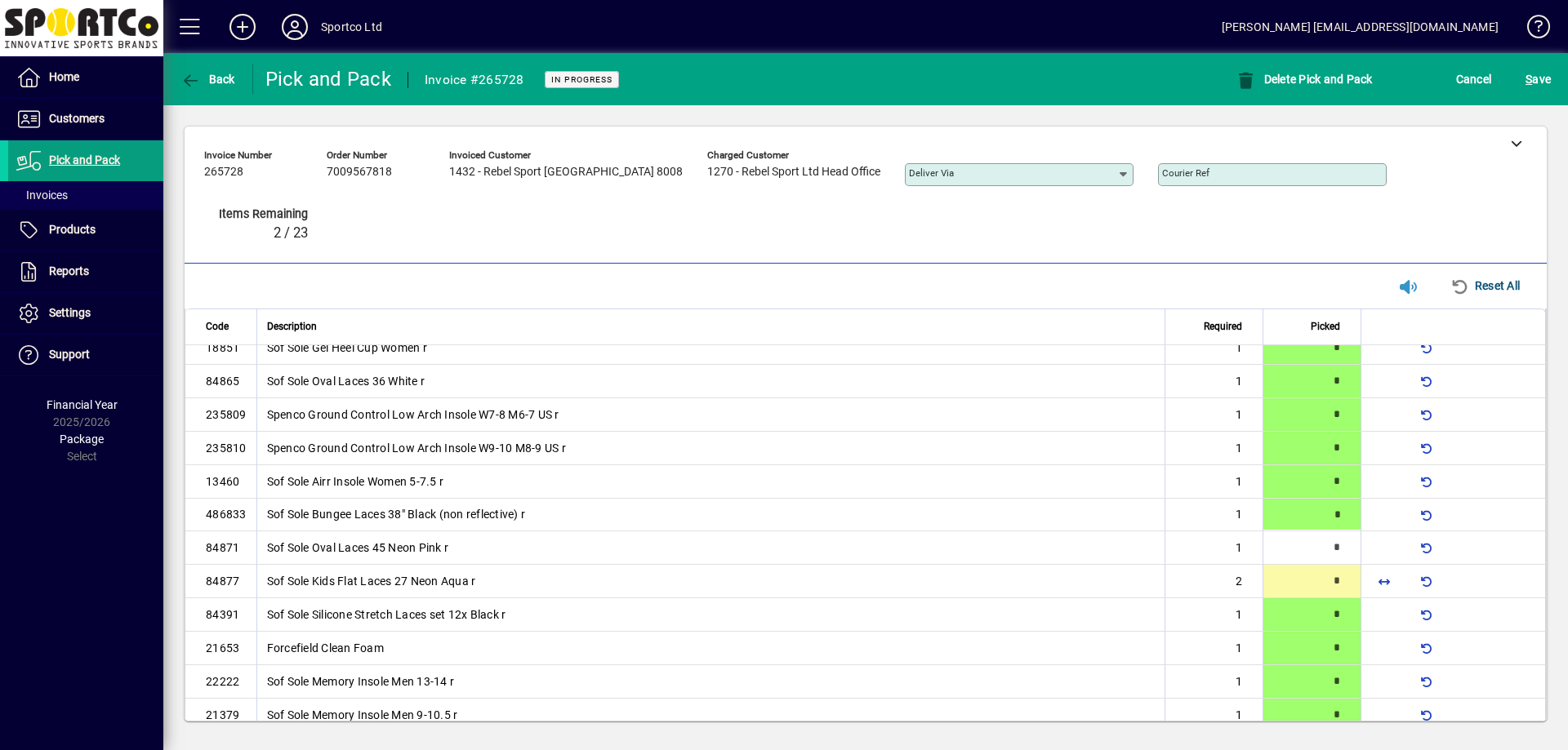
type input "*"
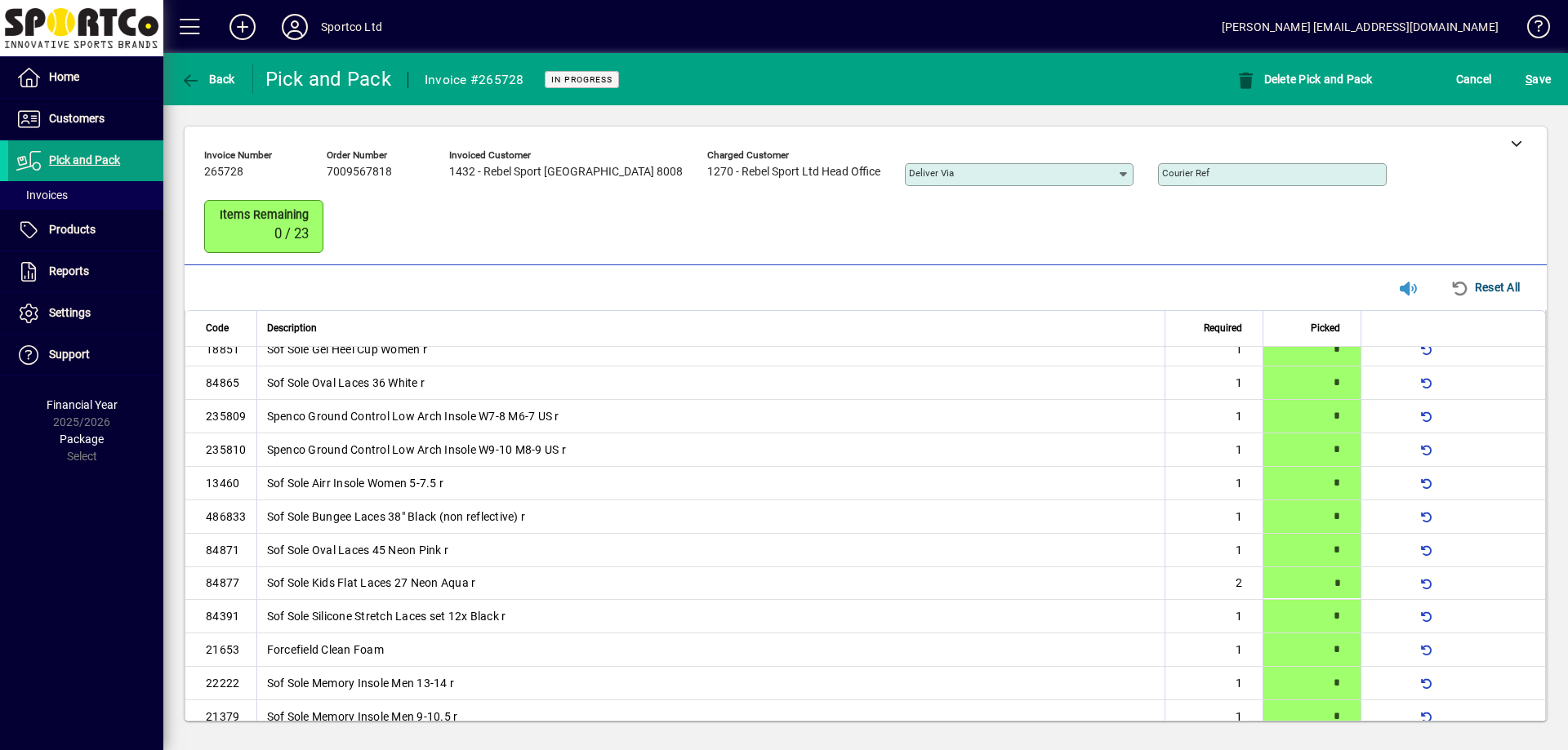
type input "*"
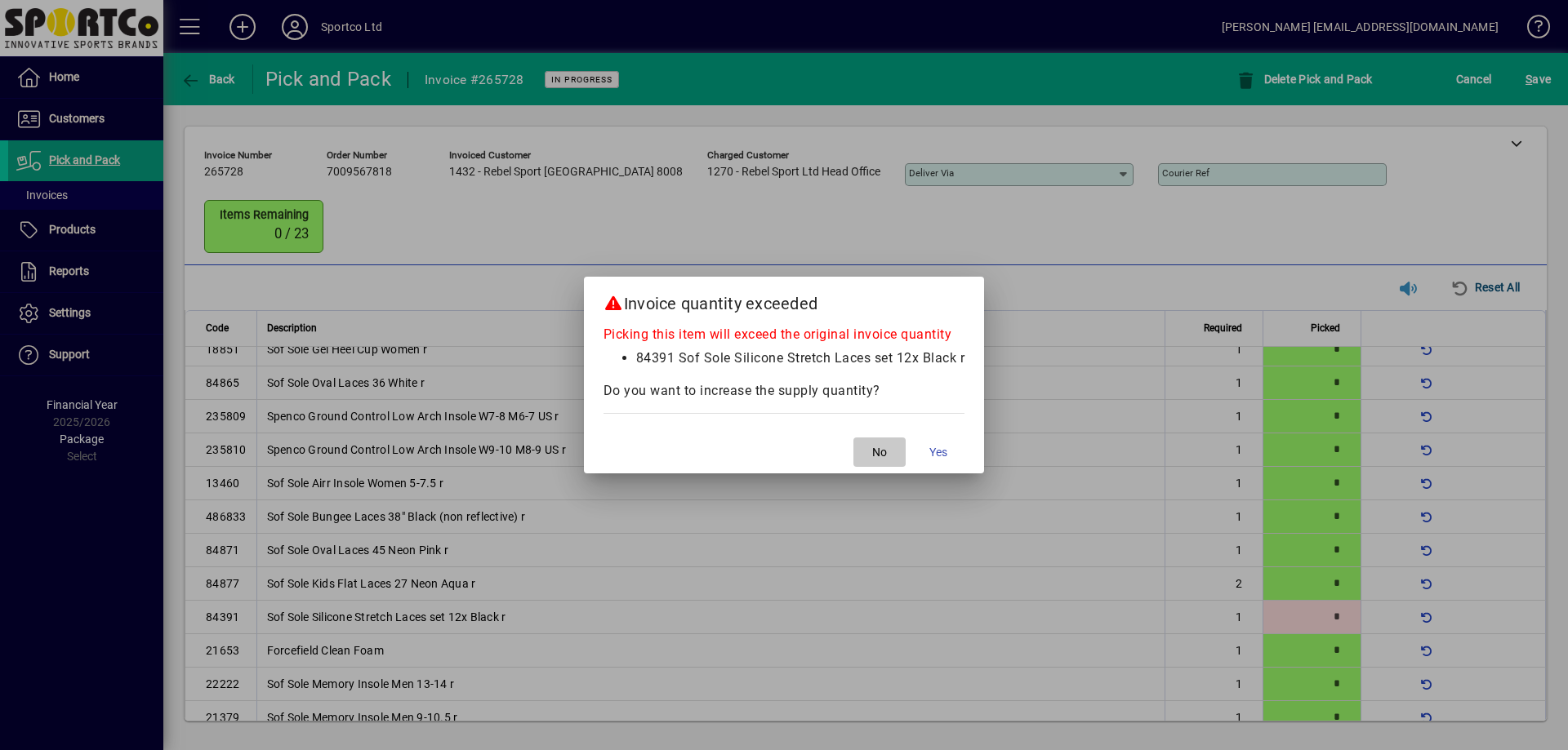
click at [875, 458] on span "No" at bounding box center [879, 452] width 15 height 17
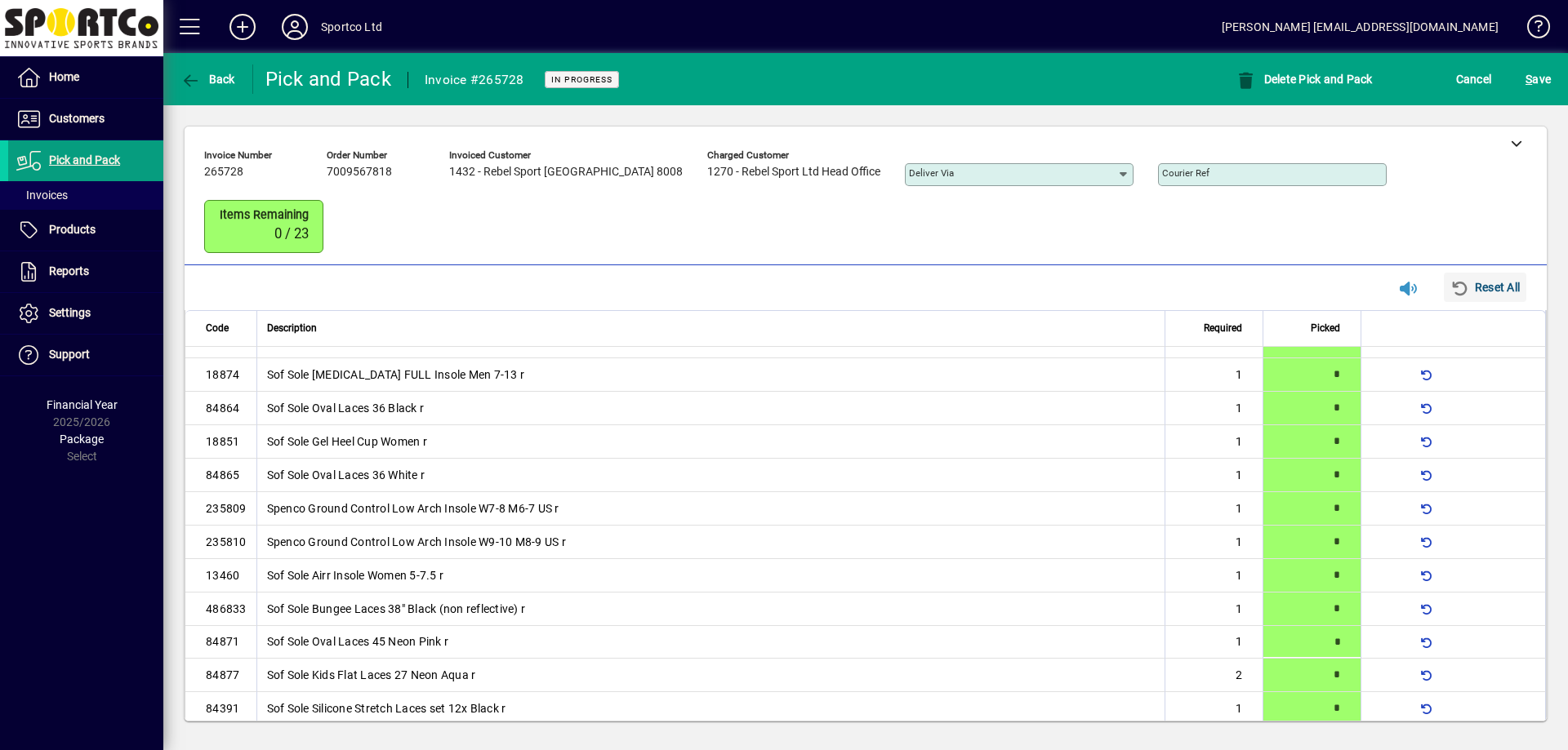
scroll to position [0, 0]
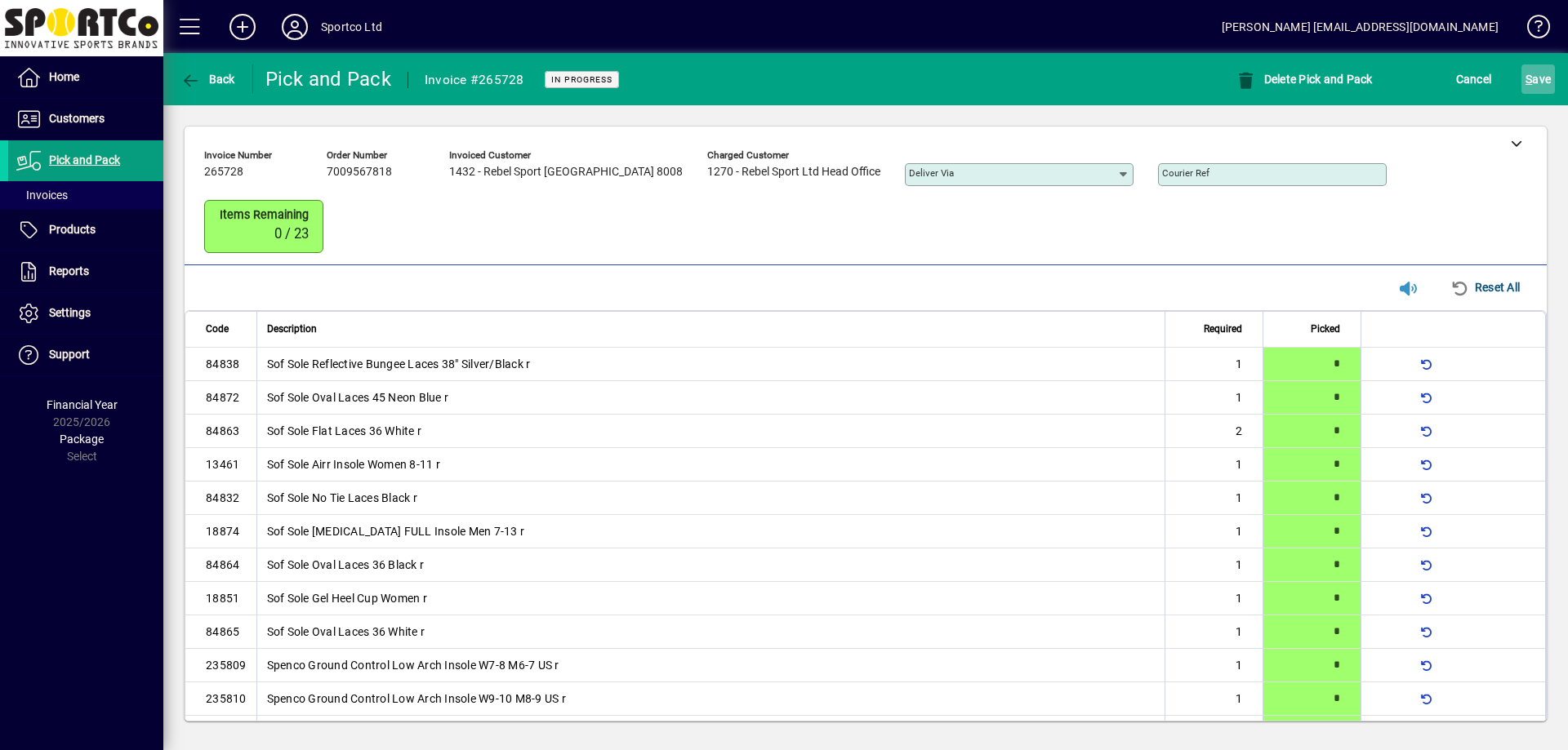
click at [1548, 76] on span "S ave" at bounding box center [1538, 79] width 26 height 26
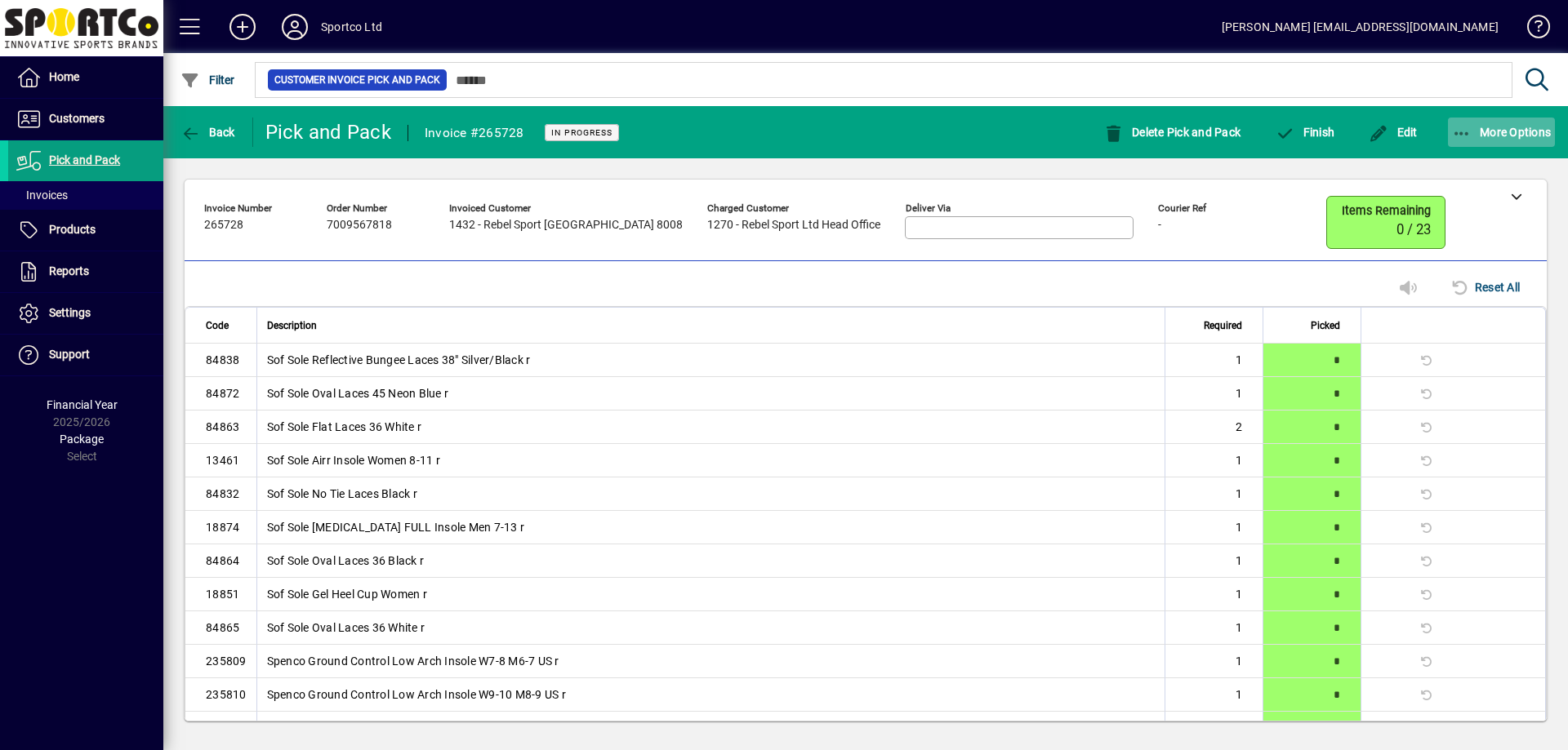
click at [1455, 134] on icon "button" at bounding box center [1462, 134] width 21 height 16
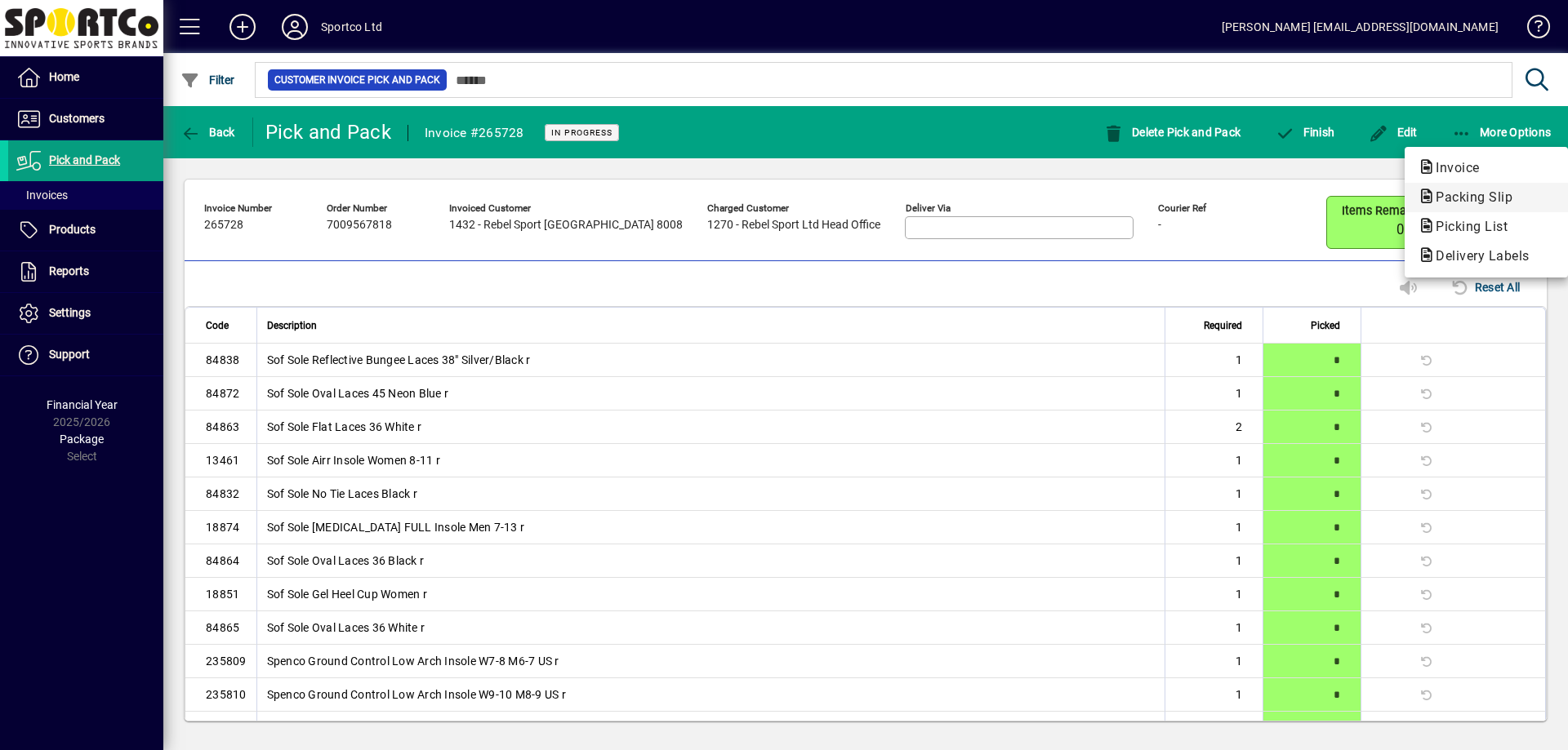
click at [1441, 195] on span "Packing Slip" at bounding box center [1470, 197] width 103 height 16
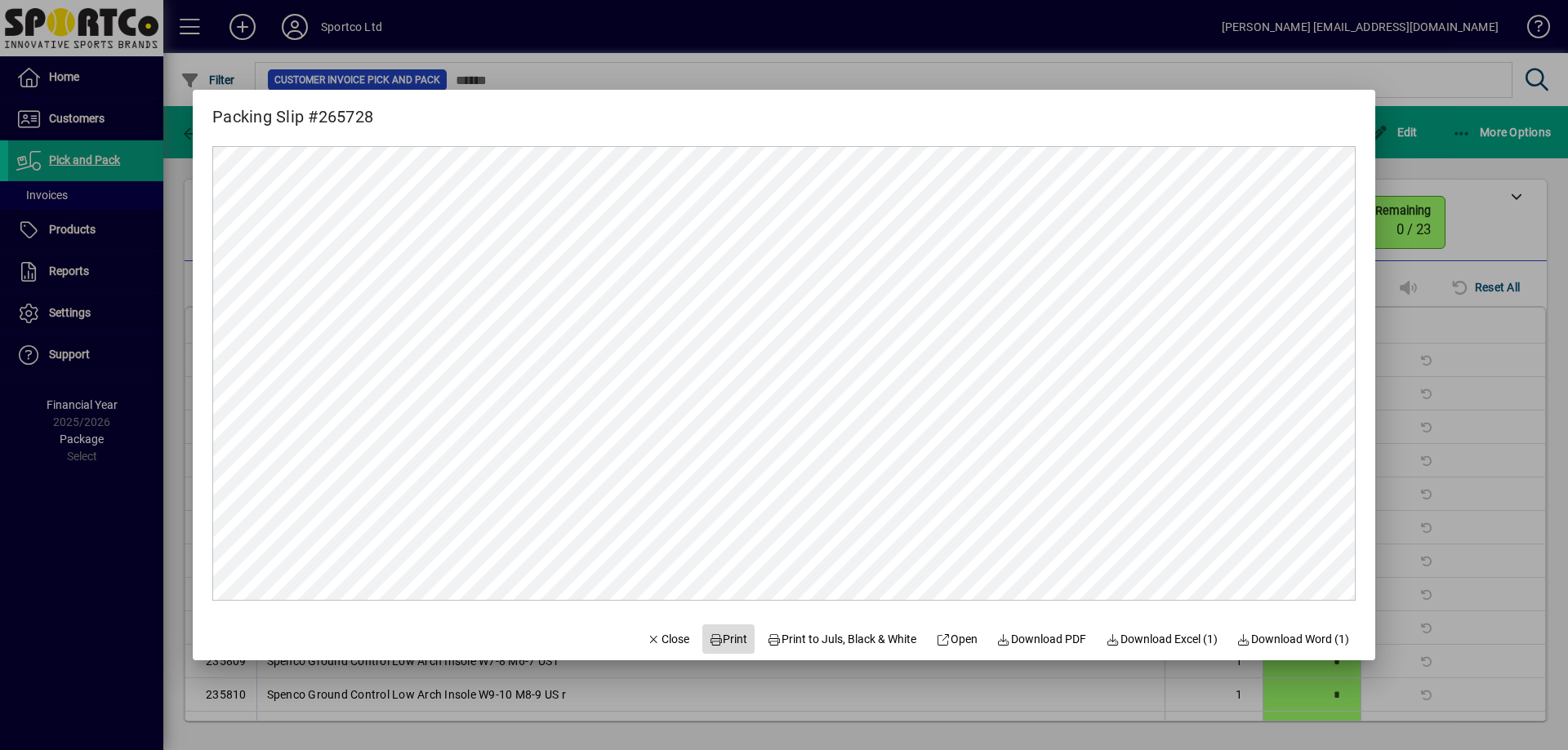
click at [724, 639] on span "Print" at bounding box center [728, 639] width 40 height 17
click at [647, 648] on span "button" at bounding box center [668, 639] width 56 height 40
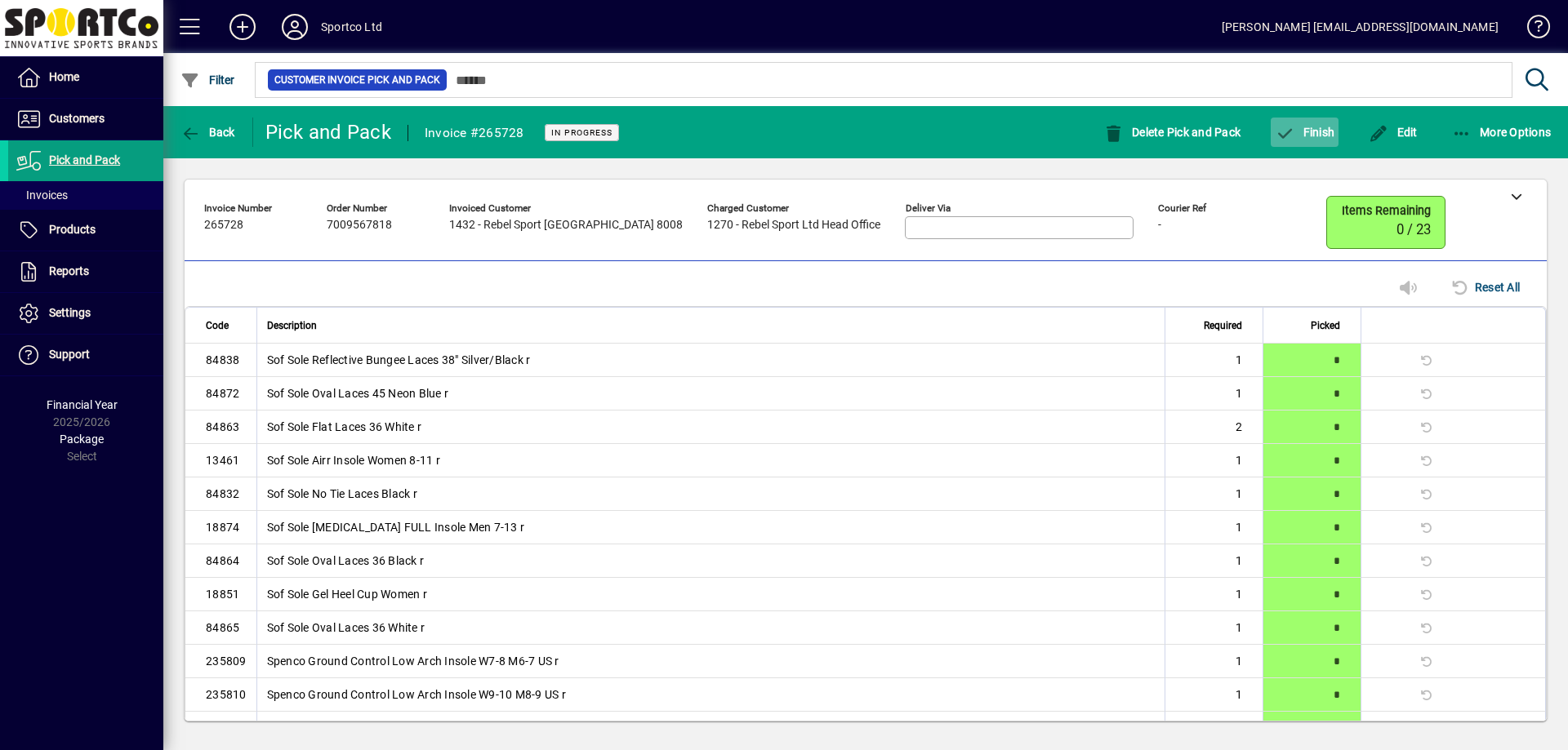
click at [1293, 131] on icon "button" at bounding box center [1285, 134] width 21 height 16
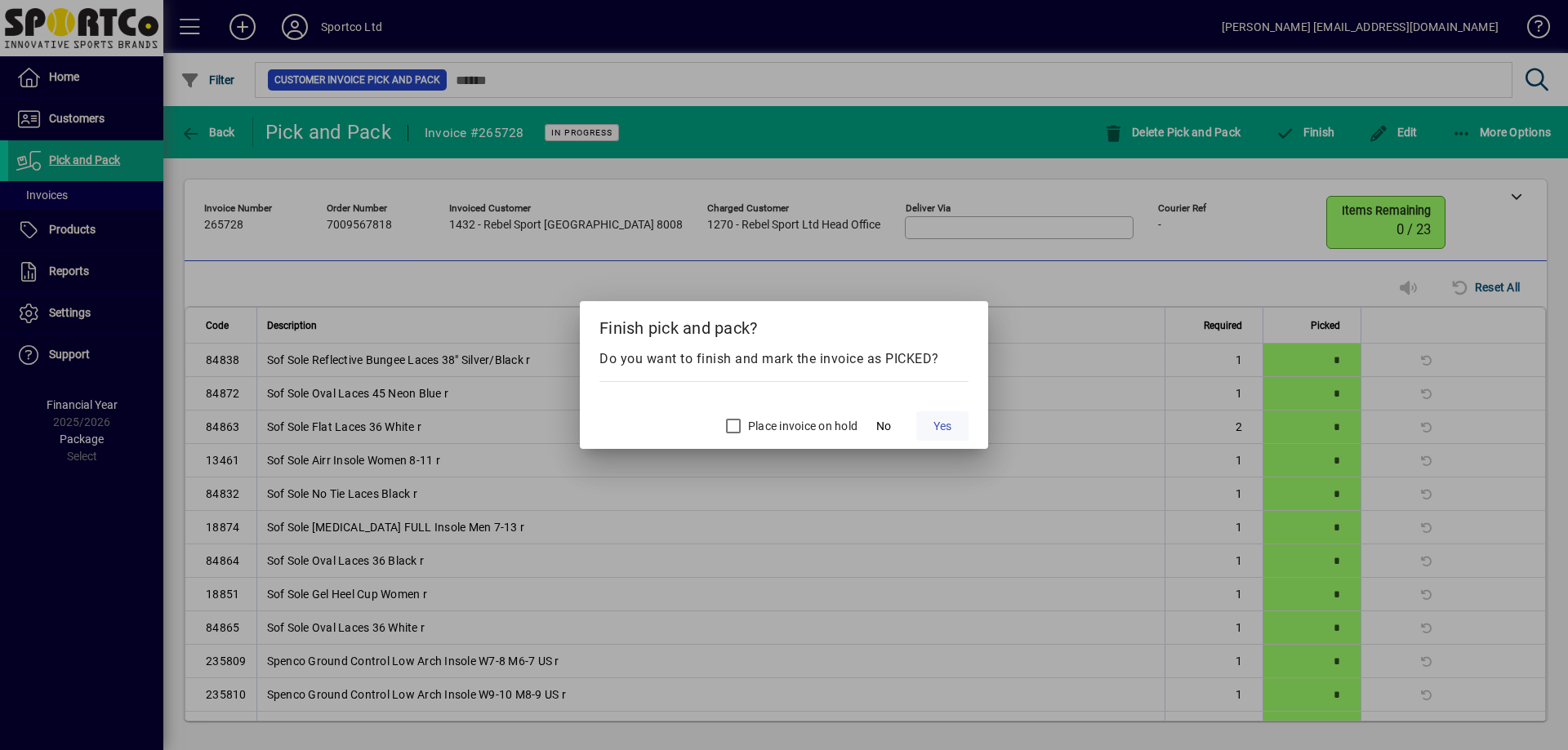
click at [927, 429] on span at bounding box center [943, 426] width 53 height 40
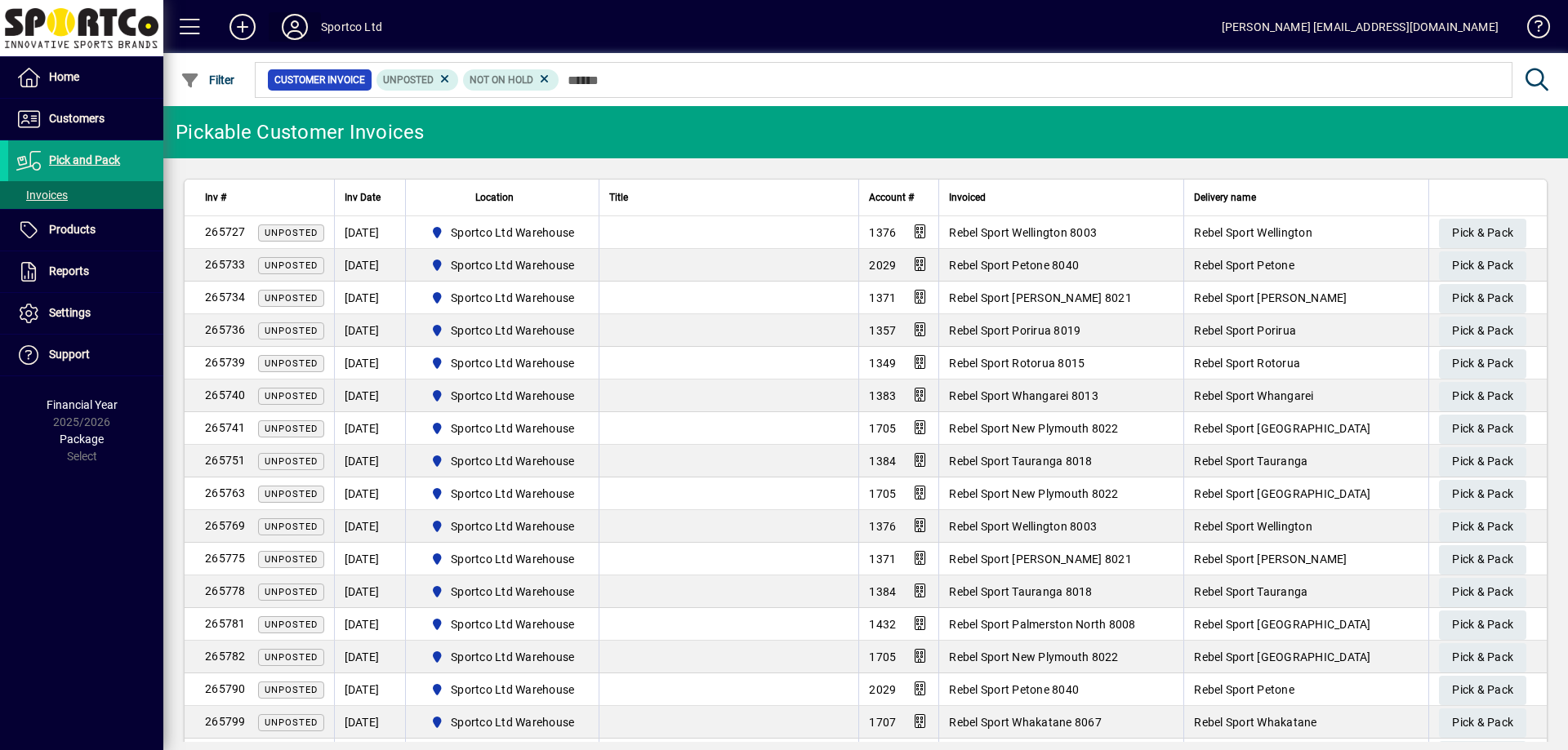
click at [317, 30] on span at bounding box center [294, 27] width 53 height 40
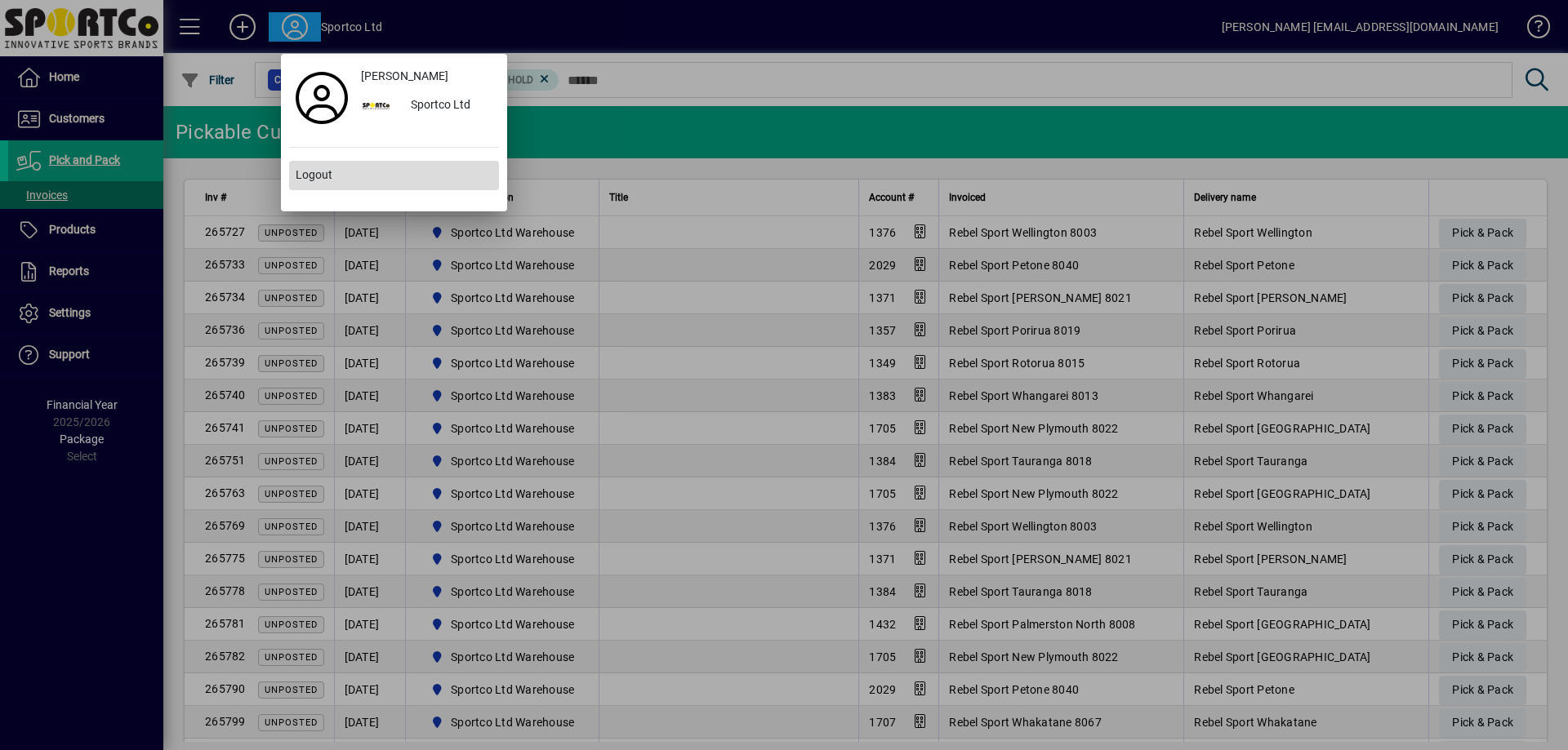
click at [332, 178] on span at bounding box center [394, 175] width 210 height 40
